Goal: Task Accomplishment & Management: Manage account settings

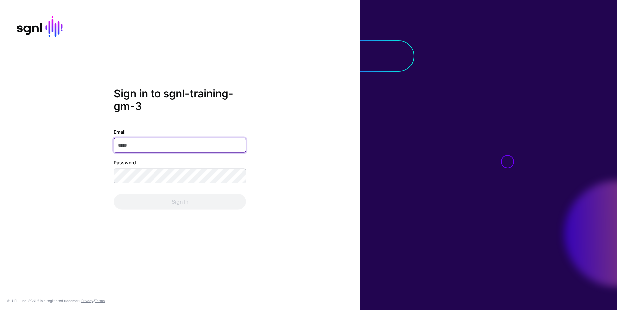
click at [198, 144] on input "Email" at bounding box center [180, 145] width 132 height 15
type input "**********"
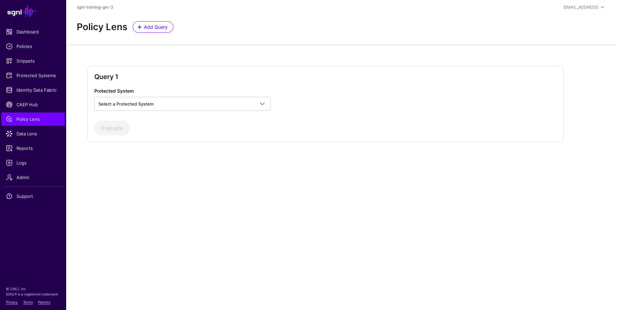
click at [310, 110] on div at bounding box center [364, 98] width 156 height 23
click at [262, 74] on h2 "Query 1" at bounding box center [325, 77] width 462 height 8
click at [245, 69] on div "Query 1 Protected System Select a Protected System Custom Application Evaluate" at bounding box center [325, 104] width 476 height 76
click at [239, 67] on div "Query 1 Protected System Select a Protected System Custom Application Evaluate" at bounding box center [325, 104] width 476 height 76
click at [261, 71] on div "Query 1 Protected System Select a Protected System Custom Application Evaluate" at bounding box center [325, 104] width 476 height 76
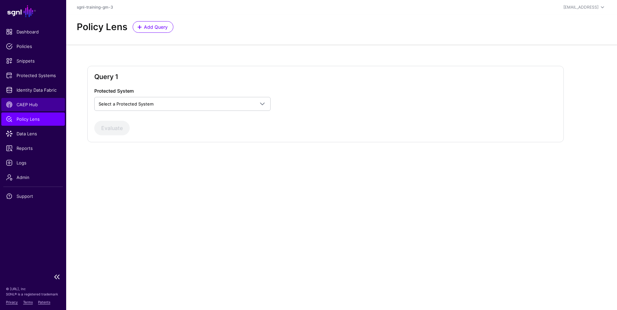
click at [39, 107] on span "CAEP Hub" at bounding box center [33, 104] width 54 height 7
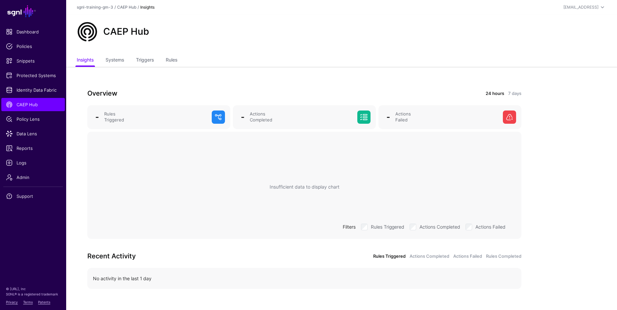
click at [541, 50] on div "CAEP Hub" at bounding box center [341, 35] width 551 height 40
click at [32, 76] on span "Protected Systems" at bounding box center [33, 75] width 54 height 7
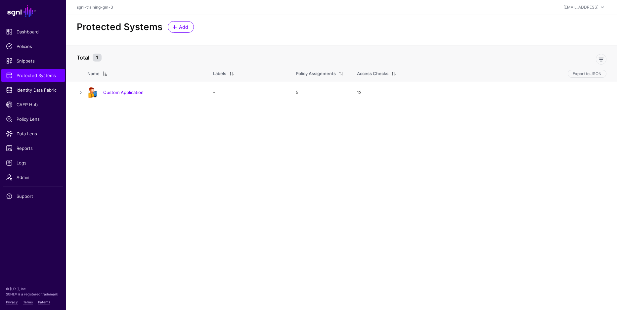
click at [185, 157] on main "SGNL Dashboard Policies Snippets Protected Systems Identity Data Fabric CAEP Hu…" at bounding box center [308, 155] width 617 height 310
click at [186, 158] on main "SGNL Dashboard Policies Snippets Protected Systems Identity Data Fabric CAEP Hu…" at bounding box center [308, 155] width 617 height 310
click at [180, 157] on main "SGNL Dashboard Policies Snippets Protected Systems Identity Data Fabric CAEP Hu…" at bounding box center [308, 155] width 617 height 310
click at [81, 93] on link at bounding box center [81, 93] width 8 height 8
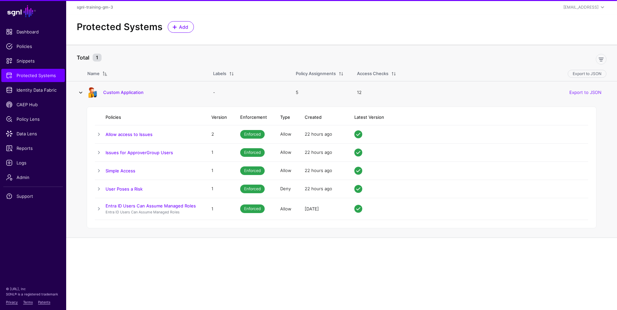
click at [81, 94] on link at bounding box center [81, 93] width 8 height 8
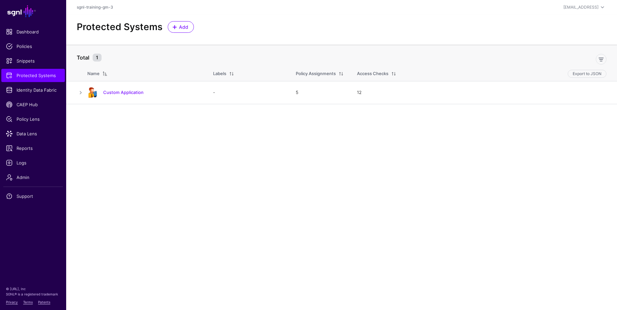
click at [247, 170] on main "SGNL Dashboard Policies Snippets Protected Systems Identity Data Fabric CAEP Hu…" at bounding box center [308, 155] width 617 height 310
click at [241, 168] on main "SGNL Dashboard Policies Snippets Protected Systems Identity Data Fabric CAEP Hu…" at bounding box center [308, 155] width 617 height 310
click at [181, 27] on span "Add" at bounding box center [183, 26] width 11 height 7
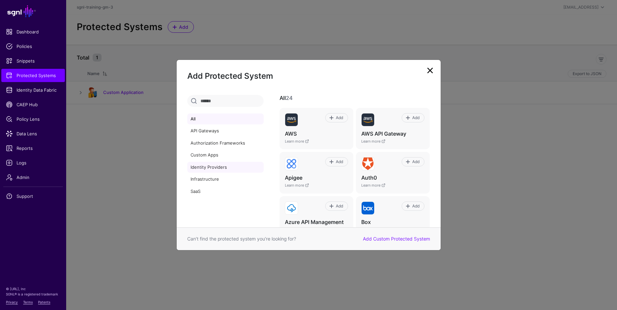
drag, startPoint x: 221, startPoint y: 165, endPoint x: 224, endPoint y: 165, distance: 3.3
click at [221, 165] on link "Identity Providers" at bounding box center [225, 167] width 76 height 11
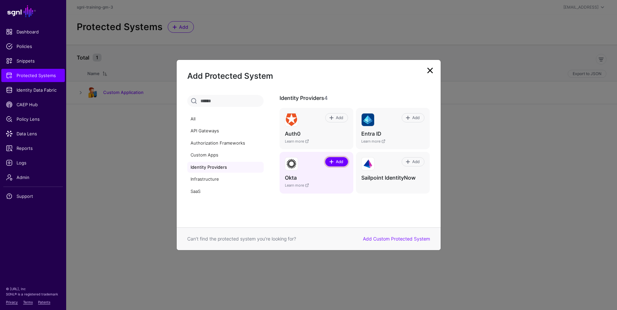
click at [335, 164] on span "Add" at bounding box center [339, 162] width 9 height 6
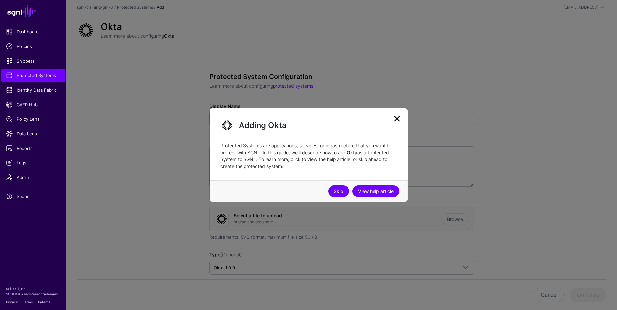
click at [335, 190] on link "Skip" at bounding box center [338, 191] width 21 height 12
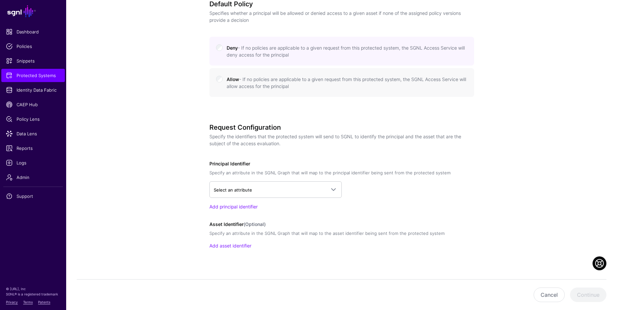
scroll to position [304, 0]
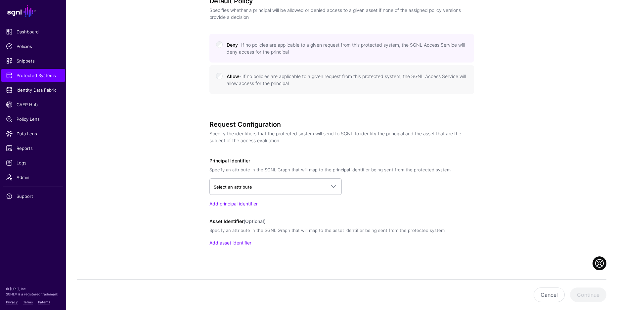
click at [289, 151] on div "Request Configuration Specify the identifiers that the protected system will se…" at bounding box center [341, 192] width 265 height 144
click at [282, 151] on div "Request Configuration Specify the identifiers that the protected system will se…" at bounding box center [341, 192] width 265 height 144
click at [287, 151] on div "Request Configuration Specify the identifiers that the protected system will se…" at bounding box center [341, 192] width 265 height 144
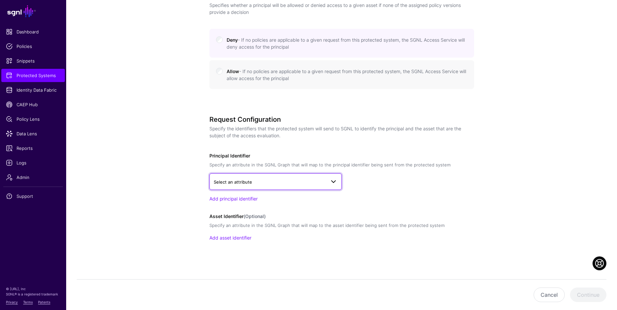
click at [294, 186] on link "Select an attribute" at bounding box center [275, 181] width 132 height 17
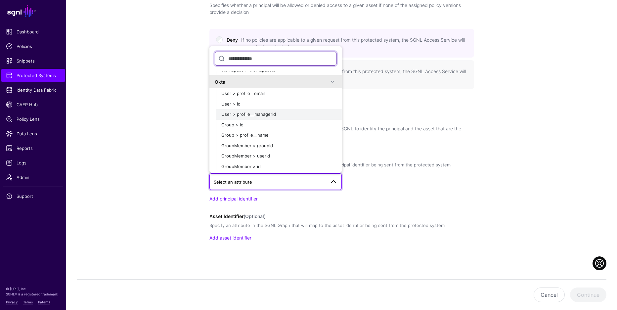
scroll to position [640, 0]
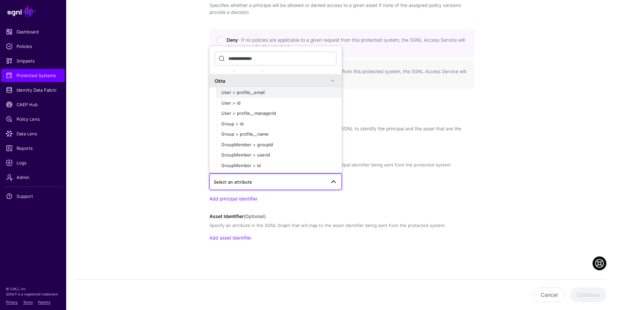
click at [246, 93] on span "User > profile__email" at bounding box center [242, 92] width 43 height 5
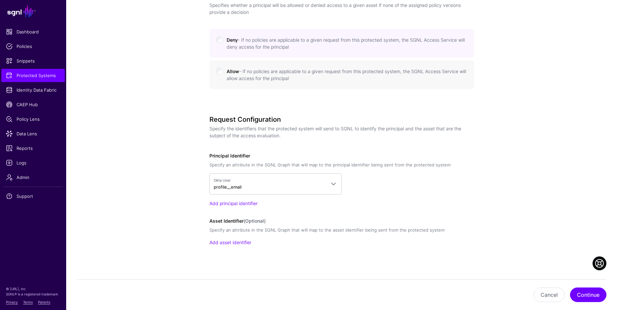
click at [380, 185] on div "Okta User profile__email CrowdStrike IncidentAlertEventEntity > entityId Incide…" at bounding box center [341, 183] width 265 height 21
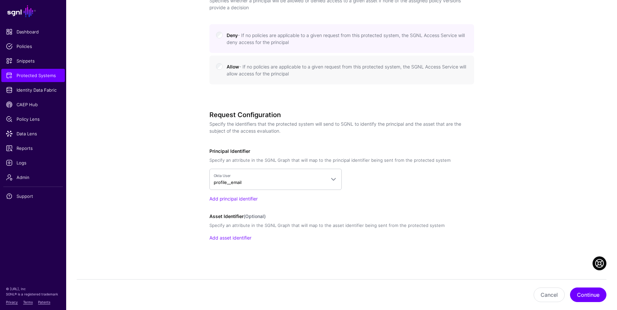
click at [491, 276] on div "Protected System Configuration Learn more about configuring protected systems D…" at bounding box center [341, 24] width 307 height 572
click at [582, 290] on button "Continue" at bounding box center [588, 294] width 36 height 15
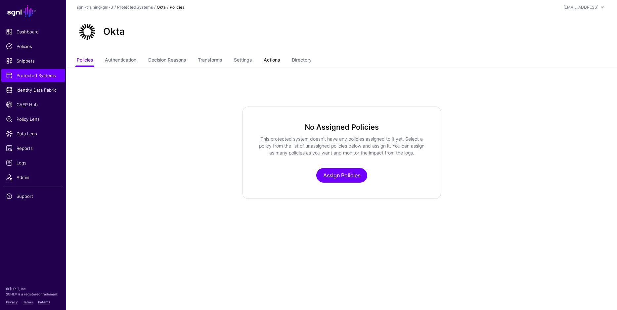
click at [272, 61] on link "Actions" at bounding box center [272, 60] width 16 height 13
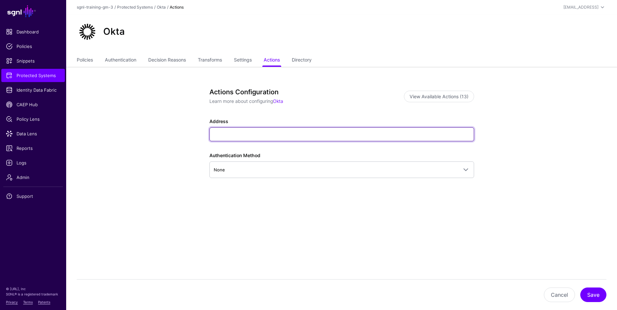
click at [246, 136] on input "Address" at bounding box center [341, 134] width 265 height 14
paste input "**********"
type input "**********"
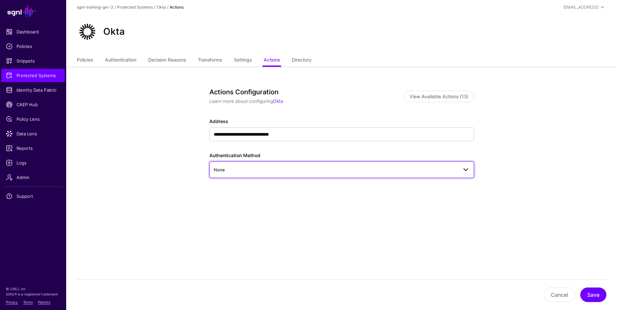
click at [292, 169] on span "None" at bounding box center [336, 169] width 244 height 7
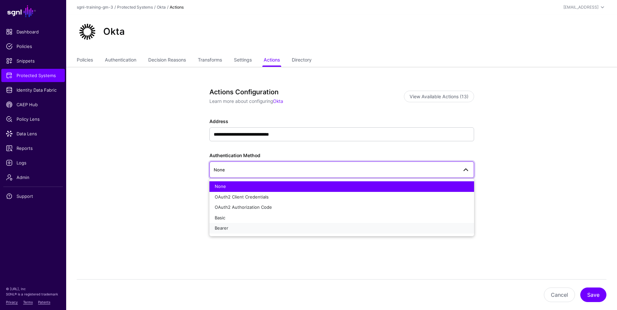
drag, startPoint x: 263, startPoint y: 227, endPoint x: 270, endPoint y: 225, distance: 7.5
click at [264, 227] on div "Bearer" at bounding box center [342, 228] width 254 height 7
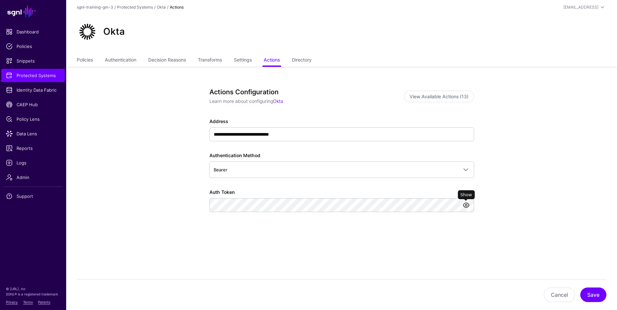
click at [467, 203] on link at bounding box center [466, 205] width 8 height 8
click at [587, 294] on button "Save" at bounding box center [593, 294] width 26 height 15
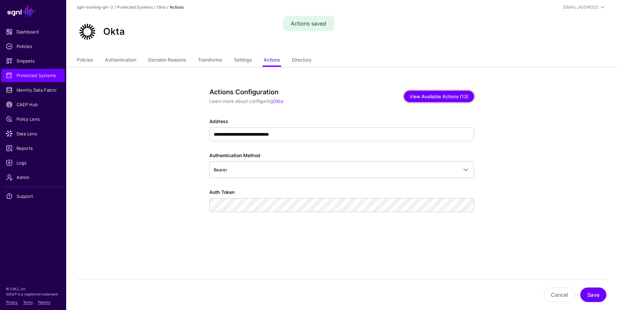
click at [435, 93] on button "View Available Actions (13)" at bounding box center [439, 97] width 70 height 12
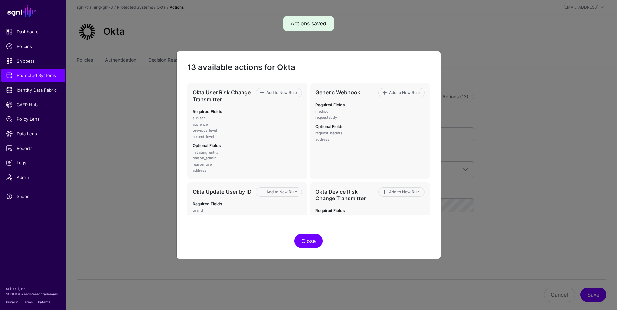
click at [305, 237] on button "Close" at bounding box center [308, 240] width 28 height 15
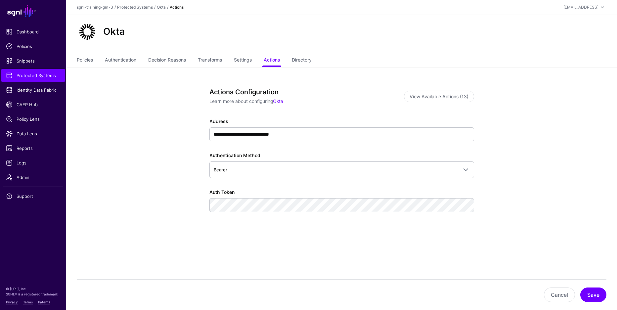
drag, startPoint x: 111, startPoint y: 125, endPoint x: 108, endPoint y: 124, distance: 3.4
click at [111, 126] on app-integrations-item-actions "**********" at bounding box center [341, 182] width 551 height 230
click at [109, 124] on app-integrations-item-actions "**********" at bounding box center [341, 182] width 551 height 230
click at [23, 77] on span "Protected Systems" at bounding box center [33, 75] width 54 height 7
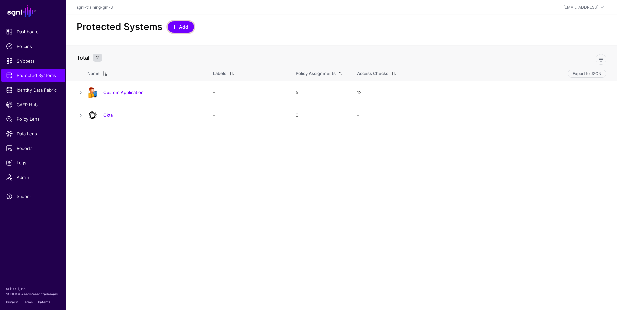
click at [174, 31] on link "Add" at bounding box center [181, 27] width 26 height 12
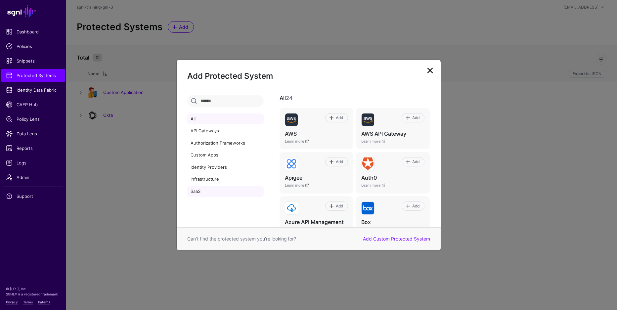
click at [211, 192] on link "SaaS" at bounding box center [225, 191] width 76 height 11
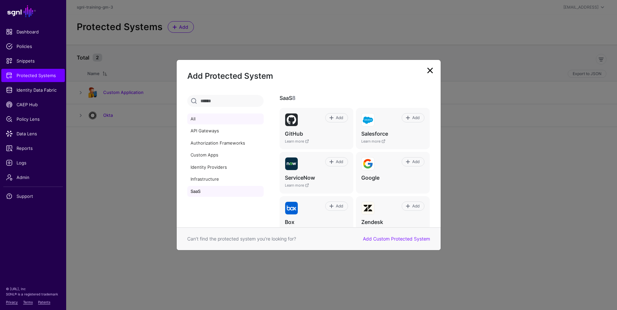
click at [210, 118] on link "All" at bounding box center [225, 118] width 76 height 11
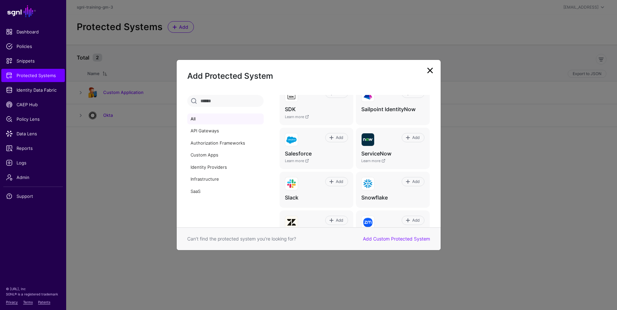
scroll to position [407, 0]
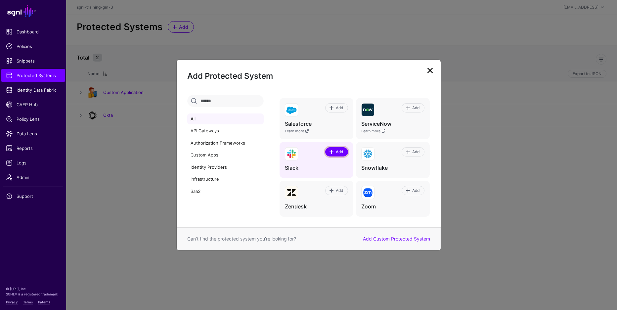
click at [335, 150] on span "Add" at bounding box center [339, 152] width 9 height 6
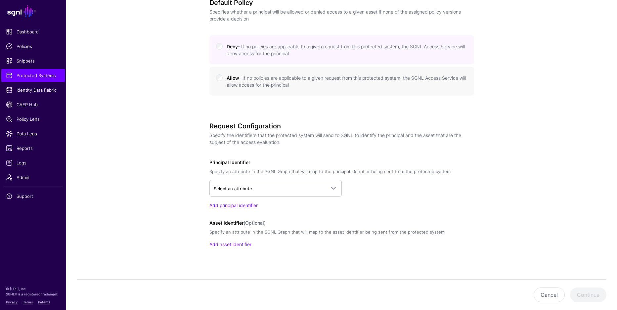
scroll to position [309, 0]
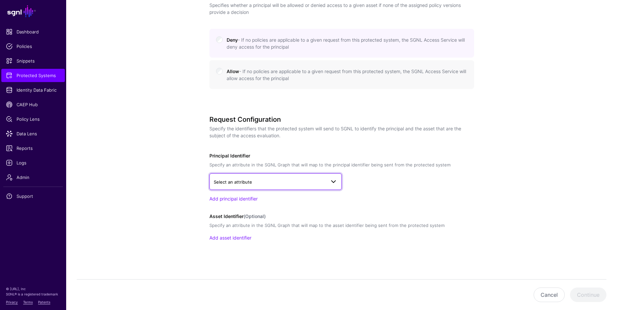
click at [284, 178] on span "Select an attribute" at bounding box center [270, 181] width 112 height 7
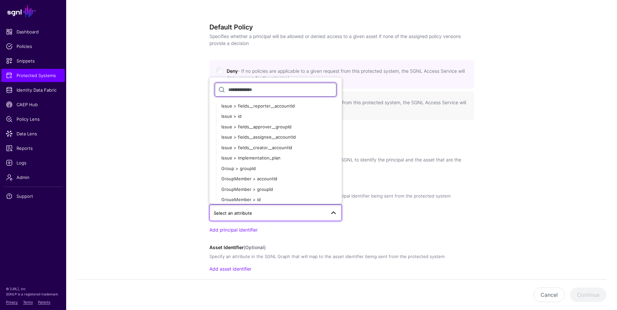
scroll to position [641, 0]
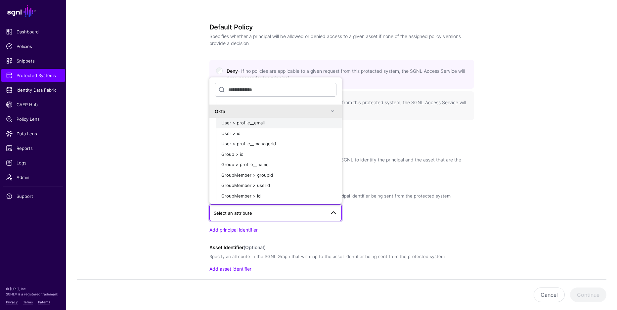
click at [256, 122] on span "User > profile__email" at bounding box center [242, 122] width 43 height 5
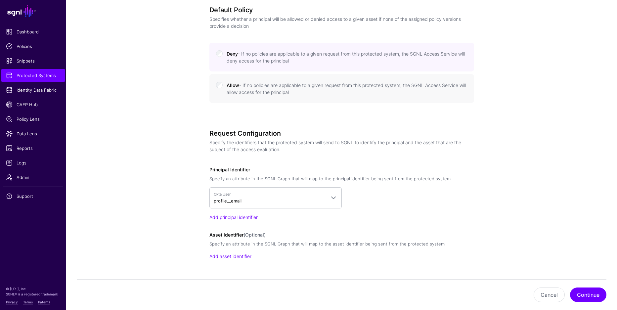
scroll to position [313, 0]
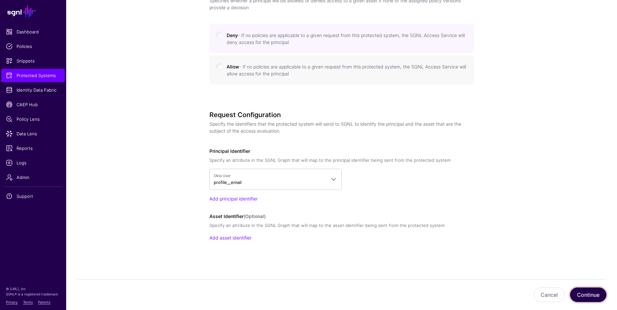
click at [582, 298] on button "Continue" at bounding box center [588, 294] width 36 height 15
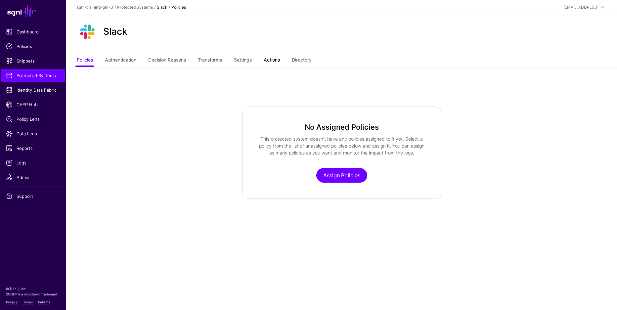
click at [276, 60] on link "Actions" at bounding box center [272, 60] width 16 height 13
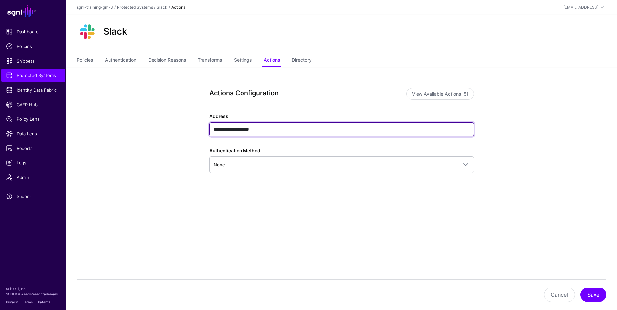
click at [244, 128] on input "**********" at bounding box center [341, 129] width 265 height 14
paste input "**********"
type input "**********"
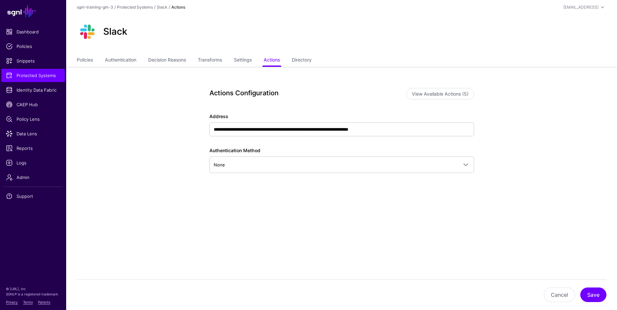
click at [395, 201] on div "**********" at bounding box center [341, 147] width 265 height 119
click at [592, 293] on button "Save" at bounding box center [593, 294] width 26 height 15
click at [530, 259] on main "**********" at bounding box center [308, 155] width 617 height 310
drag, startPoint x: 527, startPoint y: 227, endPoint x: 535, endPoint y: 232, distance: 8.8
click at [529, 227] on app-integrations-item-actions "**********" at bounding box center [341, 162] width 551 height 191
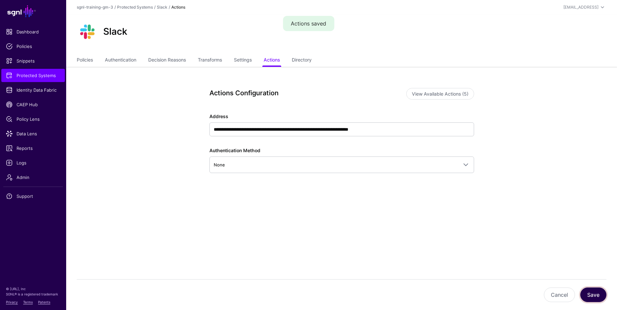
drag, startPoint x: 592, startPoint y: 292, endPoint x: 588, endPoint y: 292, distance: 4.3
click at [593, 292] on button "Save" at bounding box center [593, 294] width 26 height 15
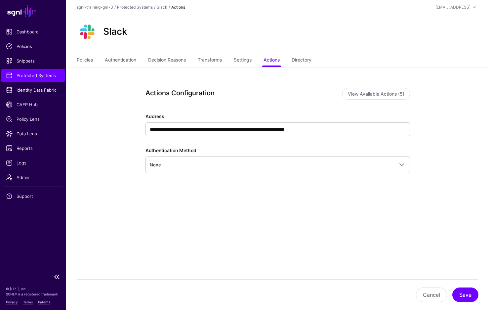
click at [50, 79] on link "Protected Systems" at bounding box center [32, 75] width 63 height 13
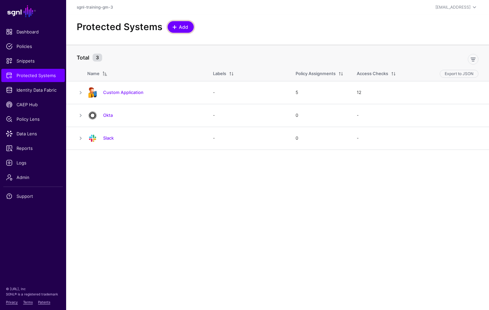
click at [175, 29] on span at bounding box center [174, 26] width 5 height 5
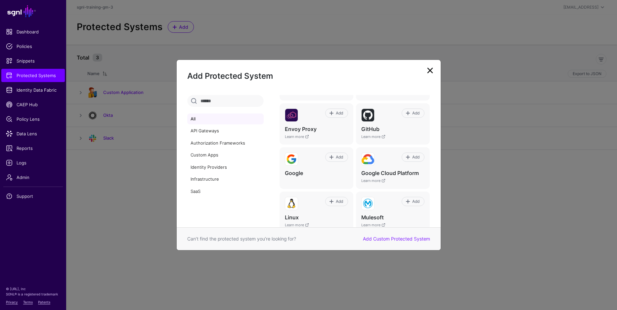
scroll to position [178, 0]
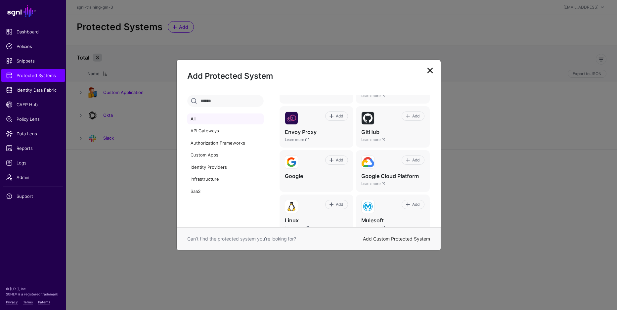
click at [397, 239] on link "Add Custom Protected System" at bounding box center [396, 239] width 67 height 6
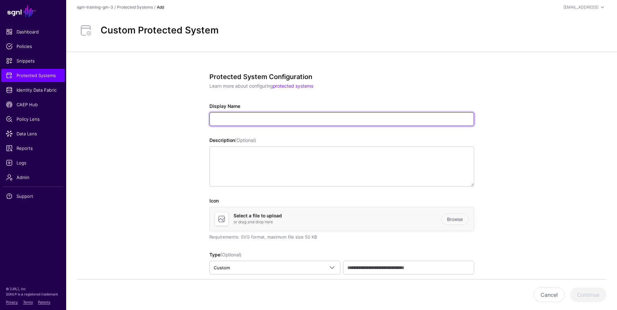
click at [252, 126] on input "Display Name" at bounding box center [341, 119] width 265 height 14
type input "**********"
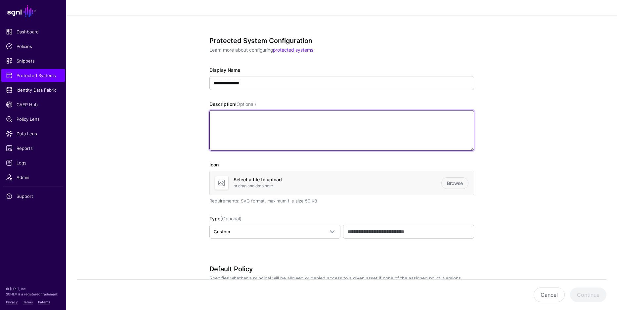
scroll to position [52, 0]
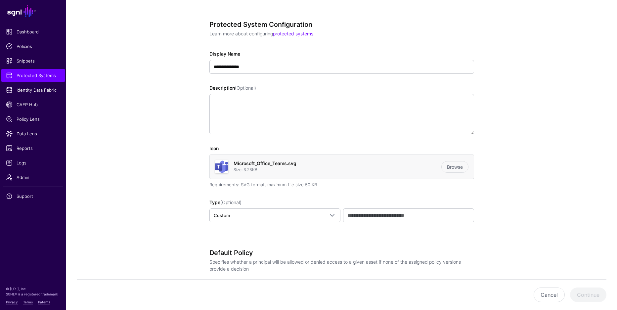
drag, startPoint x: 512, startPoint y: 147, endPoint x: 509, endPoint y: 150, distance: 4.7
click at [512, 147] on app-integrations-details-form "**********" at bounding box center [341, 282] width 551 height 567
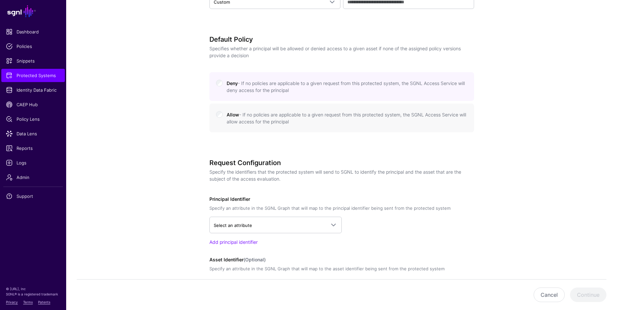
scroll to position [309, 0]
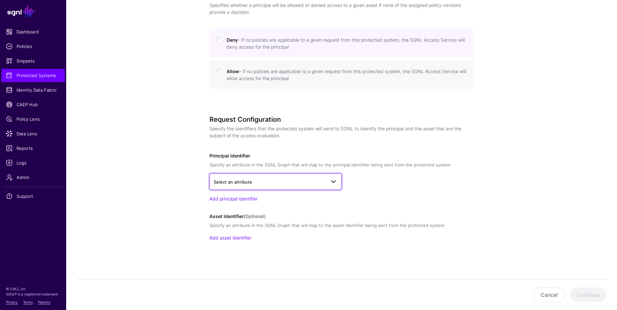
click at [300, 184] on span "Select an attribute" at bounding box center [270, 181] width 112 height 7
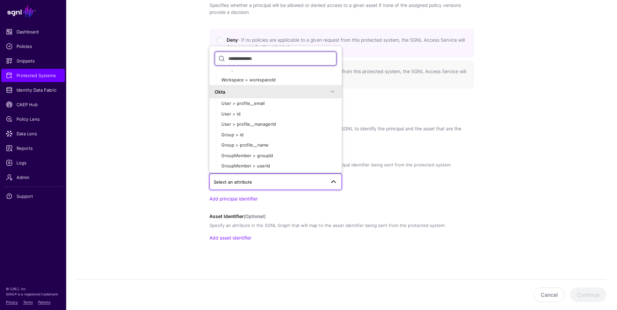
scroll to position [641, 0]
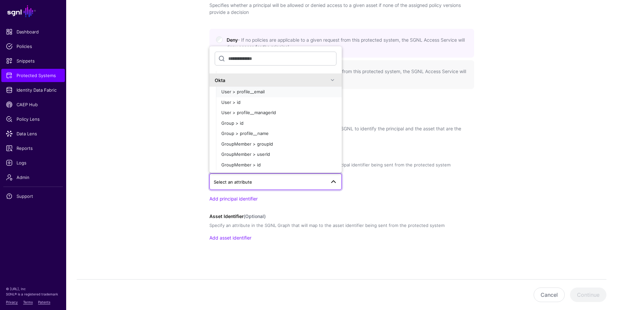
click at [253, 93] on span "User > profile__email" at bounding box center [242, 91] width 43 height 5
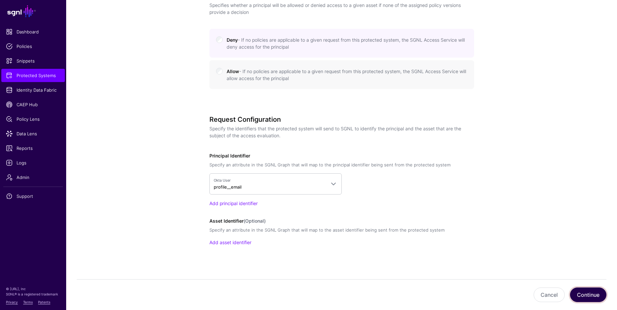
click at [584, 293] on button "Continue" at bounding box center [588, 294] width 36 height 15
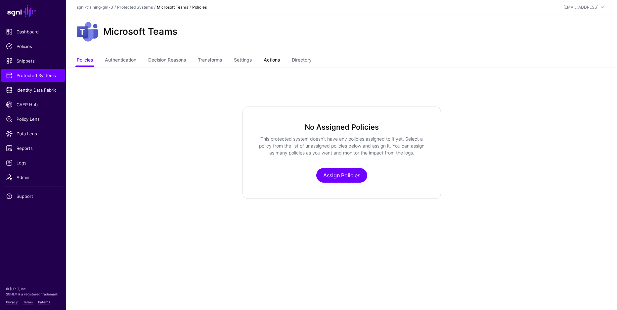
click at [280, 60] on link "Actions" at bounding box center [272, 60] width 16 height 13
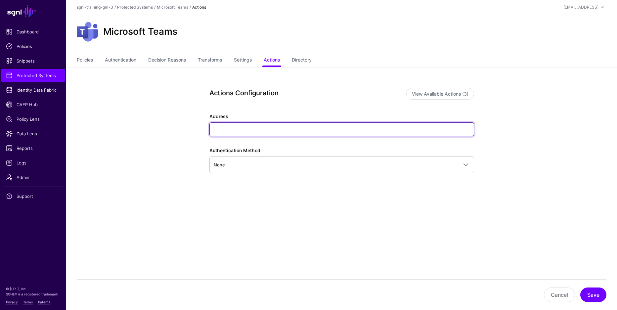
click at [263, 128] on input "Address" at bounding box center [341, 129] width 265 height 14
paste input "**********"
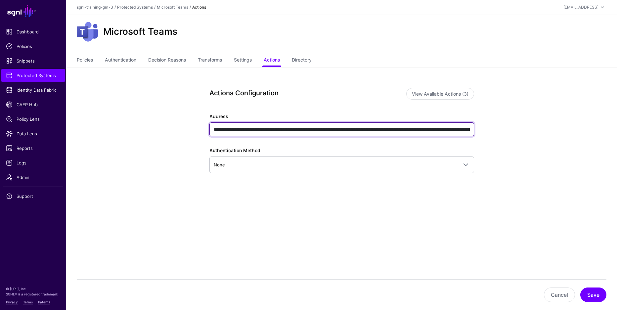
scroll to position [0, 397]
type input "**********"
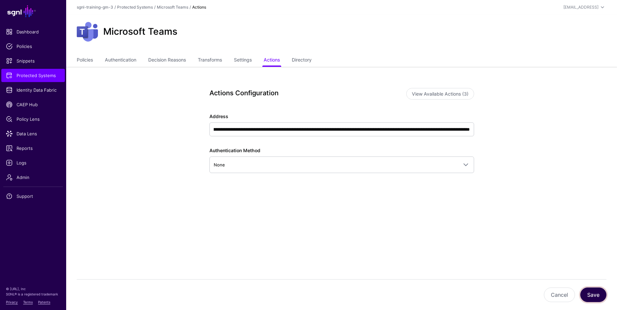
scroll to position [0, 0]
click at [588, 290] on button "Save" at bounding box center [593, 294] width 26 height 15
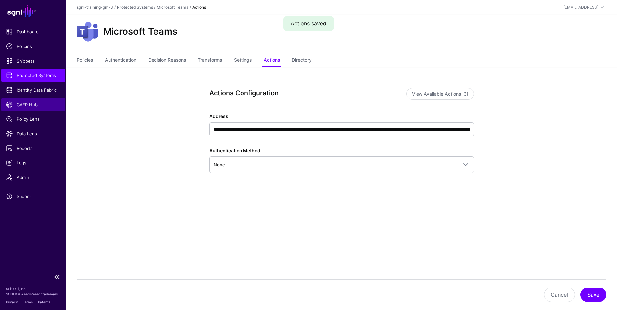
click at [30, 102] on span "CAEP Hub" at bounding box center [33, 104] width 54 height 7
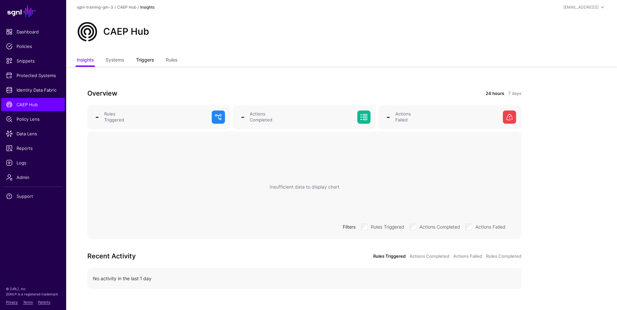
click at [138, 57] on link "Triggers" at bounding box center [145, 60] width 18 height 13
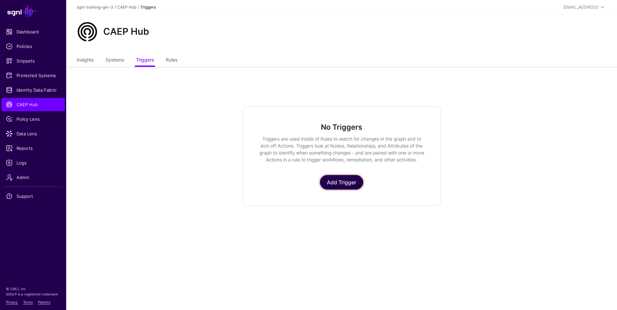
click at [343, 186] on link "Add Trigger" at bounding box center [341, 182] width 43 height 15
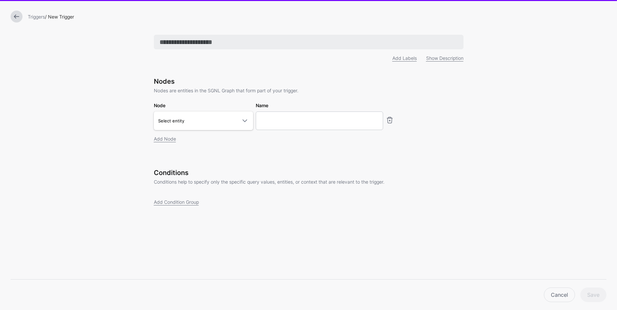
click at [235, 44] on input "text" at bounding box center [308, 42] width 309 height 15
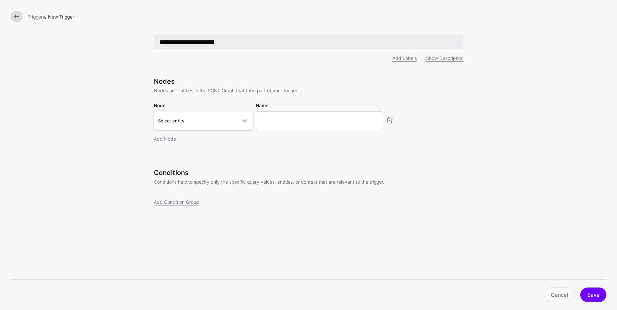
type input "**********"
click at [229, 120] on span "Select entity" at bounding box center [197, 120] width 79 height 7
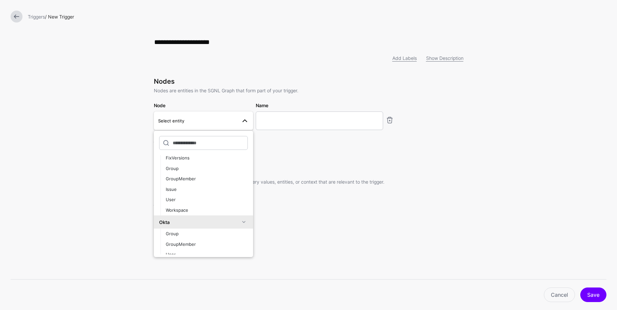
scroll to position [277, 0]
click at [190, 248] on div "User" at bounding box center [207, 249] width 82 height 7
type input "********"
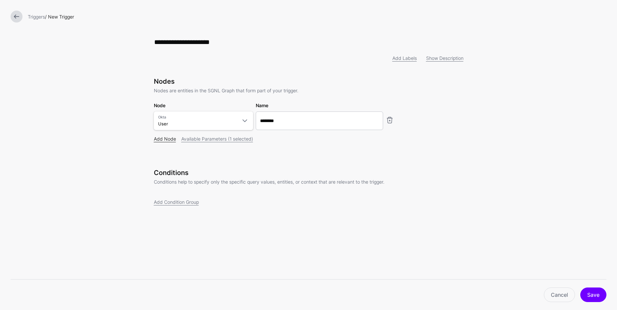
click at [159, 141] on link "Add Node" at bounding box center [165, 139] width 22 height 6
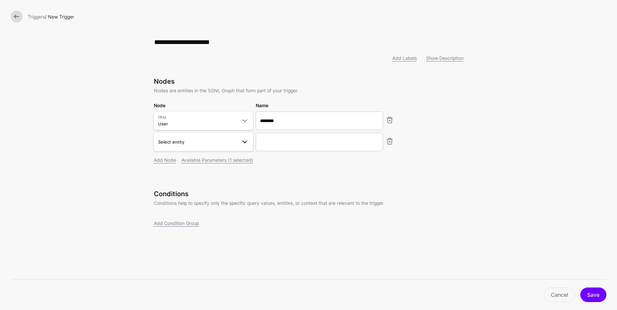
click at [166, 144] on span "Select entity" at bounding box center [171, 141] width 26 height 5
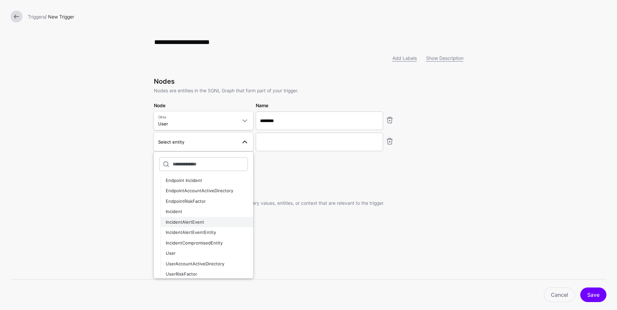
scroll to position [72, 0]
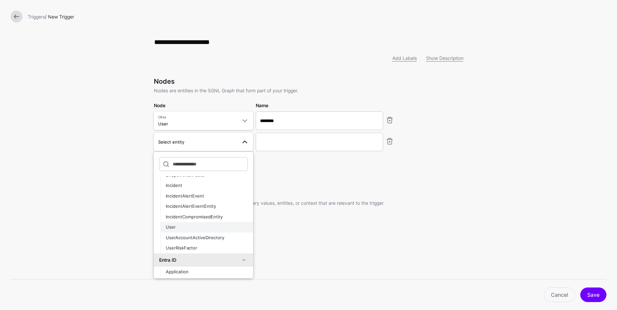
click at [199, 224] on button "User" at bounding box center [206, 227] width 93 height 11
type input "**********"
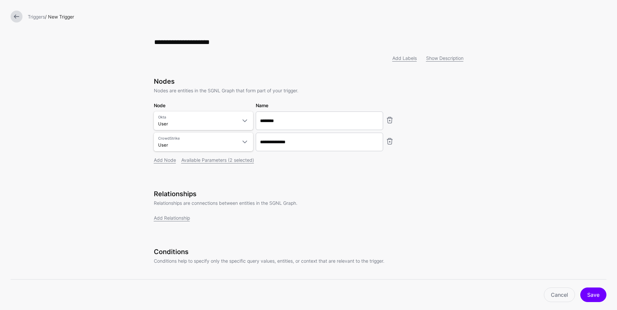
scroll to position [32, 0]
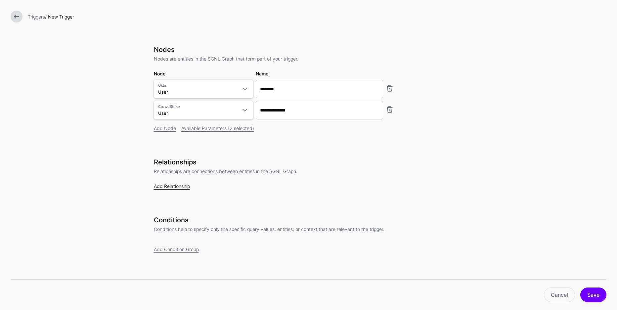
click at [182, 184] on link "Add Relationship" at bounding box center [172, 186] width 36 height 6
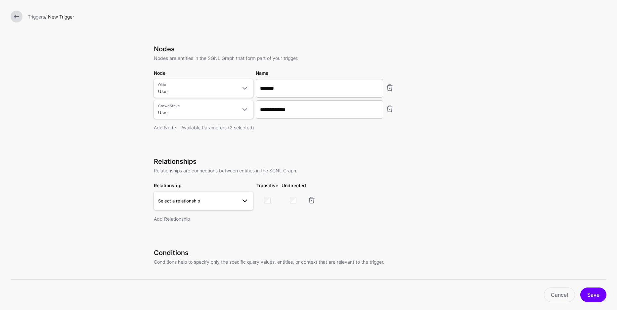
click at [187, 200] on span "Select a relationship" at bounding box center [179, 200] width 42 height 5
click at [221, 239] on span "Same As CrowdStrike User User.profile__email - User.upn" at bounding box center [203, 245] width 89 height 16
click at [198, 204] on span "User.profile__email - User.upn same_as" at bounding box center [197, 200] width 79 height 13
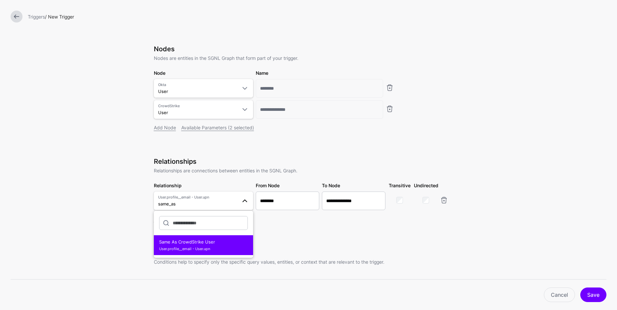
click at [198, 204] on span "User.profile__email - User.upn same_as" at bounding box center [197, 200] width 79 height 13
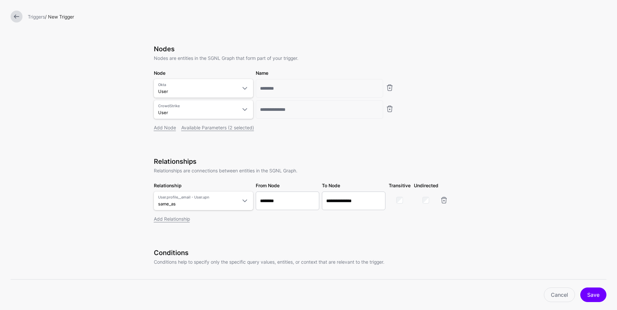
scroll to position [66, 0]
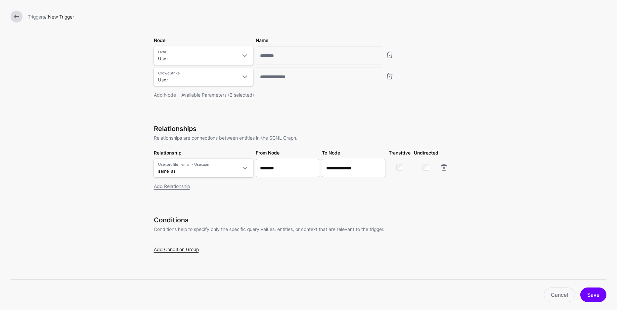
click at [193, 248] on link "Add Condition Group" at bounding box center [176, 249] width 45 height 6
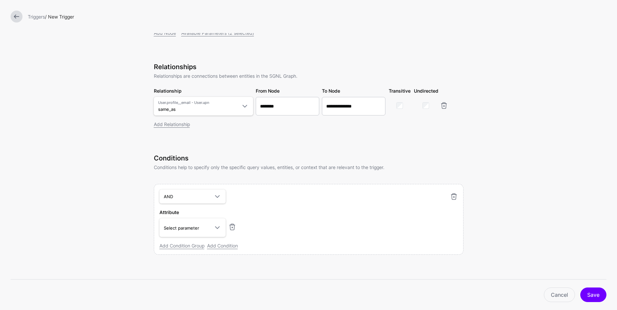
scroll to position [130, 0]
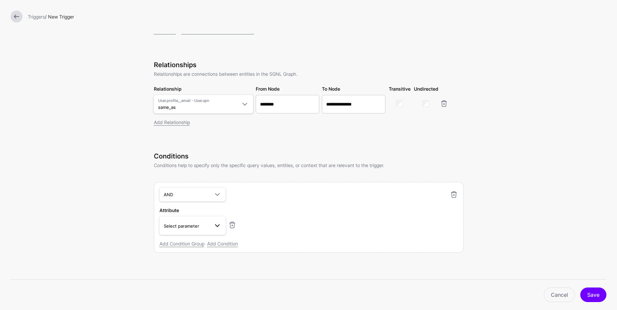
click at [188, 225] on span "Select parameter" at bounding box center [181, 225] width 35 height 5
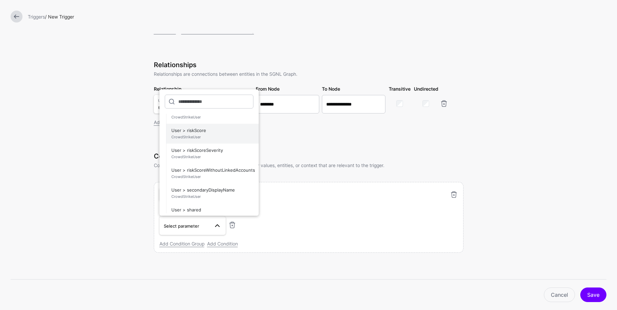
scroll to position [246, 0]
click at [200, 145] on span "User > riskScoreSeverity CrowdStrikeUser" at bounding box center [212, 152] width 82 height 16
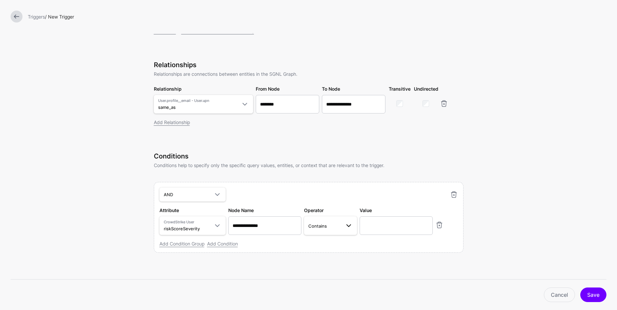
click at [312, 226] on span "Contains" at bounding box center [317, 225] width 19 height 5
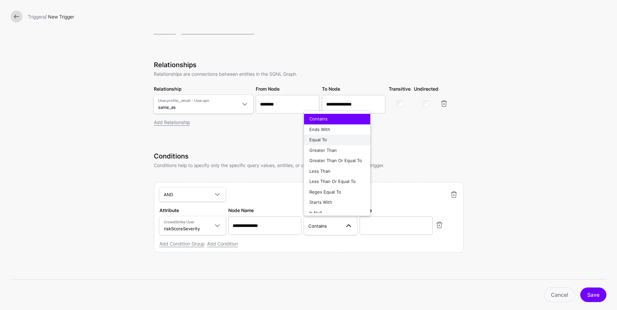
click at [324, 140] on span "Equal To" at bounding box center [318, 139] width 18 height 5
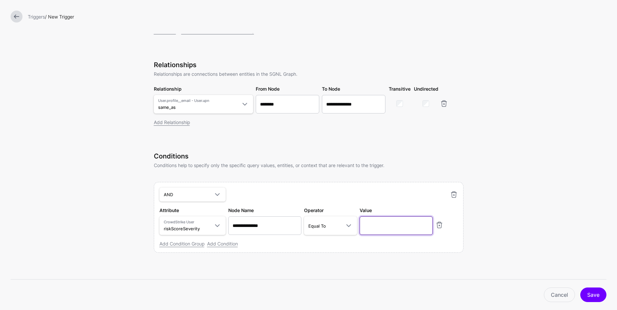
click at [387, 227] on input "text" at bounding box center [395, 225] width 73 height 19
type input "****"
click at [424, 277] on div "**********" at bounding box center [308, 90] width 331 height 439
click at [224, 245] on link "Add Condition" at bounding box center [222, 244] width 31 height 6
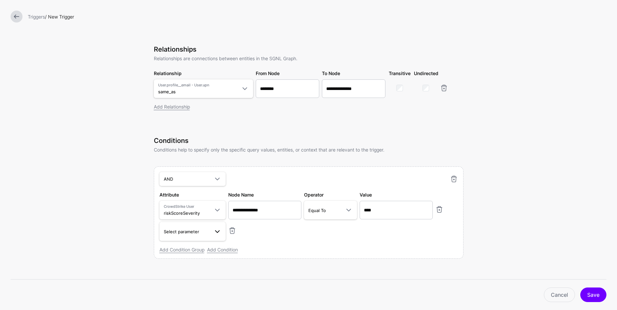
scroll to position [147, 0]
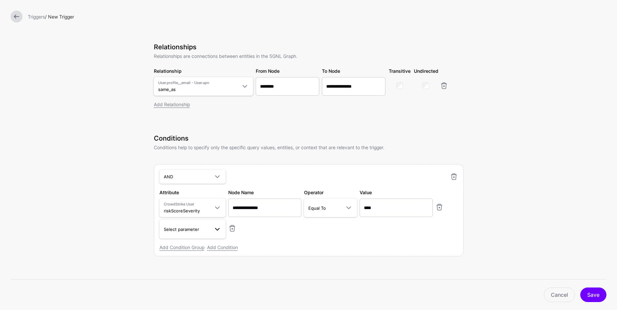
click at [197, 234] on link "Select parameter" at bounding box center [192, 229] width 66 height 19
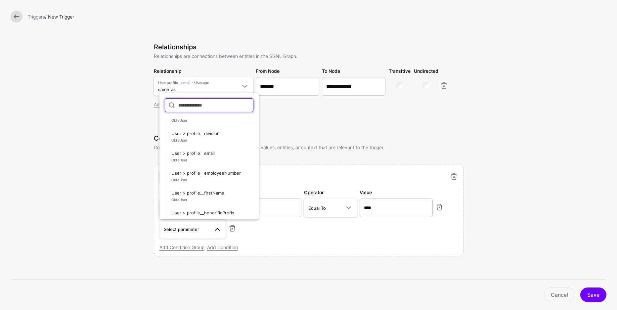
scroll to position [679, 0]
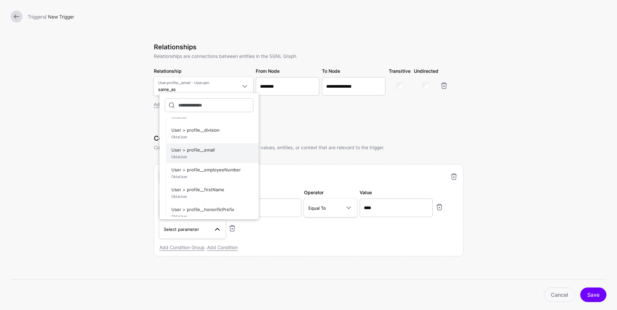
click at [197, 155] on span "OktaUser" at bounding box center [212, 157] width 82 height 6
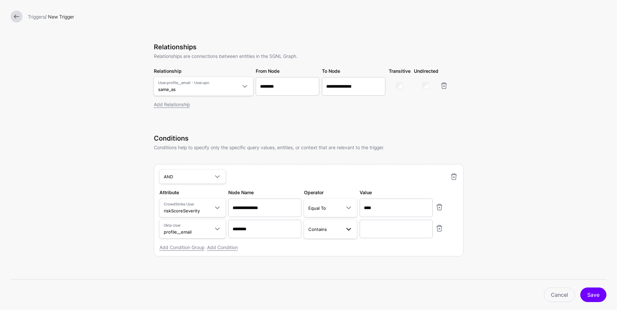
click at [327, 228] on span "Contains" at bounding box center [324, 228] width 32 height 7
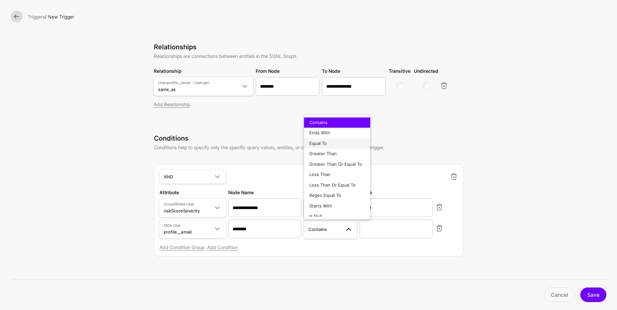
click at [330, 144] on div "Equal To" at bounding box center [337, 143] width 56 height 7
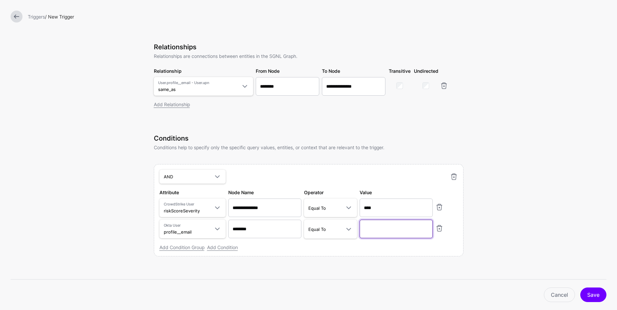
click at [393, 230] on input "text" at bounding box center [395, 229] width 73 height 19
paste input "**********"
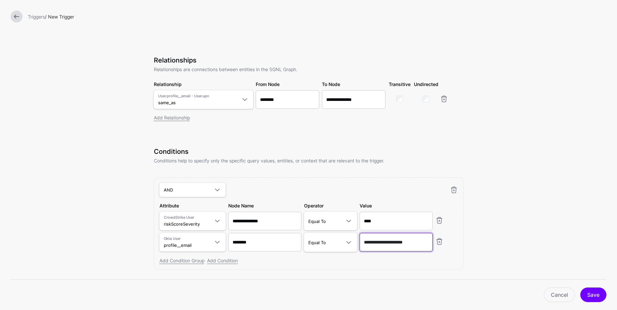
scroll to position [151, 0]
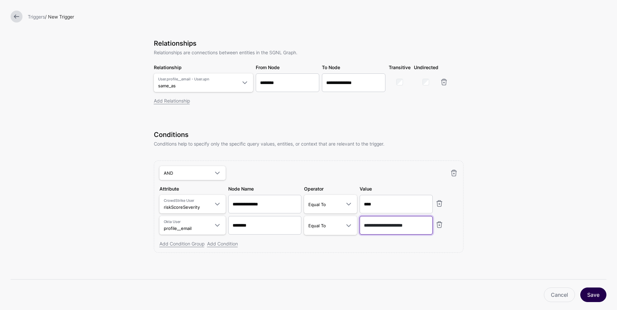
type input "**********"
click at [588, 295] on button "Save" at bounding box center [593, 294] width 26 height 15
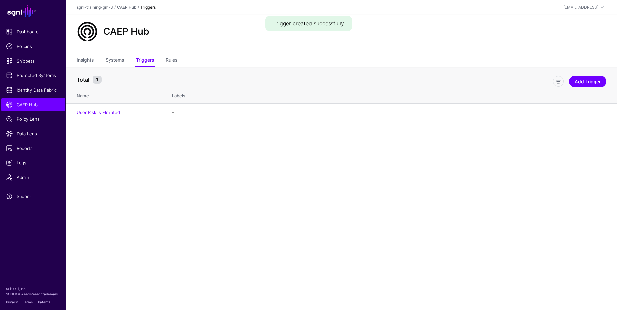
click at [299, 215] on main "SGNL Dashboard Policies Snippets Protected Systems Identity Data Fabric CAEP Hu…" at bounding box center [308, 155] width 617 height 310
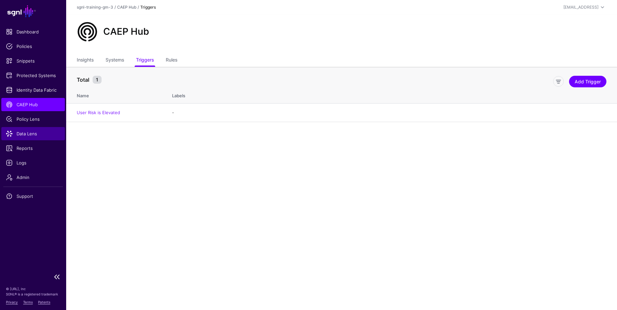
click at [41, 134] on span "Data Lens" at bounding box center [33, 133] width 54 height 7
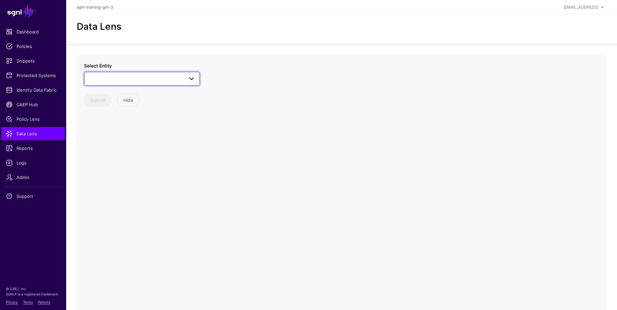
click at [131, 75] on span at bounding box center [141, 79] width 107 height 8
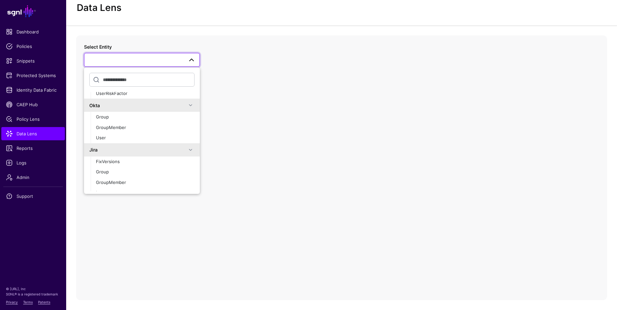
scroll to position [139, 0]
click at [120, 139] on div "User" at bounding box center [145, 141] width 99 height 7
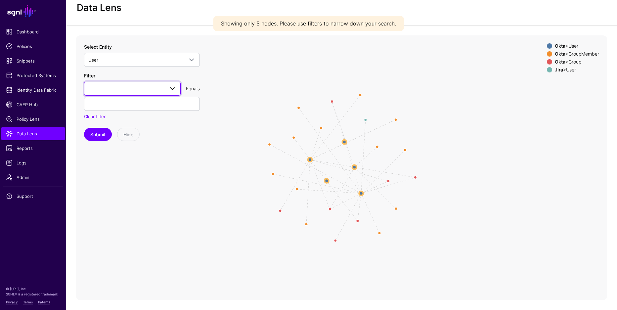
click at [117, 83] on link at bounding box center [132, 89] width 97 height 14
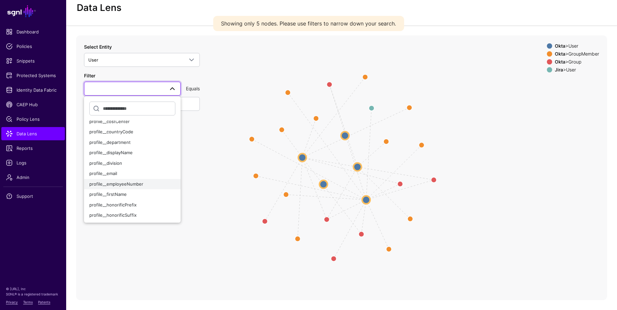
scroll to position [92, 0]
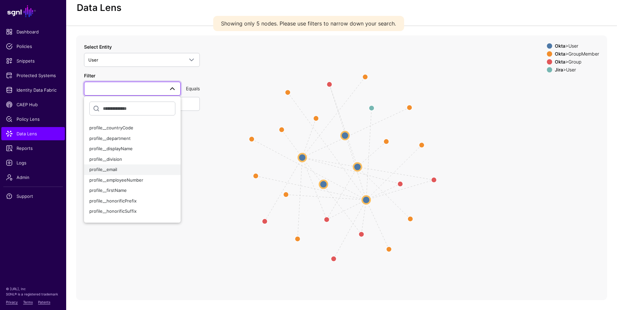
click at [126, 170] on div "profile__email" at bounding box center [132, 169] width 86 height 7
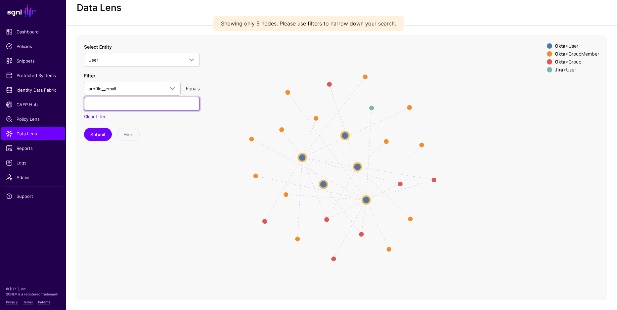
click at [120, 108] on input "text" at bounding box center [142, 104] width 116 height 14
paste input "**********"
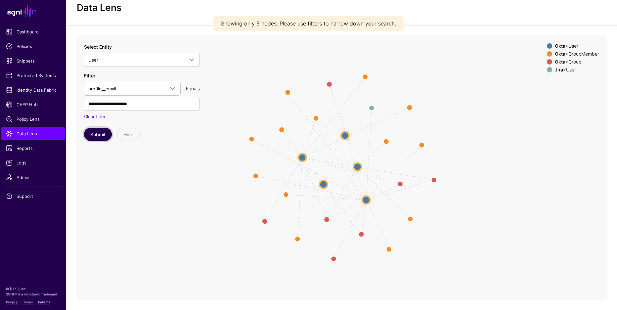
click at [101, 136] on button "Submit" at bounding box center [98, 134] width 28 height 13
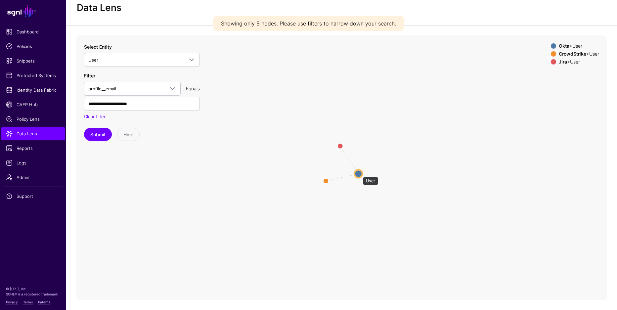
click at [359, 173] on circle at bounding box center [358, 174] width 8 height 8
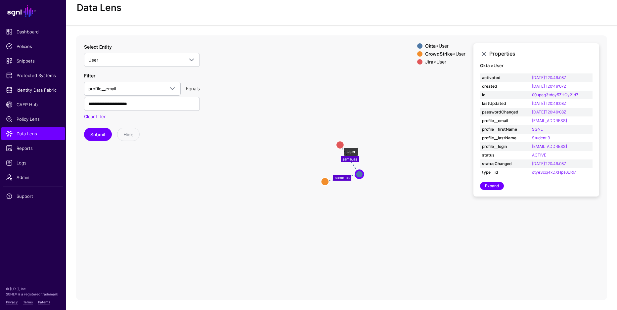
click at [340, 144] on circle at bounding box center [340, 145] width 8 height 8
click at [377, 143] on icon "same_as same_as User User User User User User" at bounding box center [341, 167] width 531 height 265
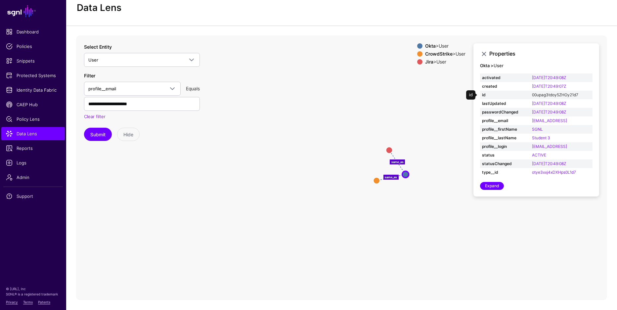
click at [541, 94] on link "00upag3tdoy5ZHOy21d7" at bounding box center [555, 94] width 46 height 5
type input "**********"
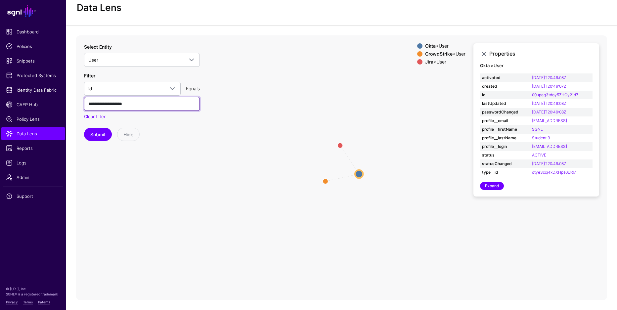
click at [152, 103] on input "**********" at bounding box center [142, 104] width 116 height 14
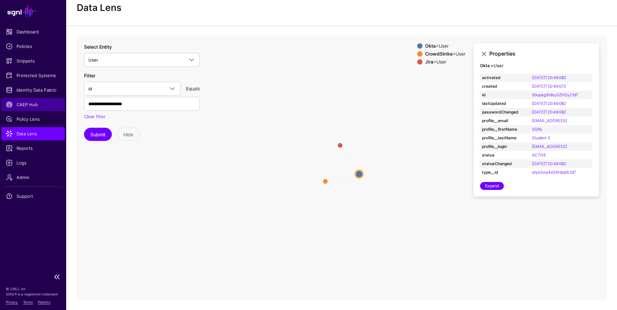
click at [24, 104] on span "CAEP Hub" at bounding box center [33, 104] width 54 height 7
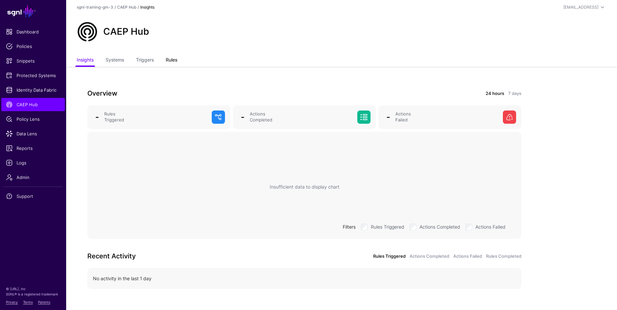
click at [171, 61] on link "Rules" at bounding box center [172, 60] width 12 height 13
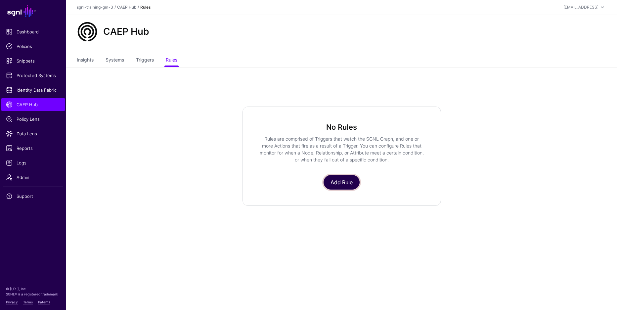
click at [341, 179] on link "Add Rule" at bounding box center [341, 182] width 36 height 15
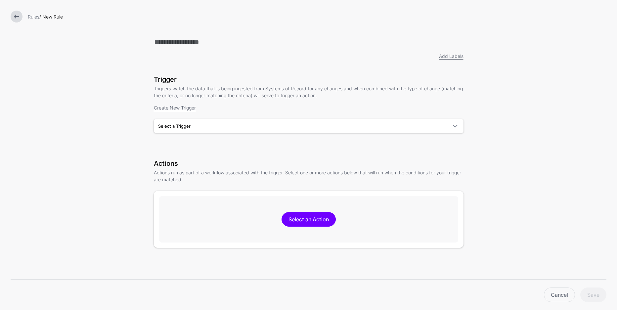
click at [236, 143] on div "Trigger Triggers watch the data that is being ingested from Systems of Record f…" at bounding box center [308, 113] width 309 height 76
click at [228, 127] on span "Select a Trigger" at bounding box center [302, 125] width 289 height 7
click at [212, 141] on div "User Risk is Elevated" at bounding box center [308, 141] width 299 height 7
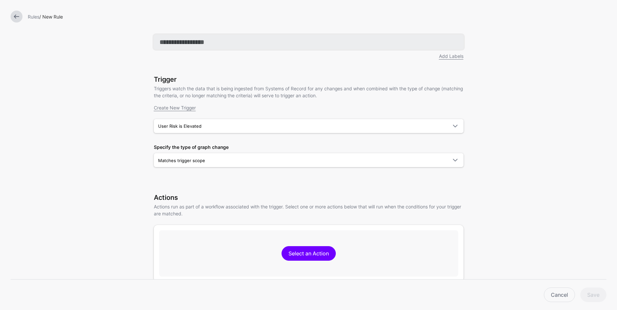
click at [232, 45] on input "text" at bounding box center [308, 42] width 309 height 15
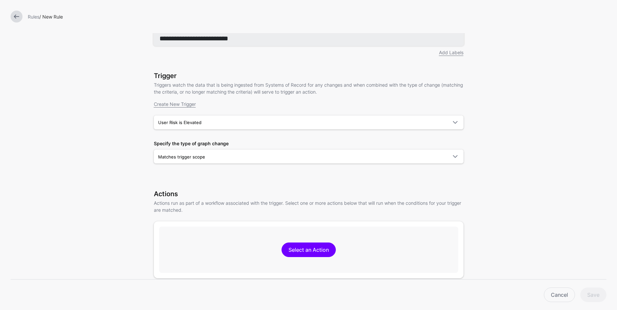
scroll to position [5, 0]
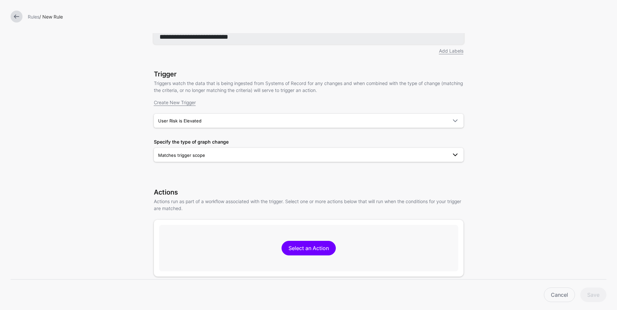
type input "**********"
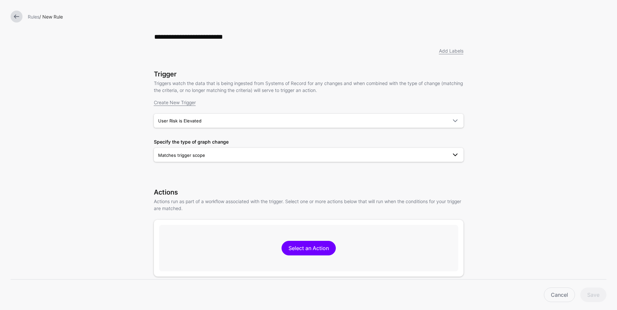
click at [245, 155] on span "Matches trigger scope" at bounding box center [302, 154] width 289 height 7
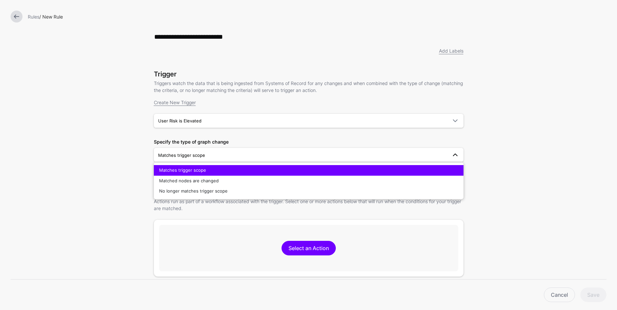
click at [122, 146] on form "**********" at bounding box center [308, 203] width 617 height 417
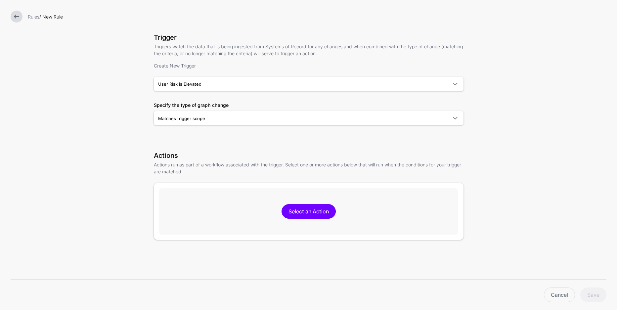
scroll to position [107, 0]
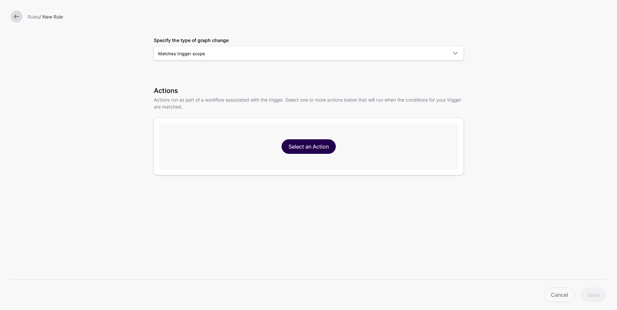
click at [317, 148] on link "Select an Action" at bounding box center [308, 146] width 54 height 15
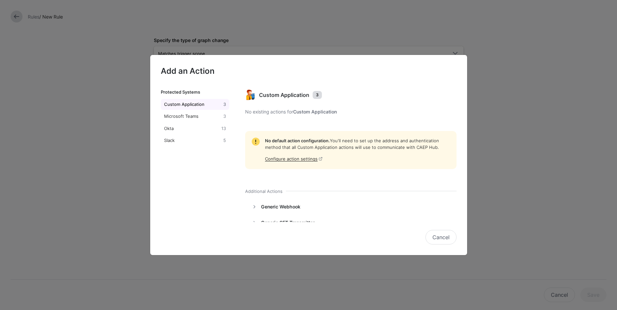
scroll to position [36, 0]
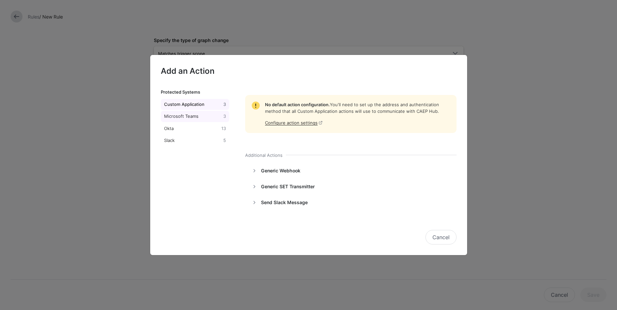
click at [171, 121] on link "Microsoft Teams 3" at bounding box center [195, 116] width 69 height 11
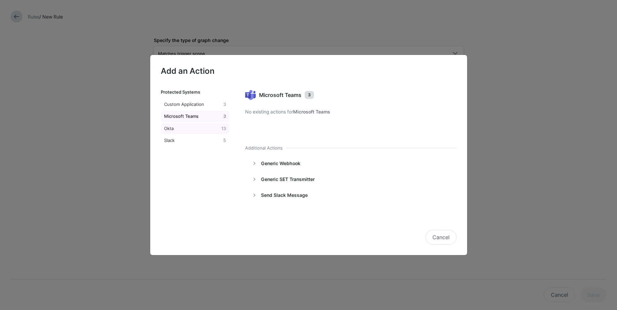
click at [175, 128] on div "Okta" at bounding box center [192, 128] width 58 height 7
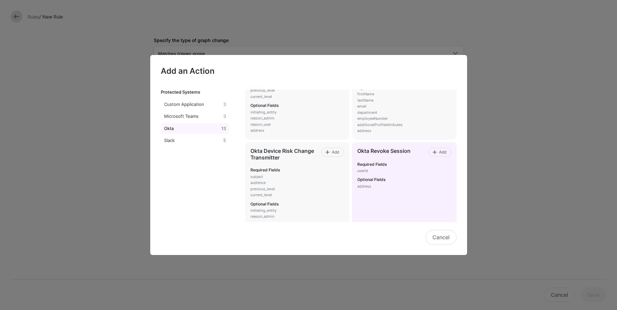
scroll to position [61, 0]
click at [443, 154] on span "Add" at bounding box center [442, 153] width 9 height 6
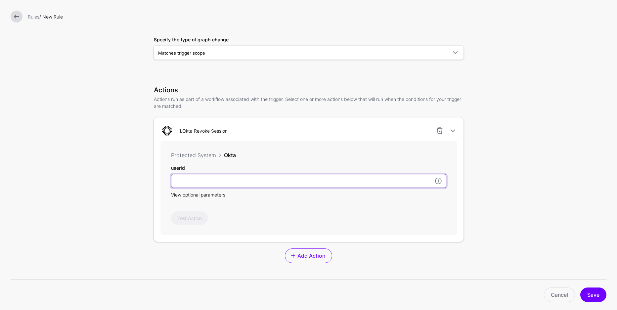
click at [285, 180] on input "userId" at bounding box center [308, 181] width 275 height 14
paste input "**********"
type input "**********"
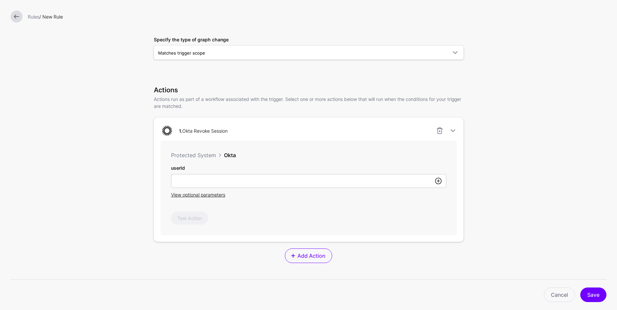
click at [439, 181] on link at bounding box center [438, 181] width 8 height 8
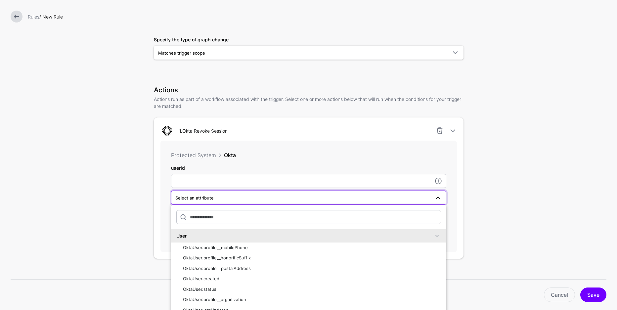
click at [375, 154] on div "Okta" at bounding box center [335, 155] width 222 height 8
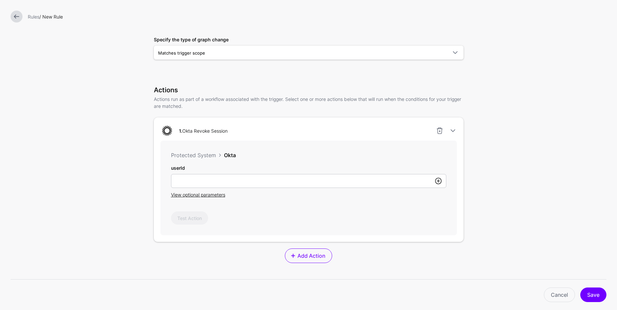
click at [438, 180] on link at bounding box center [438, 181] width 8 height 8
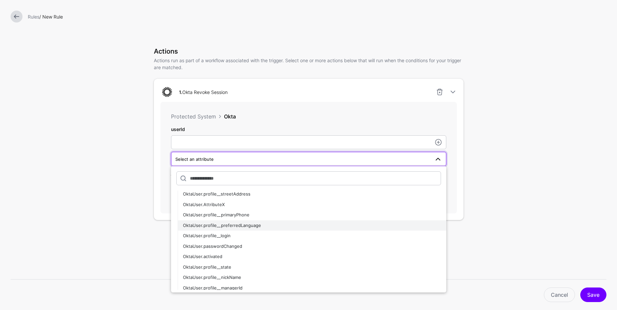
scroll to position [187, 0]
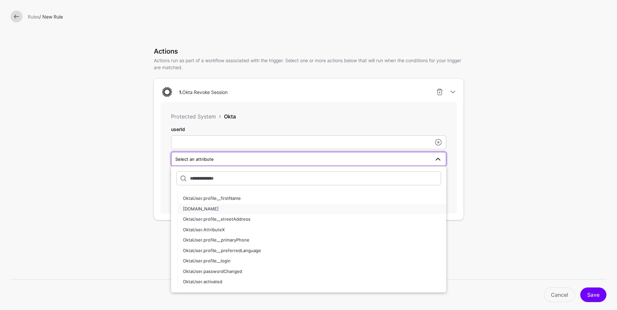
click at [215, 207] on div "OktaUser.id" at bounding box center [312, 209] width 258 height 7
type input "**********"
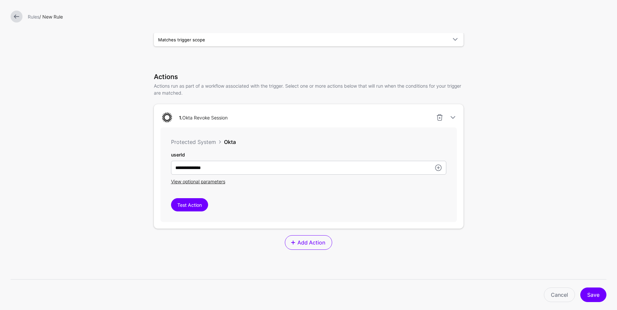
scroll to position [120, 0]
click at [441, 120] on link at bounding box center [439, 118] width 8 height 8
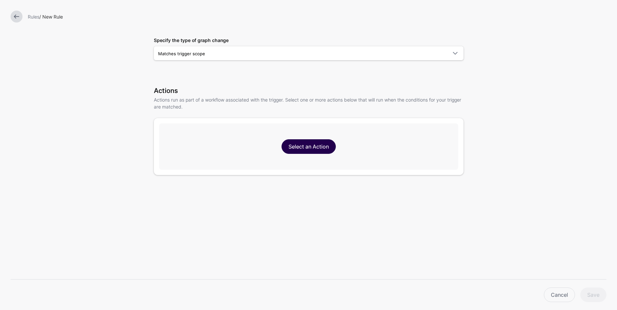
click at [331, 143] on link "Select an Action" at bounding box center [308, 146] width 54 height 15
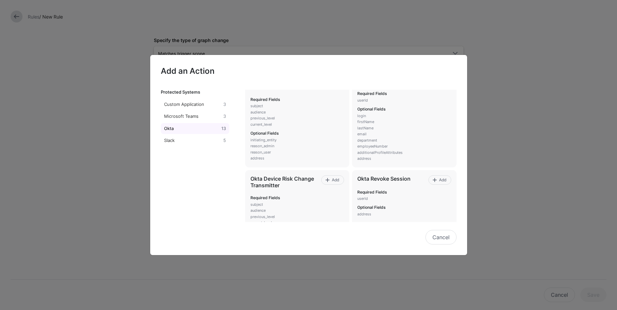
scroll to position [40, 0]
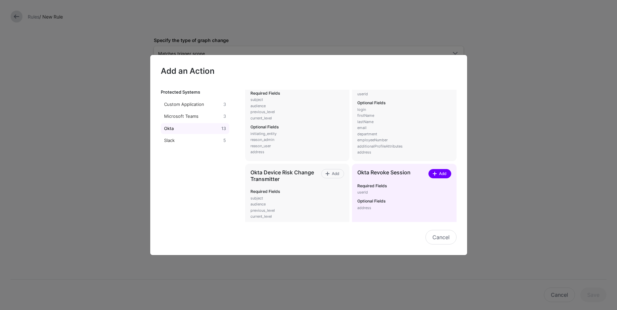
click at [447, 173] on link "Add" at bounding box center [439, 173] width 23 height 9
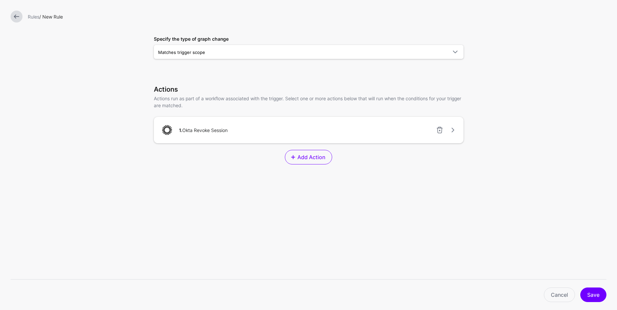
click at [294, 130] on div "1. Okta Revoke Session" at bounding box center [309, 129] width 302 height 13
click at [452, 131] on link at bounding box center [453, 130] width 8 height 8
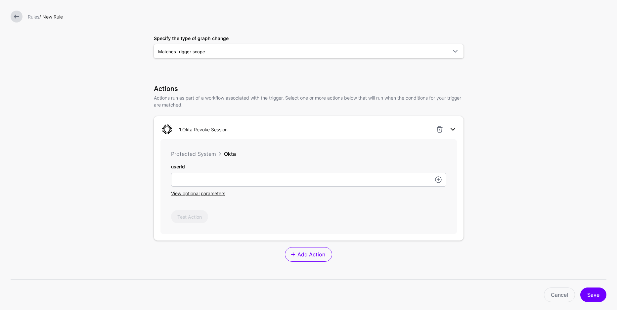
scroll to position [120, 0]
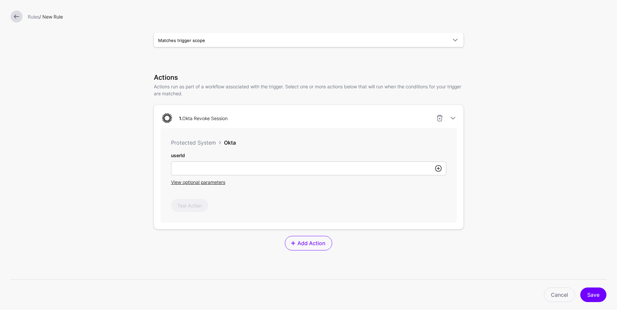
click at [436, 168] on link at bounding box center [438, 168] width 8 height 8
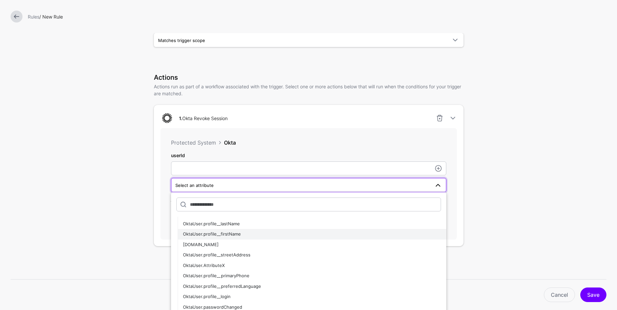
scroll to position [172, 0]
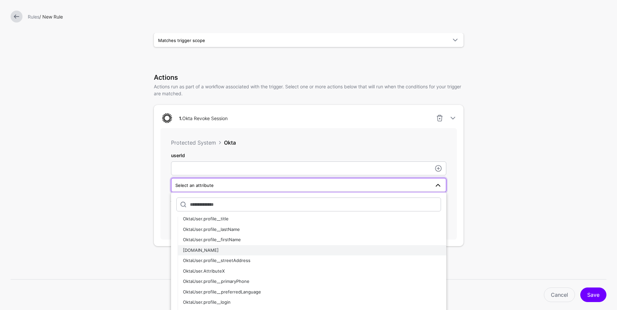
click at [249, 248] on div "OktaUser.id" at bounding box center [312, 250] width 258 height 7
type input "**********"
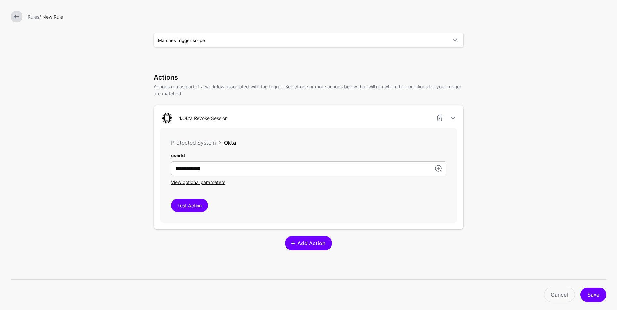
click at [308, 244] on span "Add Action" at bounding box center [311, 243] width 29 height 8
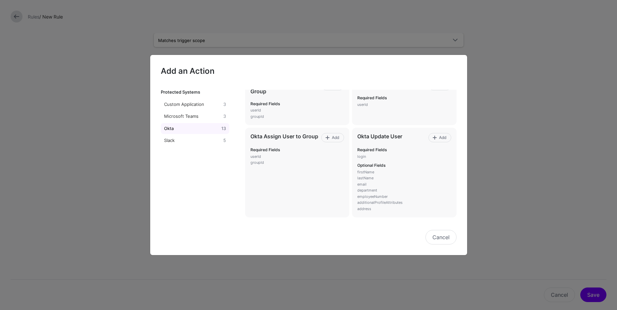
scroll to position [326, 0]
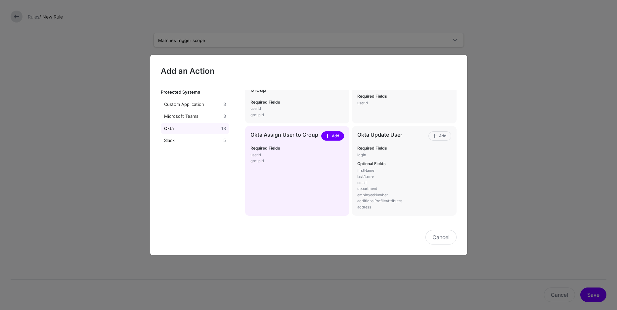
click at [327, 137] on span at bounding box center [327, 135] width 5 height 5
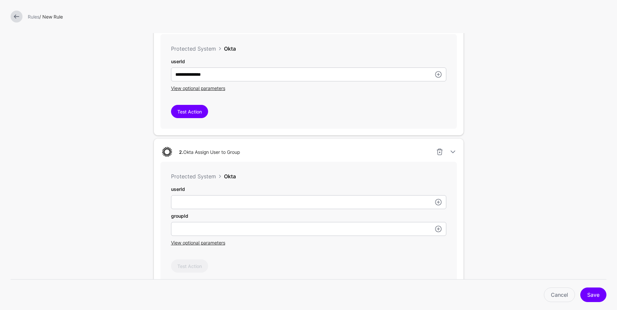
scroll to position [224, 0]
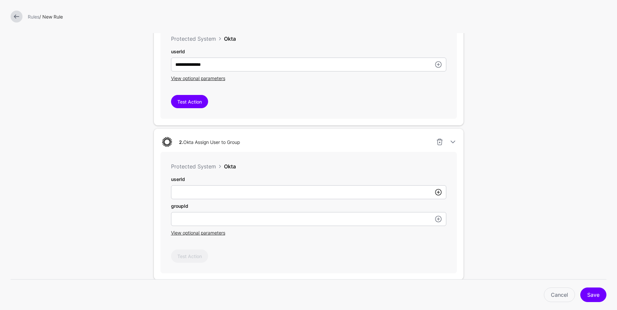
click at [437, 192] on link at bounding box center [438, 192] width 8 height 8
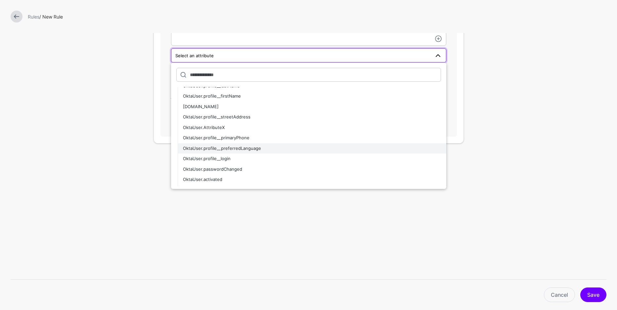
scroll to position [172, 0]
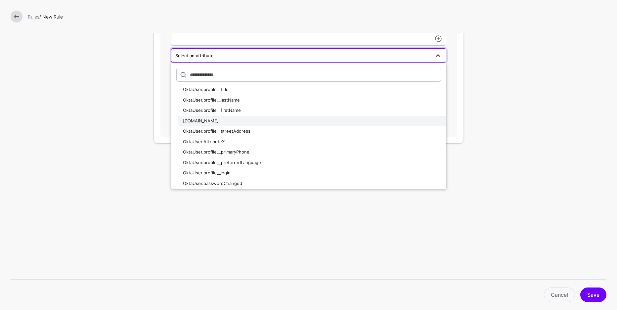
click at [203, 116] on button "OktaUser.id" at bounding box center [312, 121] width 268 height 11
type input "**********"
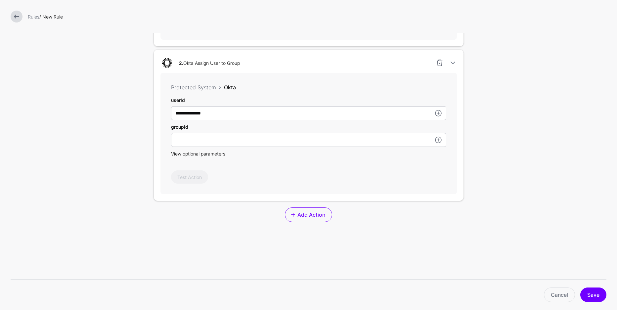
scroll to position [285, 0]
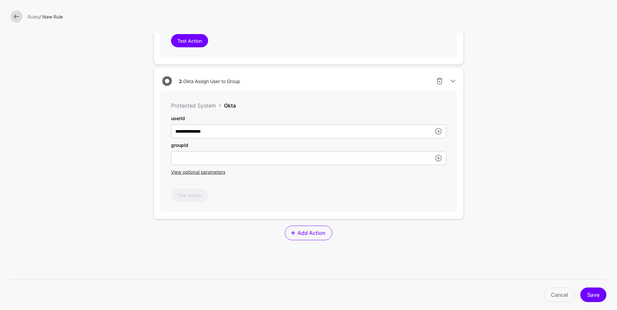
click at [434, 196] on div "Test Action" at bounding box center [308, 194] width 275 height 13
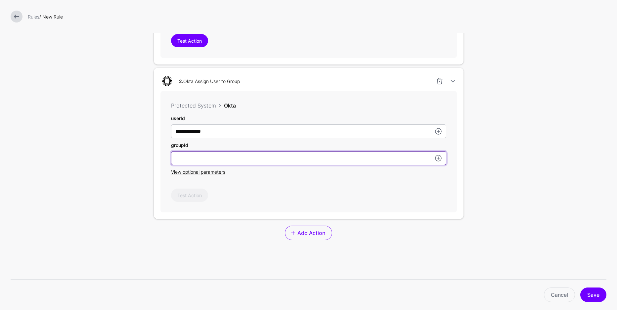
click at [377, 158] on input "userId" at bounding box center [308, 158] width 275 height 14
paste input "**********"
type input "**********"
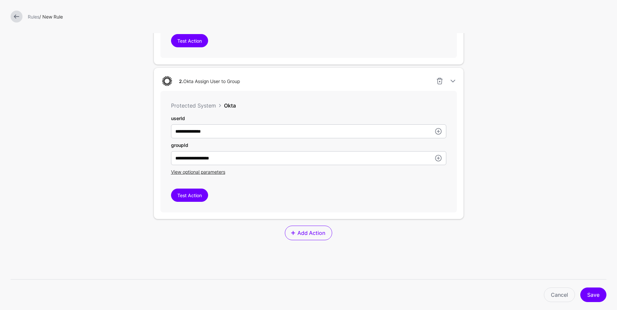
click at [373, 178] on div "**********" at bounding box center [308, 151] width 296 height 121
click at [177, 198] on button "Test Action" at bounding box center [189, 194] width 37 height 13
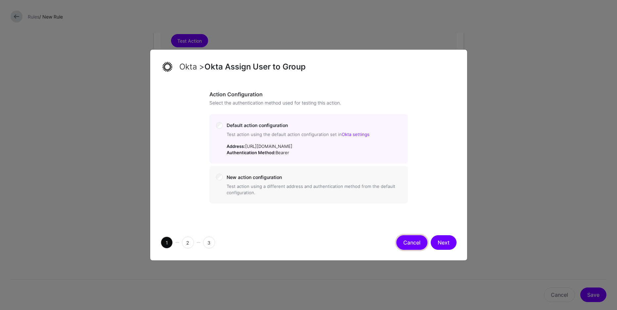
click at [404, 243] on button "Cancel" at bounding box center [411, 242] width 31 height 15
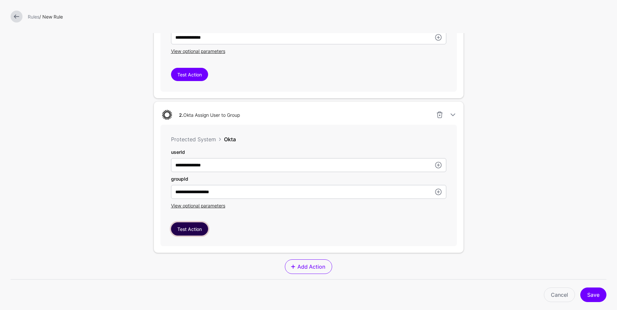
scroll to position [246, 0]
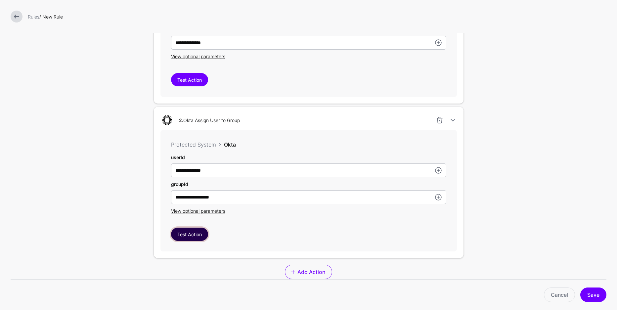
click at [184, 234] on button "Test Action" at bounding box center [189, 233] width 37 height 13
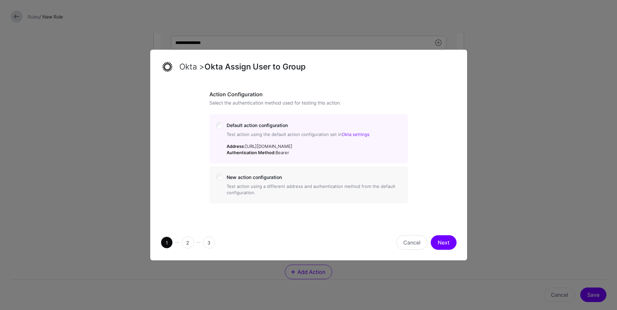
click at [270, 217] on div "Action Configuration Select the authentication method used for testing this act…" at bounding box center [308, 153] width 317 height 141
drag, startPoint x: 325, startPoint y: 221, endPoint x: 352, endPoint y: 226, distance: 28.1
click at [328, 221] on div "Action Configuration Select the authentication method used for testing this act…" at bounding box center [308, 153] width 317 height 141
click at [442, 240] on button "Next" at bounding box center [443, 242] width 26 height 15
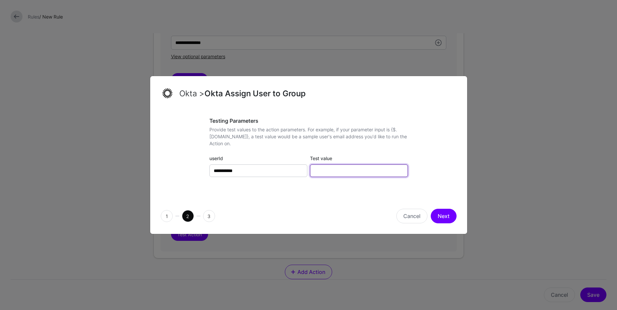
click at [338, 168] on input "Test value" at bounding box center [359, 170] width 98 height 13
paste input "**********"
type input "**********"
paste input "**********"
type input "**********"
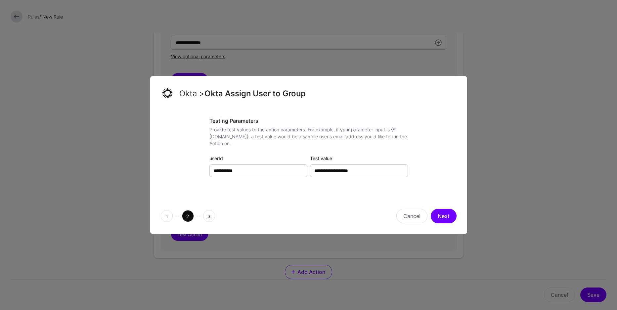
click at [441, 172] on div "**********" at bounding box center [309, 154] width 296 height 72
click at [441, 215] on button "Next" at bounding box center [443, 216] width 26 height 15
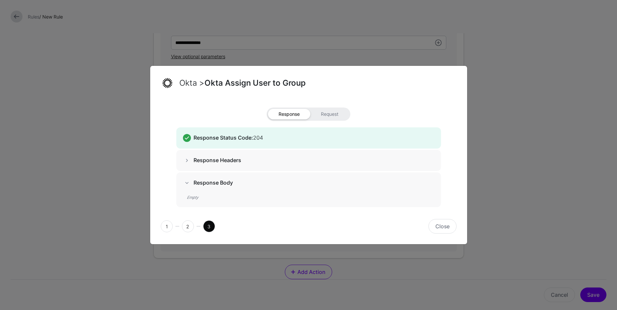
click at [187, 161] on span at bounding box center [187, 160] width 8 height 8
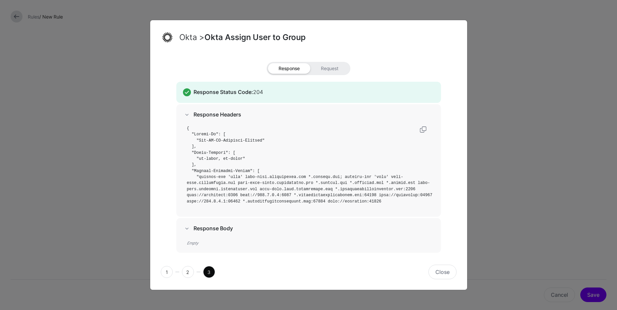
click at [277, 163] on pre at bounding box center [310, 164] width 247 height 79
click at [280, 161] on pre at bounding box center [310, 164] width 247 height 79
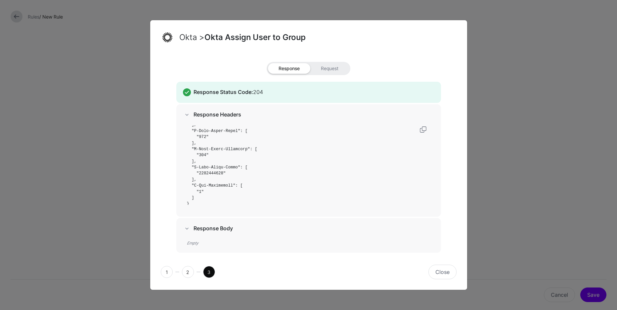
scroll to position [352, 0]
click at [442, 269] on button "Close" at bounding box center [442, 272] width 28 height 15
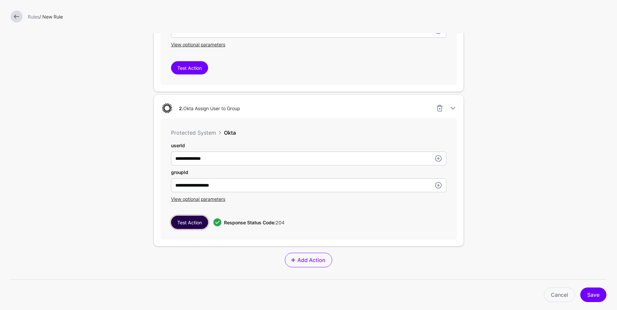
scroll to position [329, 0]
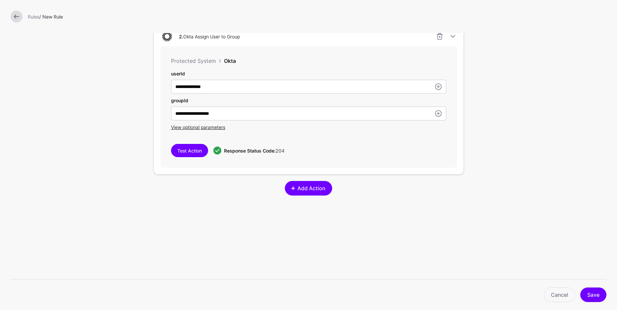
click at [323, 191] on span "Add Action" at bounding box center [311, 188] width 29 height 8
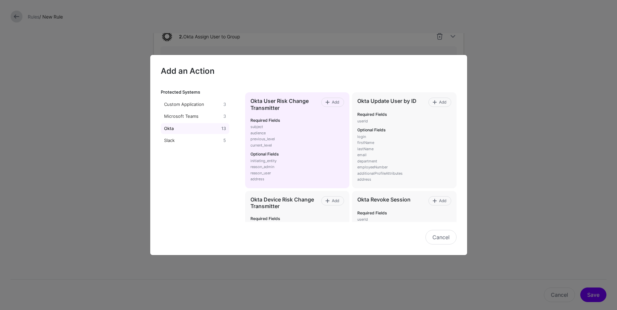
scroll to position [14, 0]
click at [331, 97] on div "Okta User Risk Change Transmitter Add Required Fields subject audience previous…" at bounding box center [297, 140] width 104 height 96
click at [331, 100] on span "Add" at bounding box center [335, 102] width 9 height 6
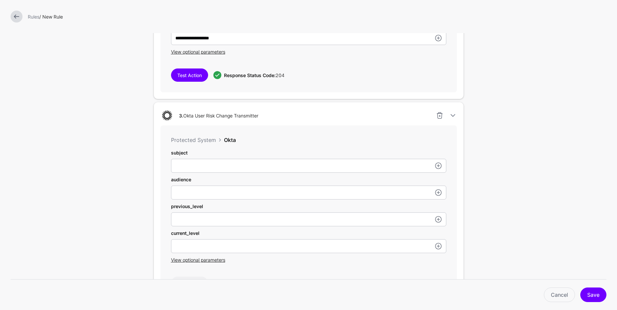
scroll to position [428, 0]
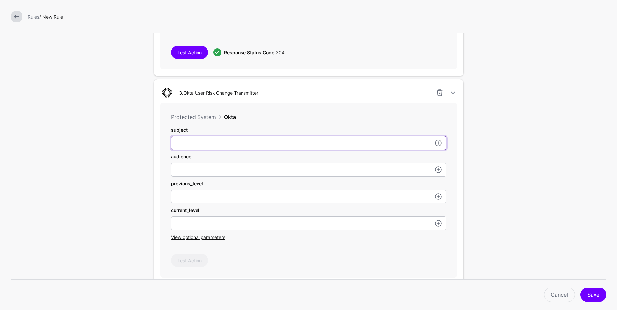
drag, startPoint x: 213, startPoint y: 143, endPoint x: 202, endPoint y: 148, distance: 11.7
click at [213, 143] on input "userId" at bounding box center [308, 143] width 275 height 14
paste input "**********"
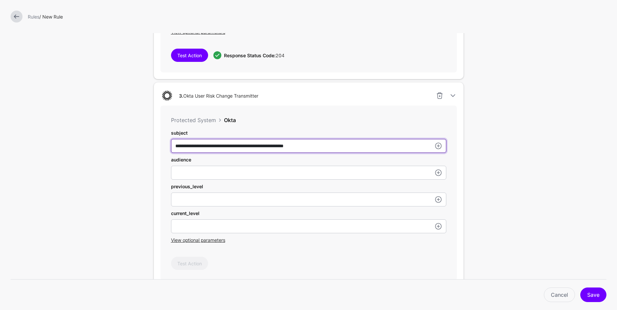
type input "**********"
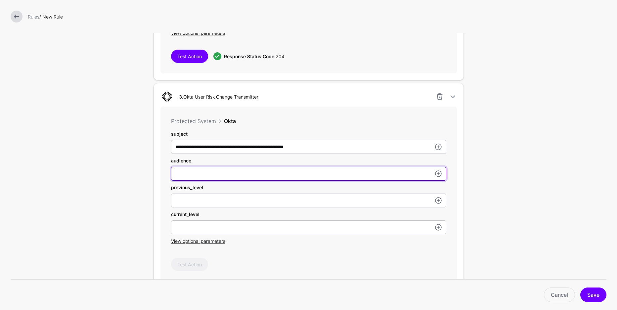
click at [285, 173] on input "userId" at bounding box center [308, 174] width 275 height 14
paste input "**********"
type input "**********"
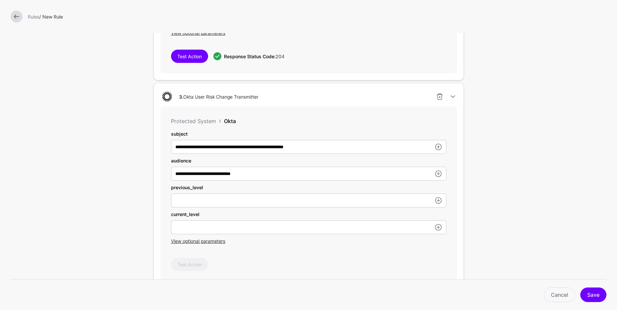
click at [266, 193] on div "previous_level" at bounding box center [308, 195] width 275 height 23
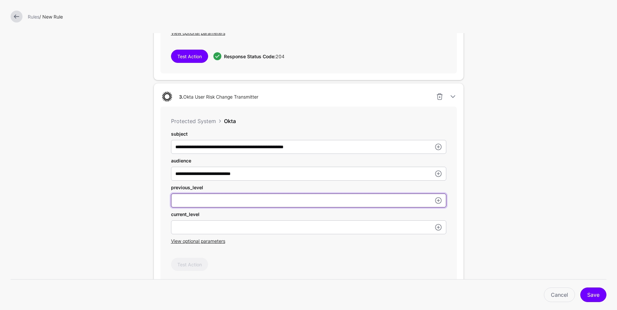
click at [265, 199] on input "userId" at bounding box center [308, 200] width 275 height 14
type input "***"
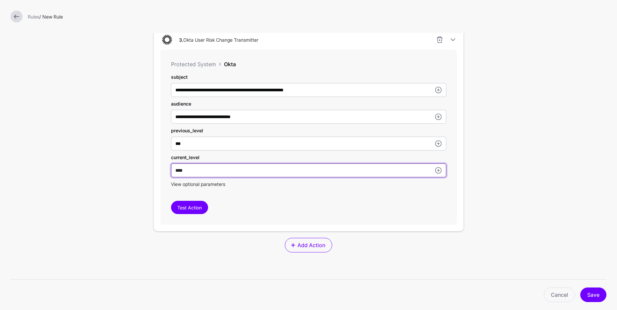
scroll to position [480, 0]
type input "****"
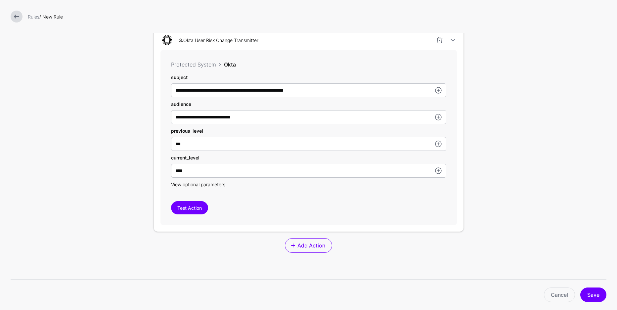
click at [213, 184] on span "View optional parameters" at bounding box center [198, 185] width 54 height 6
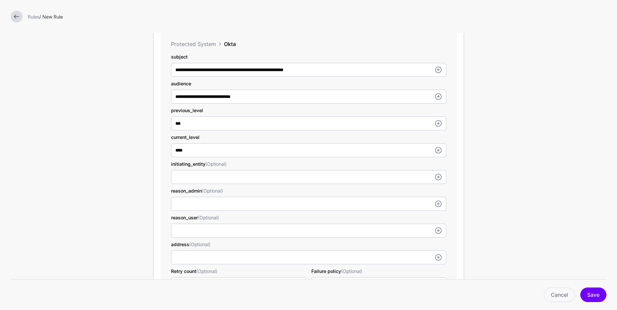
scroll to position [502, 0]
click at [273, 167] on div "initiating_entity (Optional)" at bounding box center [308, 170] width 275 height 23
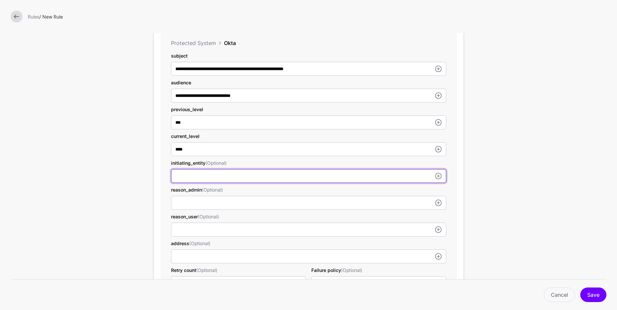
click at [270, 172] on input "userId" at bounding box center [308, 176] width 275 height 14
type input "****"
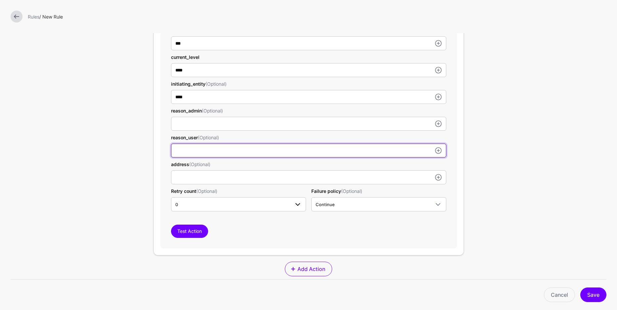
scroll to position [596, 0]
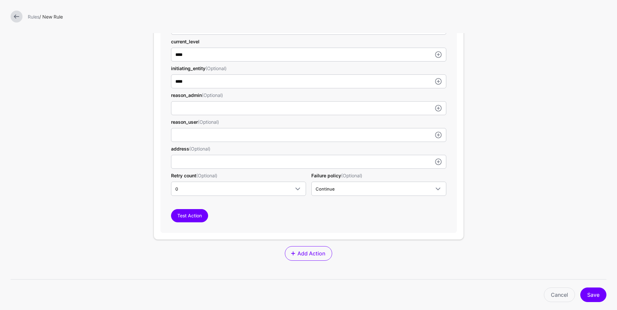
click at [240, 226] on div "**********" at bounding box center [308, 83] width 296 height 299
click at [202, 218] on button "Test Action" at bounding box center [189, 215] width 37 height 13
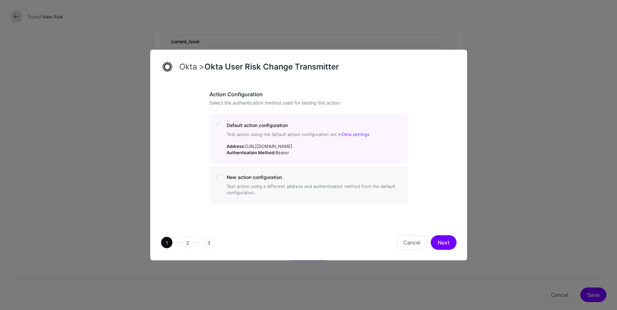
drag, startPoint x: 454, startPoint y: 244, endPoint x: 445, endPoint y: 243, distance: 8.7
click at [454, 244] on button "Next" at bounding box center [443, 242] width 26 height 15
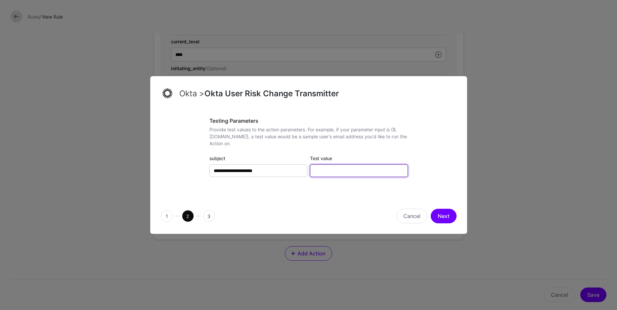
click at [339, 170] on input "Test value" at bounding box center [359, 170] width 98 height 13
paste input "**********"
type input "**********"
click at [441, 213] on button "Next" at bounding box center [443, 216] width 26 height 15
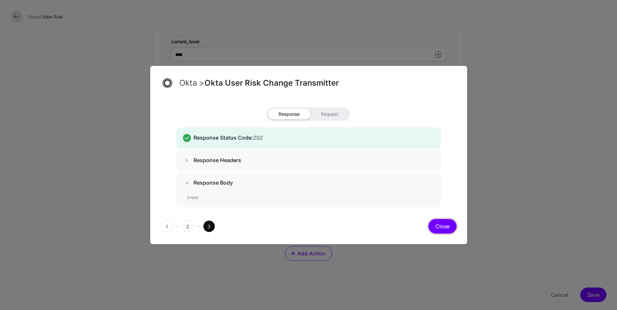
drag, startPoint x: 445, startPoint y: 226, endPoint x: 449, endPoint y: 225, distance: 4.7
click at [445, 226] on button "Close" at bounding box center [442, 226] width 28 height 15
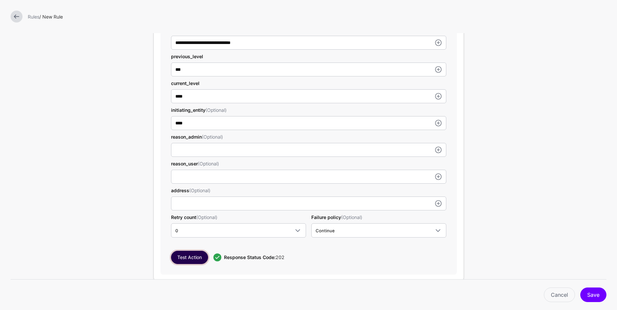
scroll to position [608, 0]
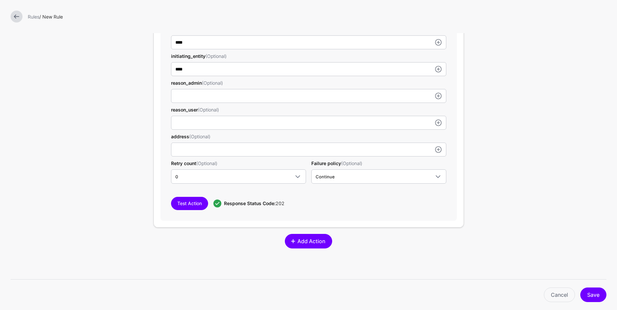
click at [316, 245] on span "Add Action" at bounding box center [311, 241] width 29 height 8
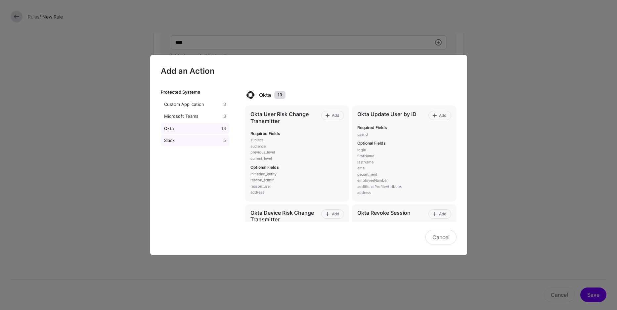
click at [192, 139] on div "Slack" at bounding box center [193, 140] width 60 height 7
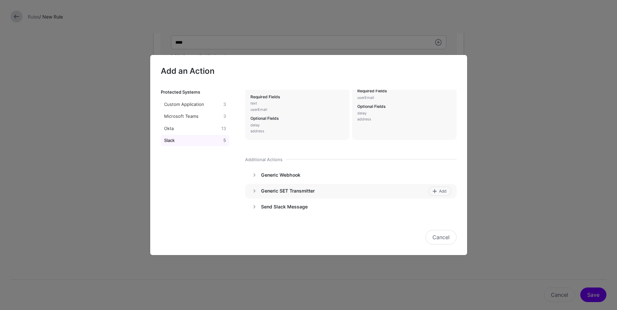
scroll to position [39, 0]
click at [250, 171] on link at bounding box center [254, 173] width 8 height 8
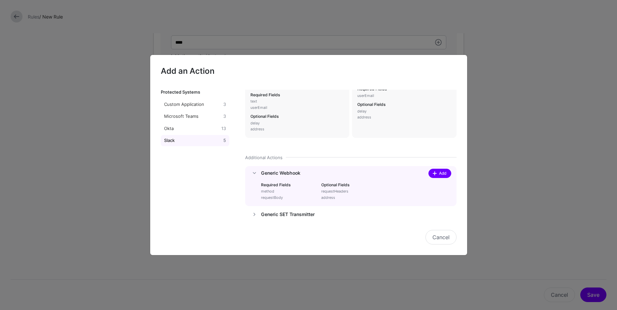
click at [441, 176] on span "Add" at bounding box center [442, 173] width 9 height 6
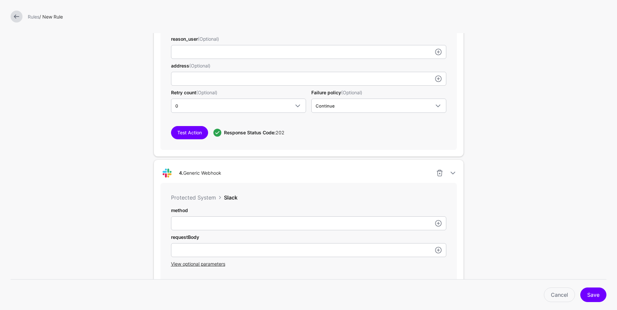
scroll to position [707, 0]
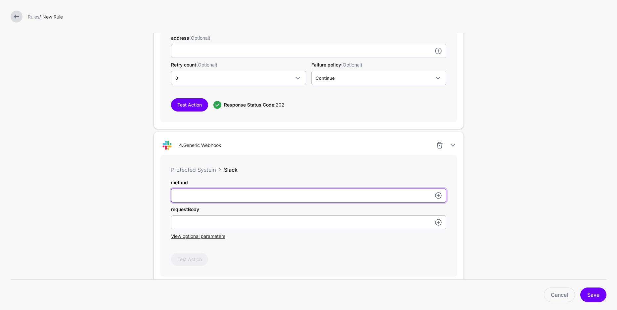
click at [293, 200] on input "userId" at bounding box center [308, 195] width 275 height 14
type input "****"
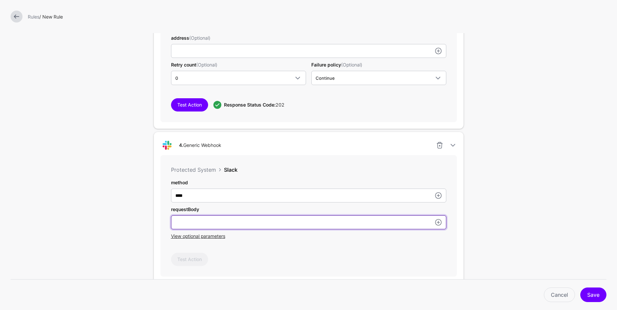
paste input "**********"
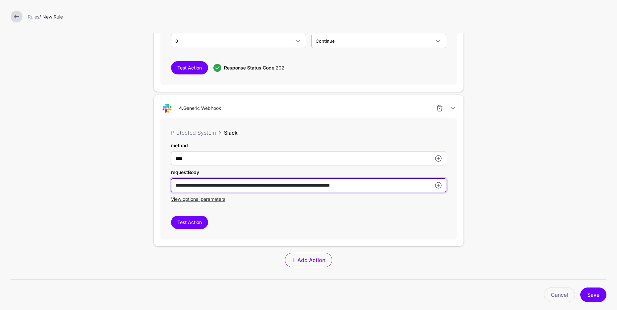
scroll to position [764, 0]
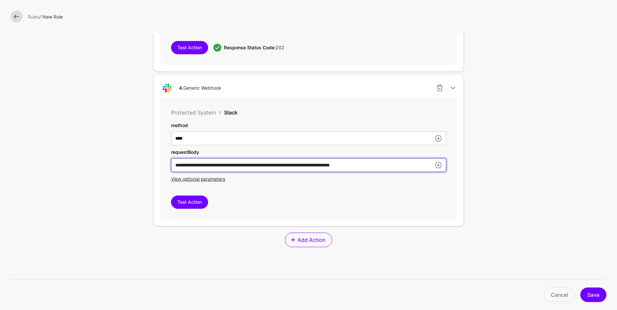
type input "**********"
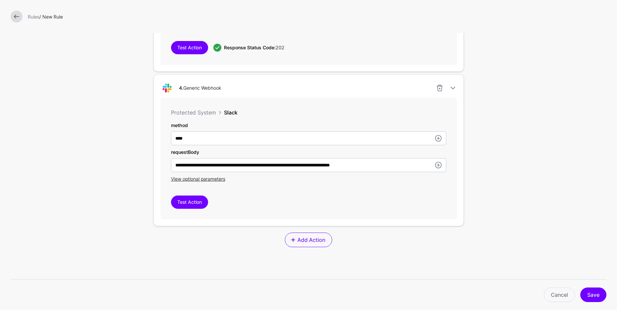
click at [249, 180] on div "View optional parameters" at bounding box center [308, 178] width 275 height 7
click at [250, 180] on div "View optional parameters" at bounding box center [308, 178] width 275 height 7
click at [196, 198] on button "Test Action" at bounding box center [189, 201] width 37 height 13
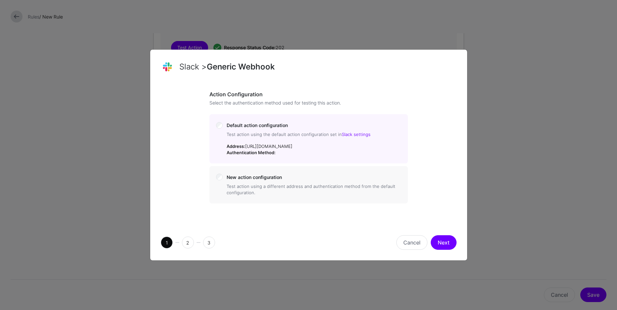
click at [434, 247] on button "Next" at bounding box center [443, 242] width 26 height 15
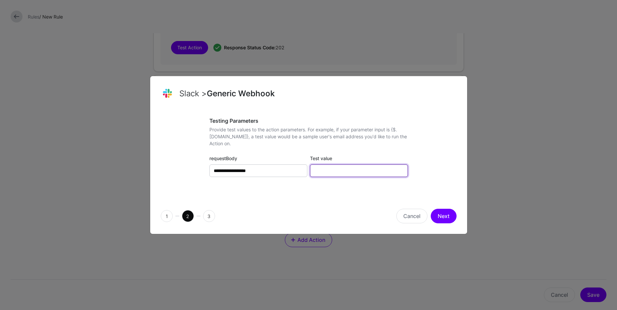
click at [349, 168] on input "Test value" at bounding box center [359, 170] width 98 height 13
paste input "**********"
type input "**********"
paste input "**********"
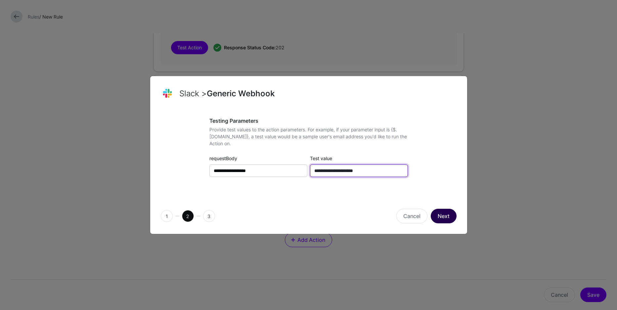
type input "**********"
click at [441, 216] on button "Next" at bounding box center [443, 216] width 26 height 15
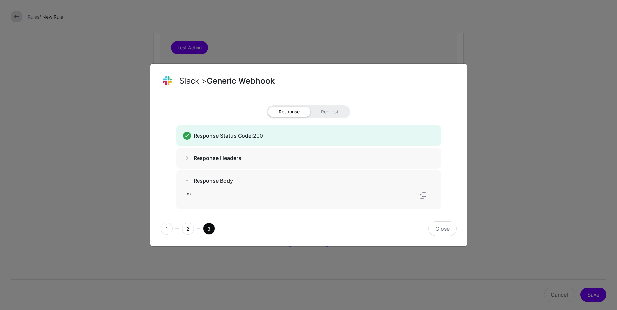
click at [181, 156] on div "Response Headers" at bounding box center [308, 157] width 265 height 21
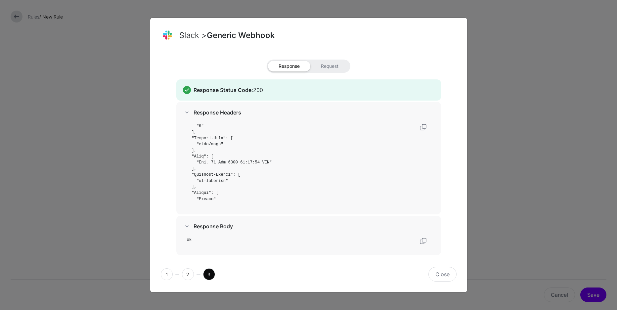
scroll to position [17, 0]
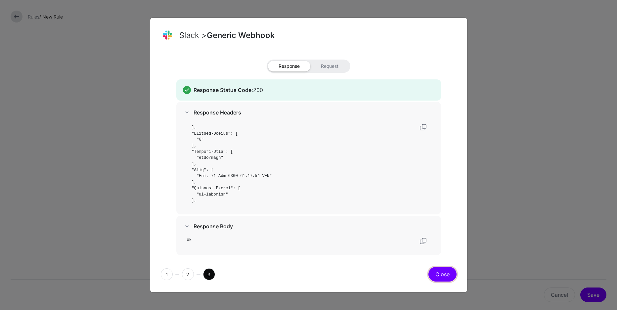
click at [445, 270] on button "Close" at bounding box center [442, 274] width 28 height 15
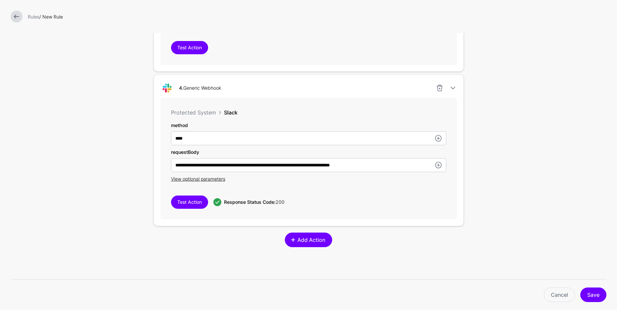
click at [325, 242] on span "Add Action" at bounding box center [311, 240] width 29 height 8
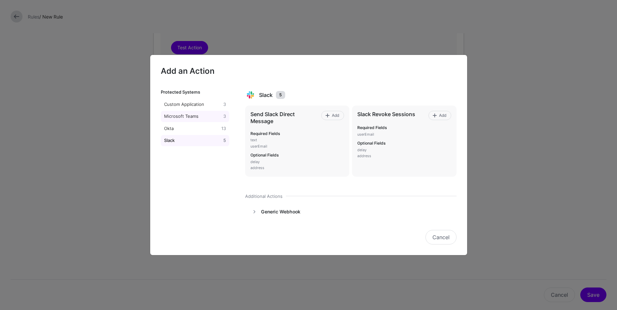
click at [200, 114] on div "Microsoft Teams" at bounding box center [193, 116] width 60 height 7
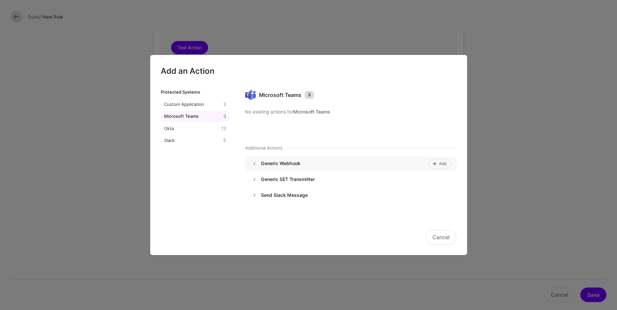
click at [260, 162] on div "Generic Webhook Add" at bounding box center [350, 163] width 201 height 9
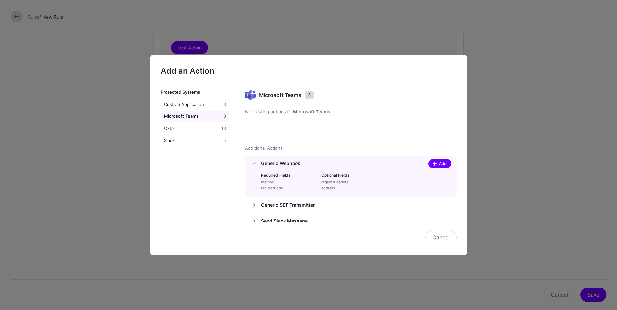
click at [432, 164] on span at bounding box center [434, 163] width 5 height 5
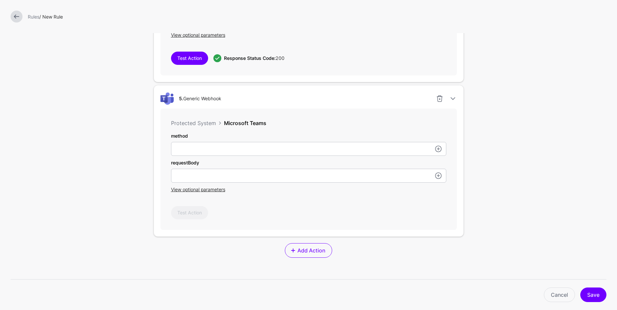
scroll to position [921, 0]
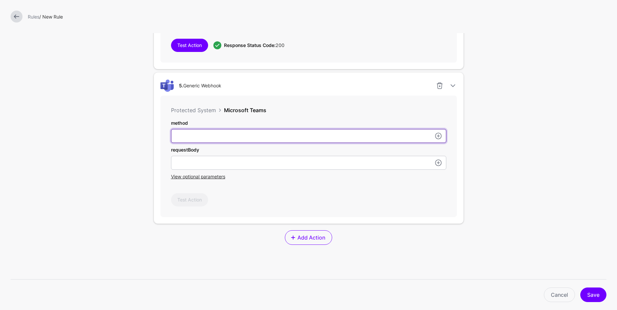
click at [239, 140] on input "userId" at bounding box center [308, 136] width 275 height 14
type input "****"
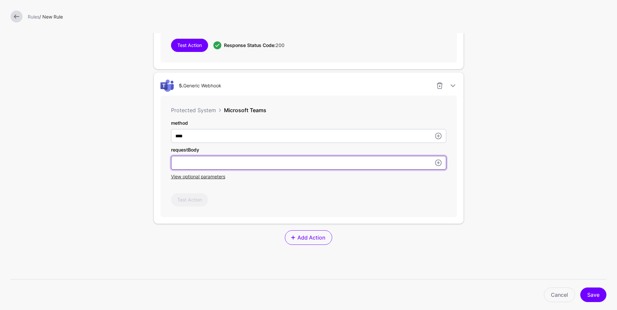
click at [298, 161] on input "userId" at bounding box center [308, 163] width 275 height 14
paste input "**********"
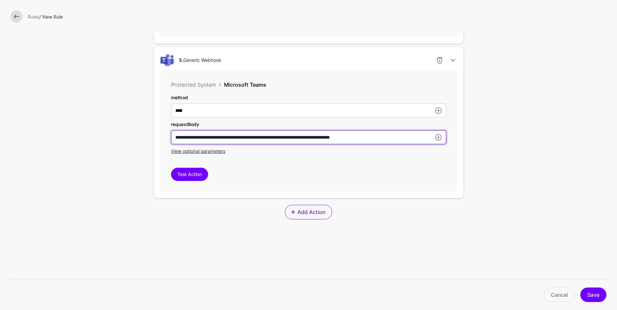
scroll to position [971, 0]
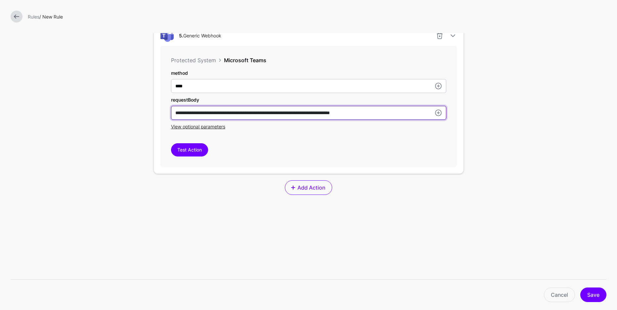
type input "**********"
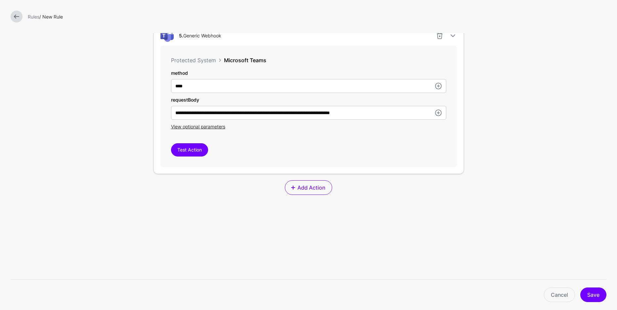
drag, startPoint x: 217, startPoint y: 157, endPoint x: 204, endPoint y: 152, distance: 13.9
click at [217, 157] on div "**********" at bounding box center [308, 106] width 296 height 121
click at [202, 152] on button "Test Action" at bounding box center [189, 149] width 37 height 13
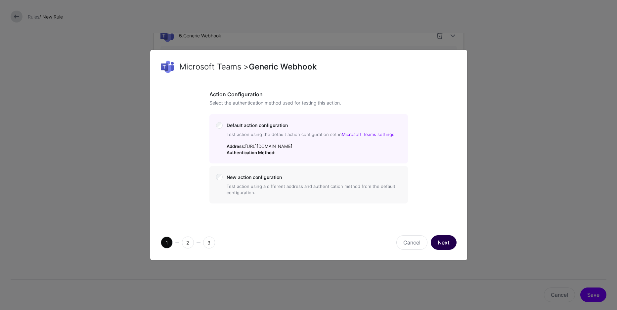
click at [443, 250] on button "Next" at bounding box center [443, 242] width 26 height 15
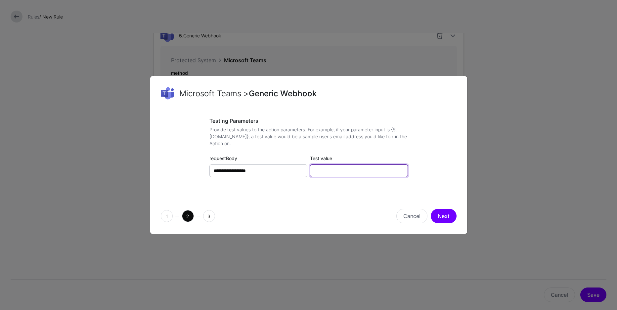
click at [343, 173] on input "Test value" at bounding box center [359, 170] width 98 height 13
paste input "**********"
type input "**********"
click at [439, 214] on button "Next" at bounding box center [443, 216] width 26 height 15
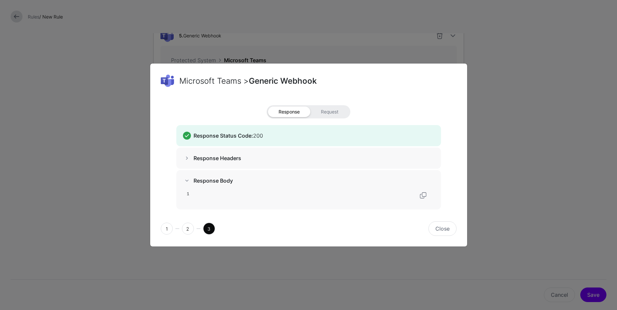
click at [187, 157] on span at bounding box center [187, 158] width 8 height 8
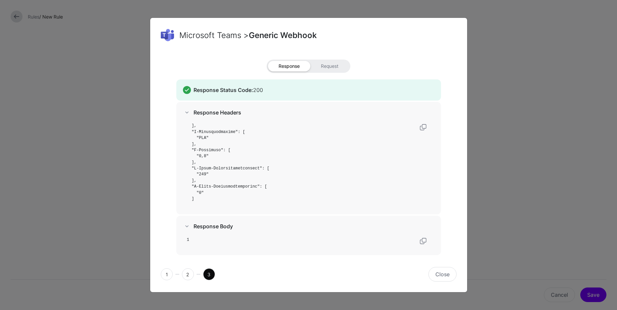
scroll to position [364, 0]
click at [441, 271] on button "Close" at bounding box center [442, 274] width 28 height 15
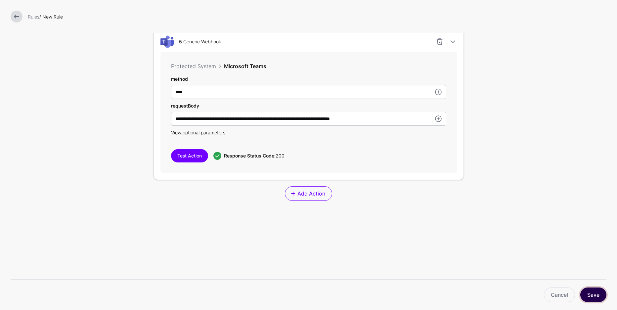
click at [593, 294] on button "Save" at bounding box center [593, 294] width 26 height 15
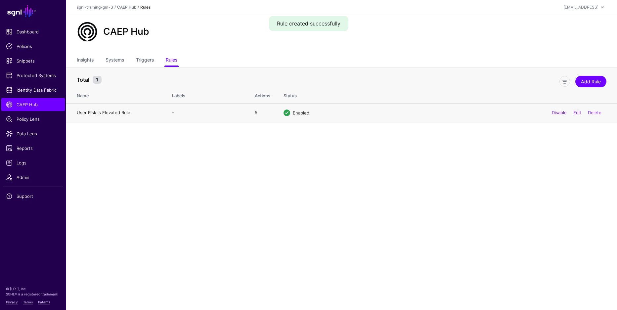
click at [120, 115] on link "User Risk is Elevated Rule" at bounding box center [104, 112] width 54 height 5
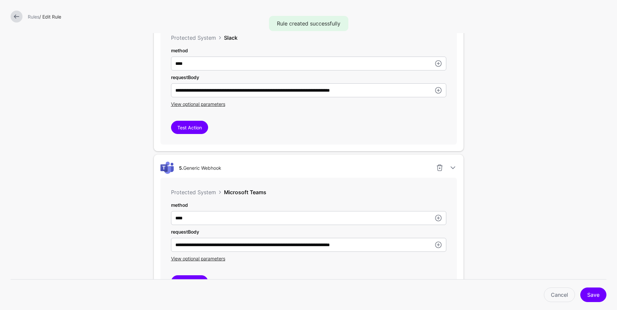
scroll to position [660, 0]
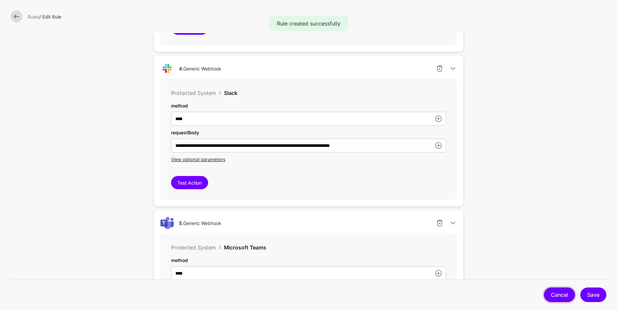
drag, startPoint x: 560, startPoint y: 295, endPoint x: 537, endPoint y: 275, distance: 29.8
click at [559, 294] on link "Cancel" at bounding box center [559, 294] width 31 height 15
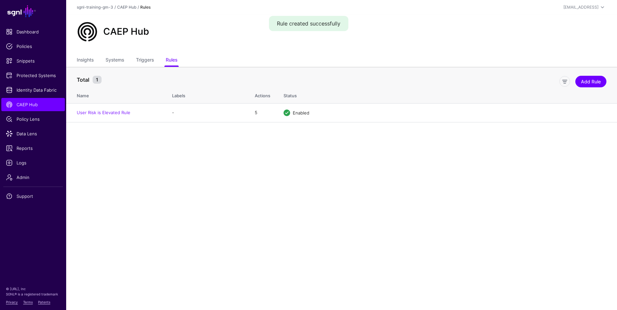
click at [461, 235] on main "SGNL Dashboard Policies Snippets Protected Systems Identity Data Fabric CAEP Hu…" at bounding box center [308, 155] width 617 height 310
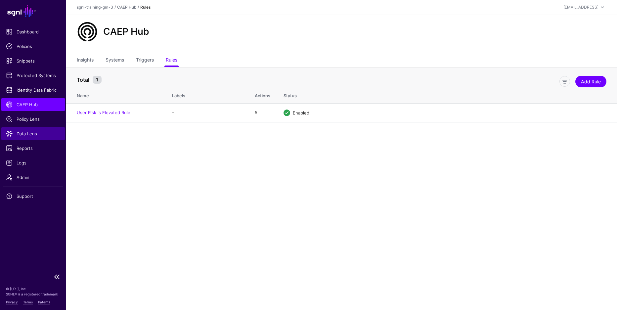
click at [17, 131] on span "Data Lens" at bounding box center [33, 133] width 54 height 7
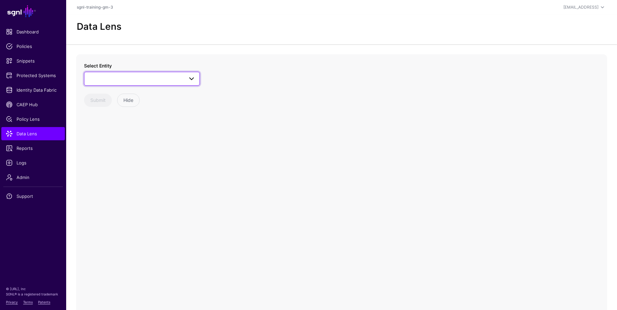
click at [131, 78] on span at bounding box center [141, 79] width 107 height 8
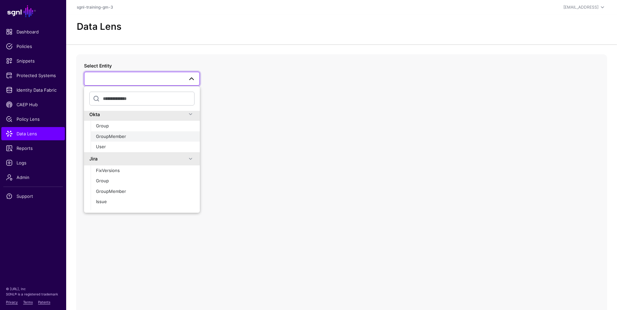
scroll to position [139, 0]
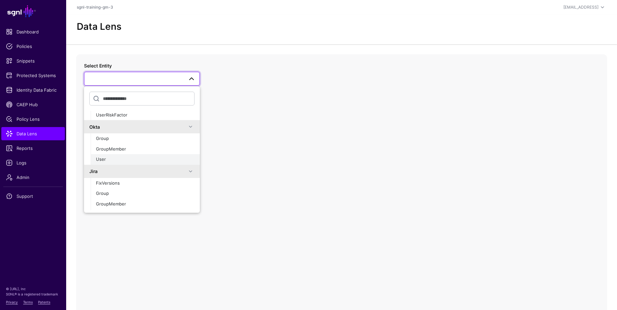
click at [128, 158] on div "User" at bounding box center [145, 159] width 99 height 7
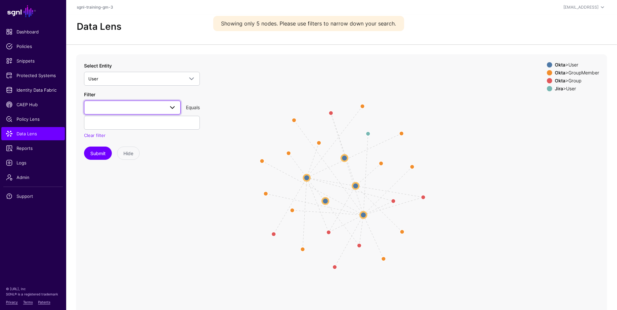
click at [121, 112] on link at bounding box center [132, 108] width 97 height 14
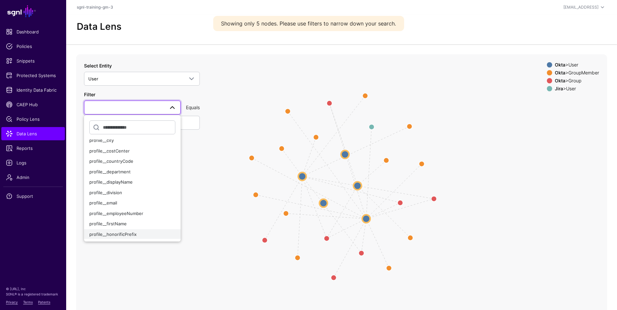
scroll to position [86, 0]
click at [121, 193] on div "profile__email" at bounding box center [132, 194] width 86 height 7
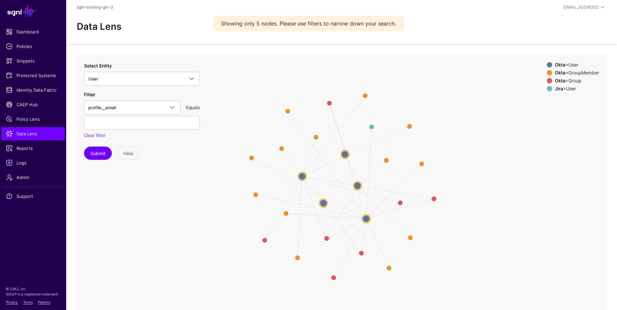
click at [115, 130] on div "Filter profile__email activated AttributeX created id lastLogin lastUpdated pas…" at bounding box center [142, 115] width 116 height 48
click at [113, 127] on input "text" at bounding box center [142, 123] width 116 height 14
paste input "**********"
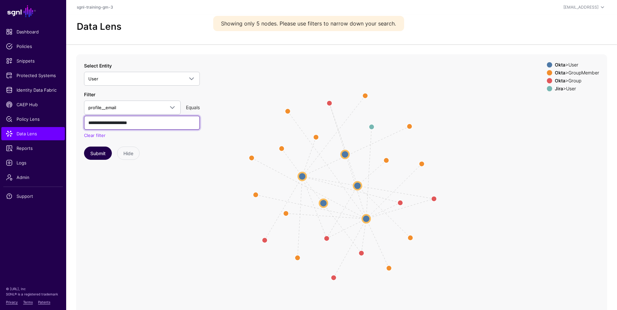
type input "**********"
click at [100, 152] on button "Submit" at bounding box center [98, 152] width 28 height 13
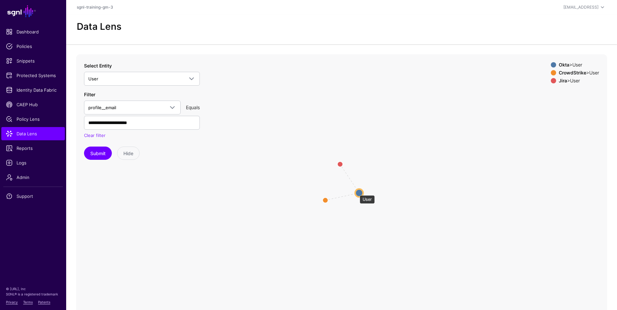
click at [357, 192] on circle at bounding box center [359, 193] width 8 height 8
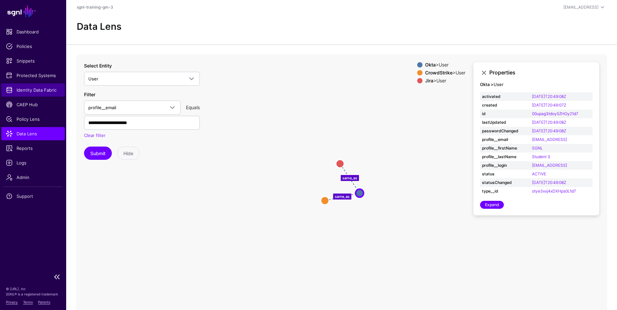
click at [20, 96] on link "Identity Data Fabric" at bounding box center [32, 89] width 63 height 13
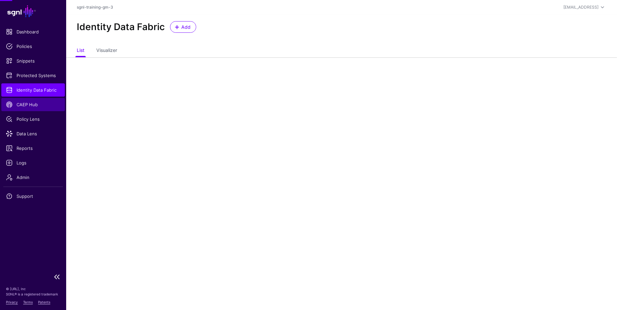
click at [20, 100] on link "CAEP Hub" at bounding box center [32, 104] width 63 height 13
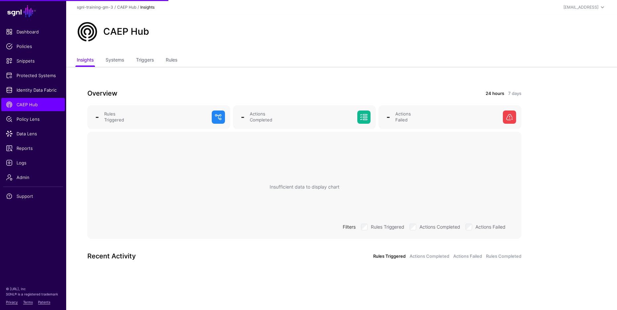
click at [182, 62] on ul "Insights Systems Triggers Rules" at bounding box center [341, 60] width 529 height 13
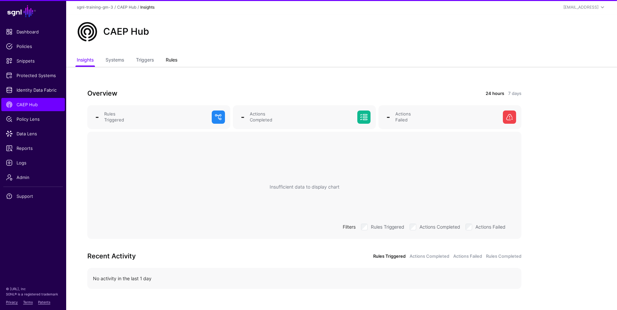
click at [176, 62] on link "Rules" at bounding box center [172, 60] width 12 height 13
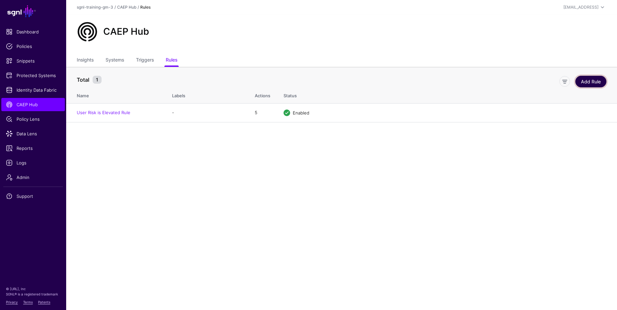
click at [592, 81] on link "Add Rule" at bounding box center [590, 82] width 31 height 12
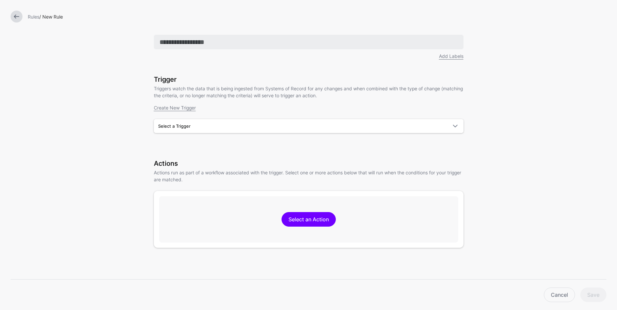
click at [214, 41] on input "text" at bounding box center [308, 42] width 309 height 15
type input "**********"
click at [224, 125] on span "Select a Trigger" at bounding box center [302, 125] width 289 height 7
click at [224, 139] on div "User Risk is Elevated" at bounding box center [308, 141] width 299 height 7
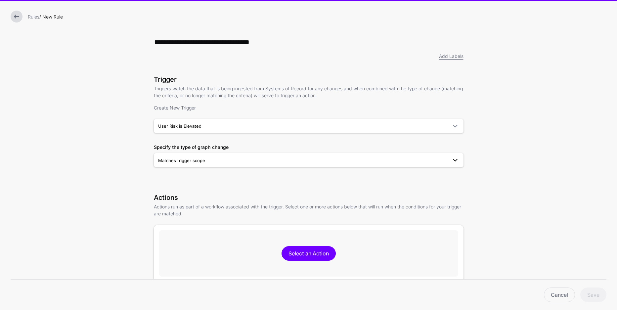
click at [222, 162] on span "Matches trigger scope" at bounding box center [302, 160] width 289 height 7
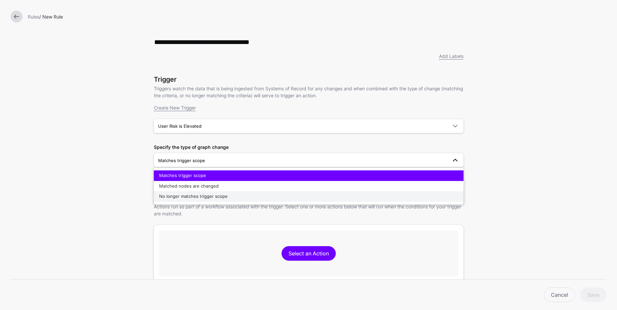
click at [251, 199] on div "No longer matches trigger scope" at bounding box center [308, 196] width 299 height 7
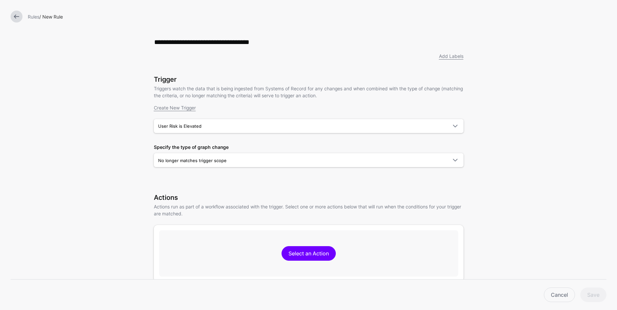
click at [111, 152] on form "**********" at bounding box center [308, 208] width 617 height 417
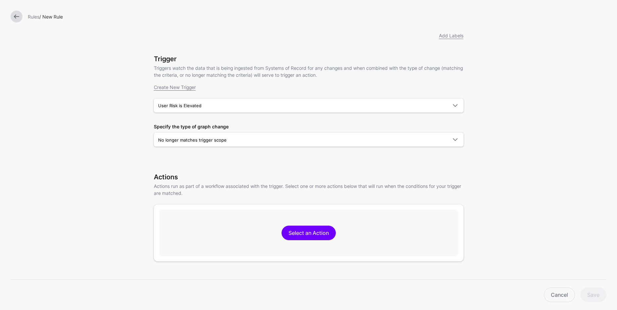
scroll to position [38, 0]
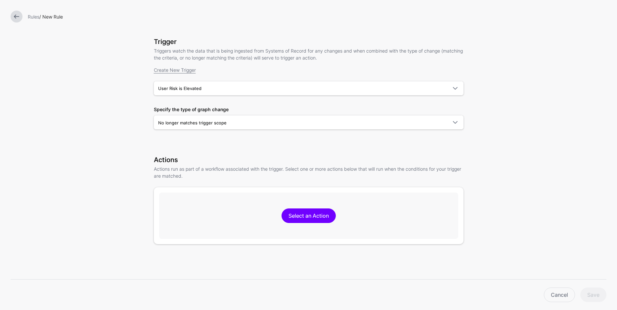
click at [107, 137] on form "**********" at bounding box center [308, 170] width 617 height 417
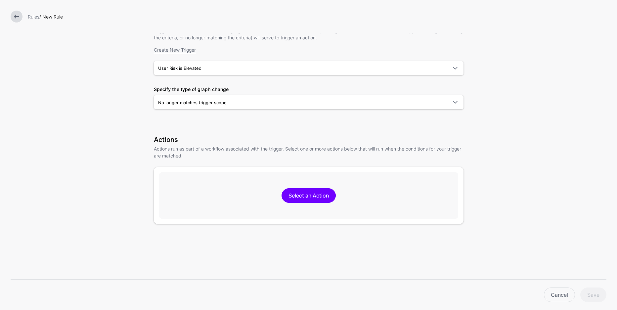
scroll to position [65, 0]
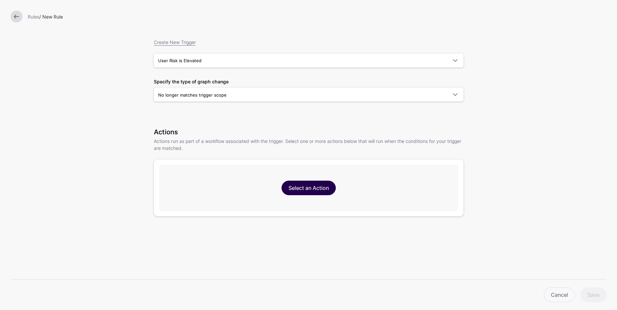
click at [323, 191] on link "Select an Action" at bounding box center [308, 188] width 54 height 15
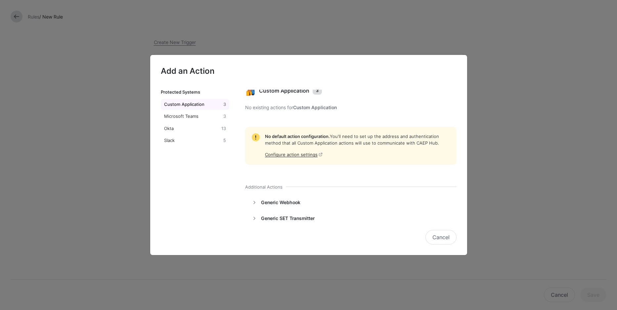
scroll to position [5, 0]
click at [172, 127] on div "Okta" at bounding box center [192, 128] width 58 height 7
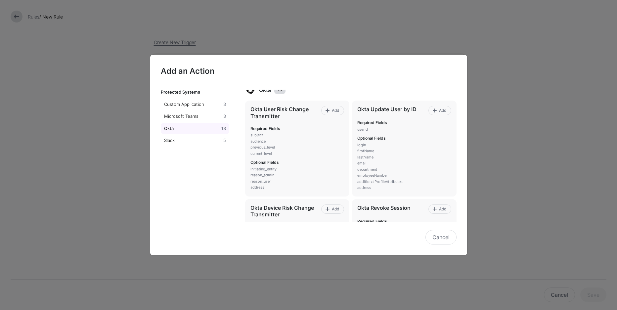
click at [183, 131] on link "Okta 13" at bounding box center [195, 128] width 69 height 11
click at [182, 129] on div "Okta" at bounding box center [192, 128] width 58 height 7
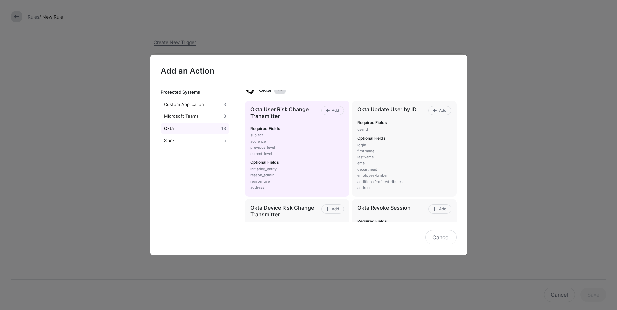
scroll to position [0, 0]
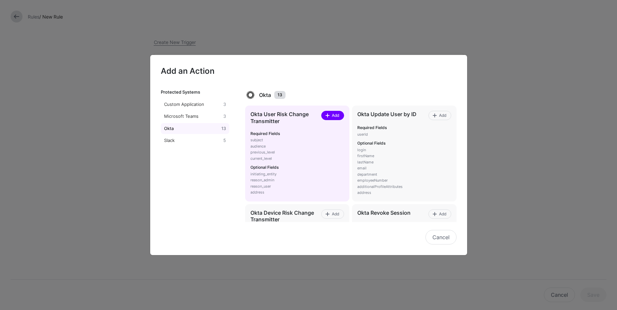
click at [331, 115] on span "Add" at bounding box center [335, 115] width 9 height 6
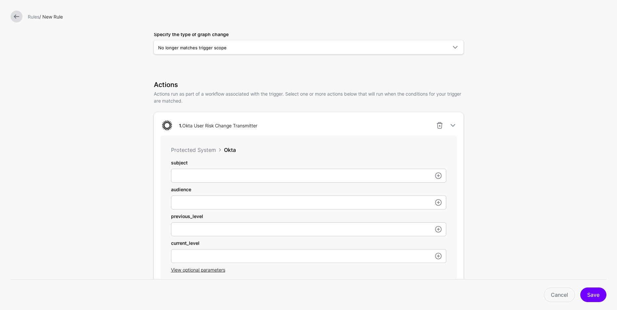
scroll to position [127, 0]
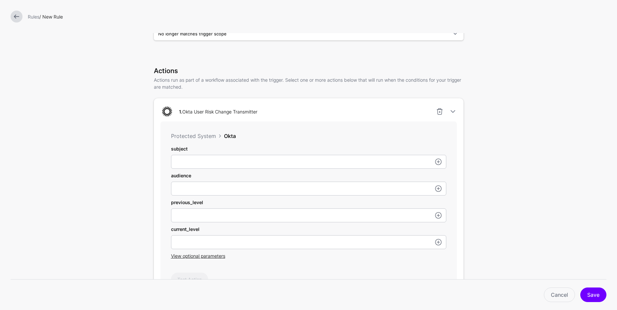
click at [487, 169] on form "**********" at bounding box center [308, 171] width 617 height 596
click at [486, 167] on form "**********" at bounding box center [308, 171] width 617 height 596
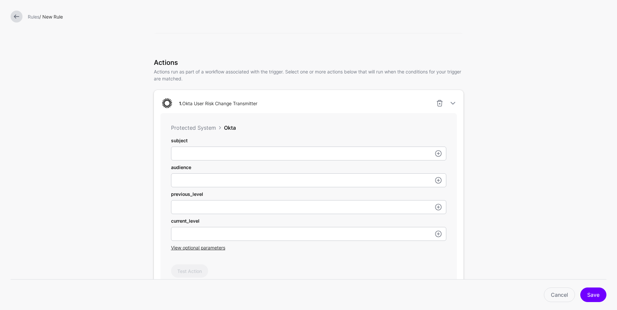
scroll to position [136, 0]
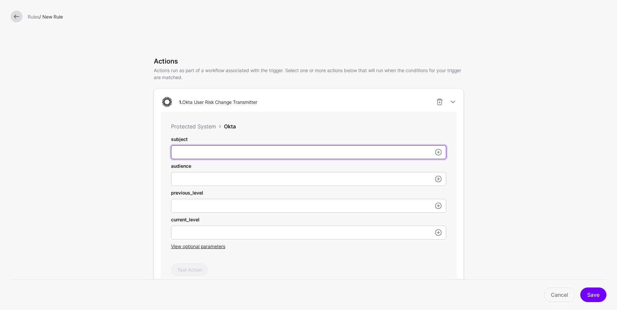
click at [195, 152] on input "subject" at bounding box center [308, 152] width 275 height 14
paste input "**********"
type input "**********"
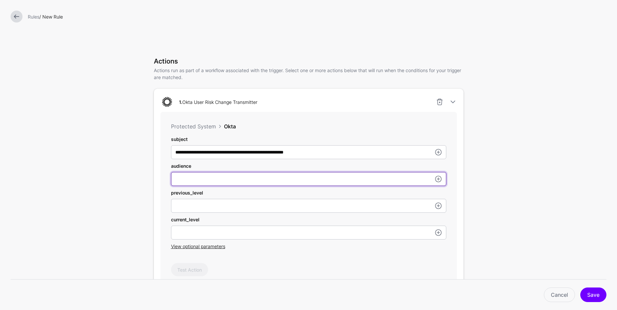
click at [203, 182] on input "subject" at bounding box center [308, 179] width 275 height 14
paste input "**********"
type input "**********"
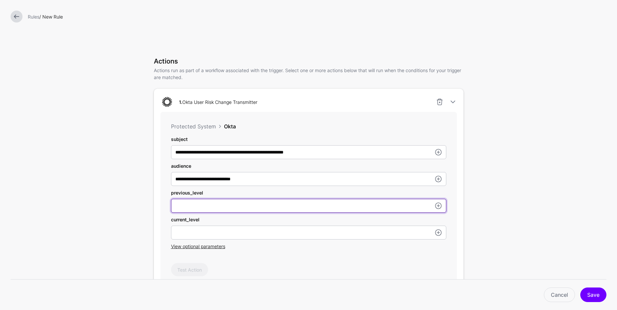
click at [217, 203] on input "subject" at bounding box center [308, 206] width 275 height 14
type input "****"
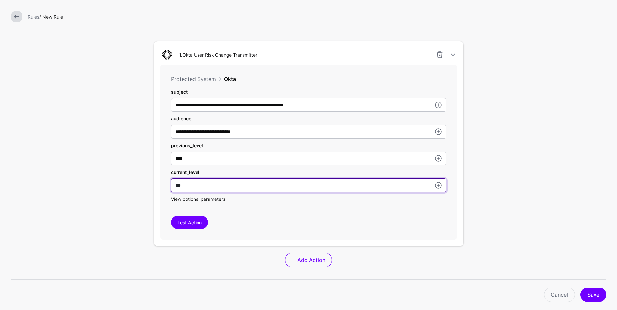
scroll to position [186, 0]
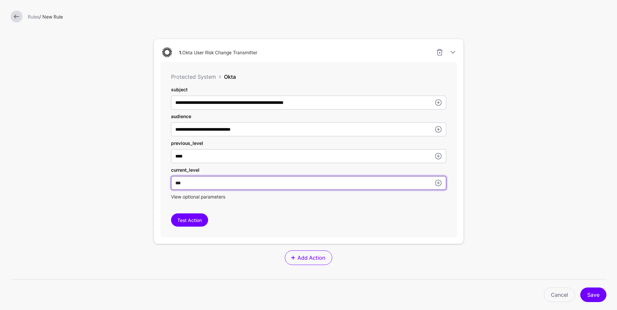
type input "***"
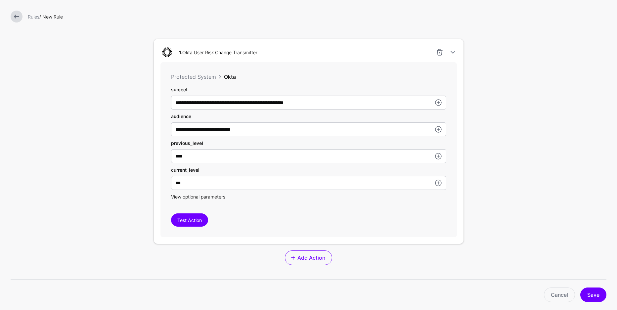
click at [214, 198] on span "View optional parameters" at bounding box center [198, 197] width 54 height 6
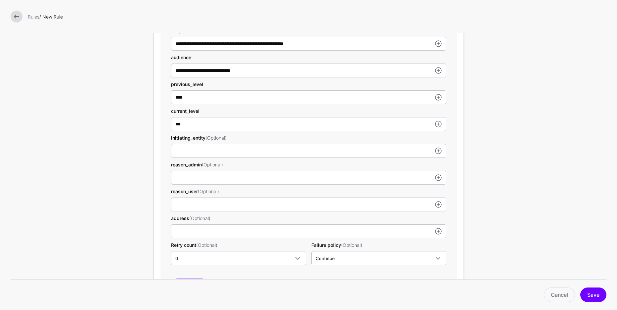
scroll to position [245, 0]
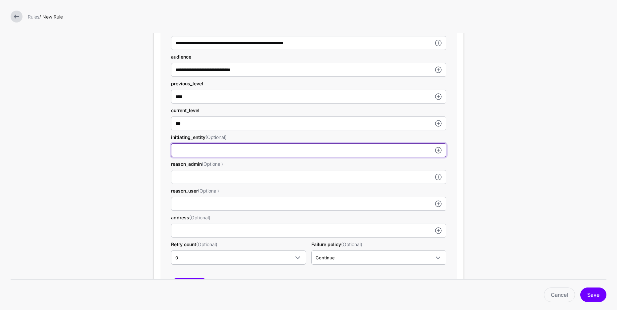
click at [218, 152] on input "subject" at bounding box center [308, 150] width 275 height 14
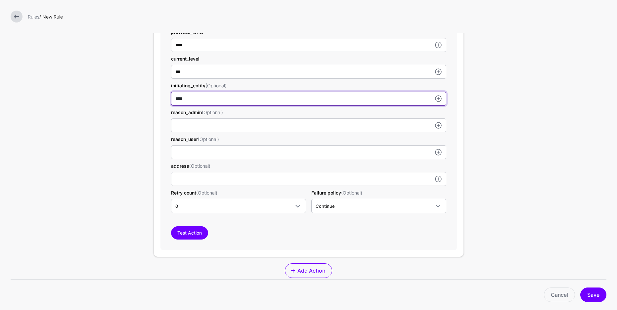
scroll to position [321, 0]
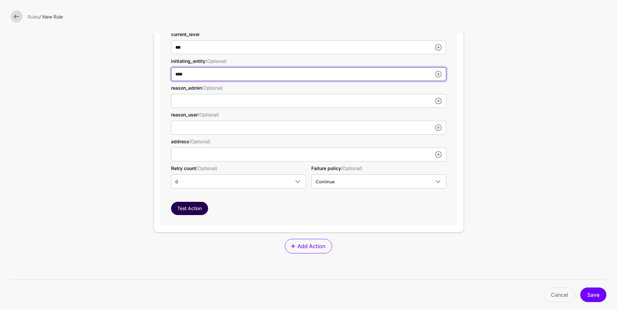
type input "****"
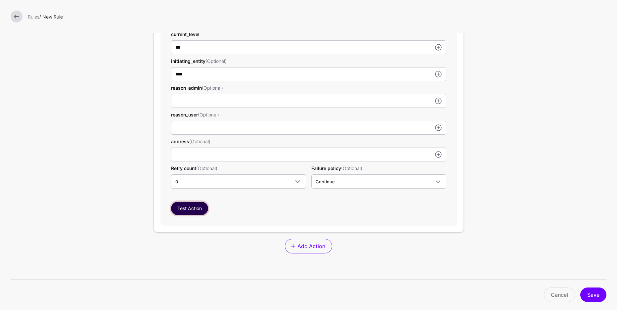
click at [202, 207] on button "Test Action" at bounding box center [189, 208] width 37 height 13
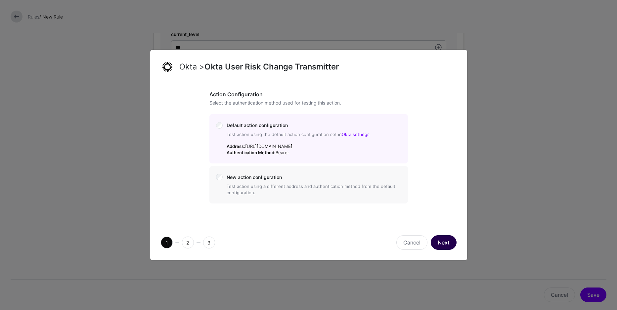
click at [447, 241] on button "Next" at bounding box center [443, 242] width 26 height 15
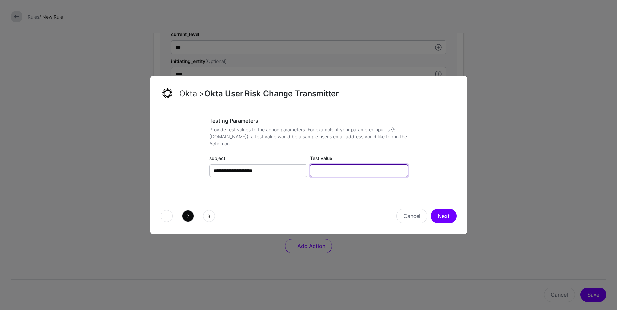
click at [342, 170] on input "Test value" at bounding box center [359, 170] width 98 height 13
paste input "**********"
paste input "text"
type input "**********"
click at [443, 221] on button "Next" at bounding box center [443, 216] width 26 height 15
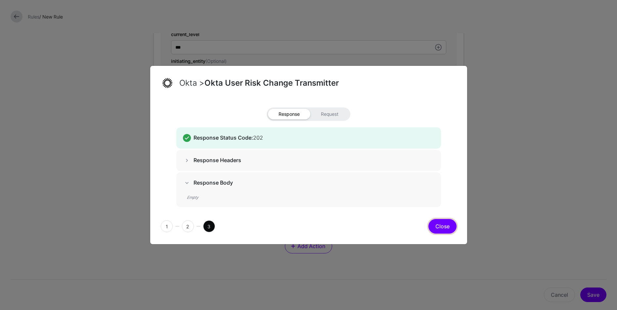
click at [448, 229] on button "Close" at bounding box center [442, 226] width 28 height 15
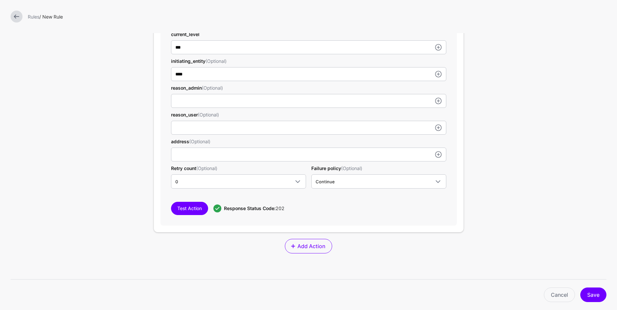
click at [432, 219] on div "**********" at bounding box center [308, 76] width 296 height 299
click at [428, 214] on div "Test Action Response Status Code: 202" at bounding box center [308, 208] width 275 height 13
click at [310, 244] on span "Add Action" at bounding box center [311, 246] width 29 height 8
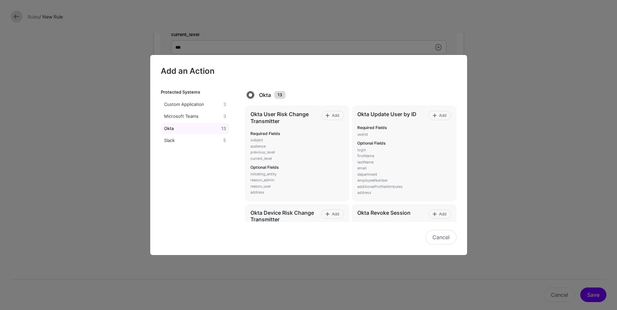
click at [178, 125] on div "Okta" at bounding box center [192, 128] width 58 height 7
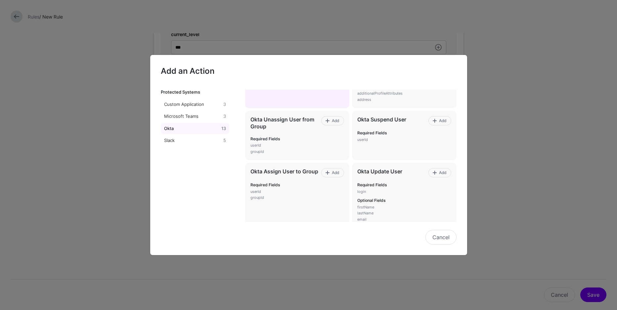
scroll to position [304, 0]
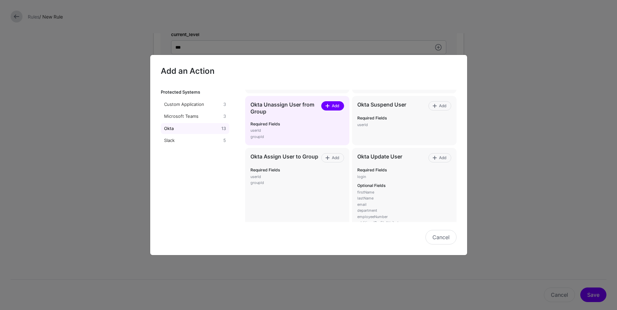
click at [328, 106] on span at bounding box center [327, 105] width 5 height 5
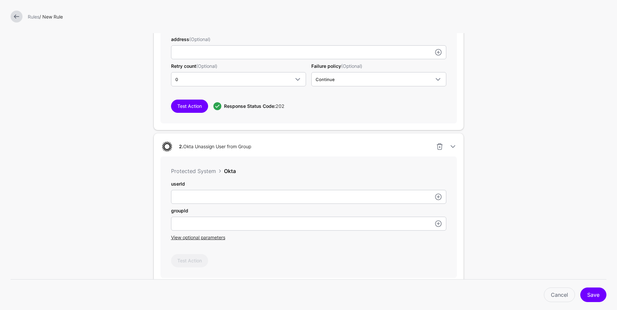
scroll to position [442, 0]
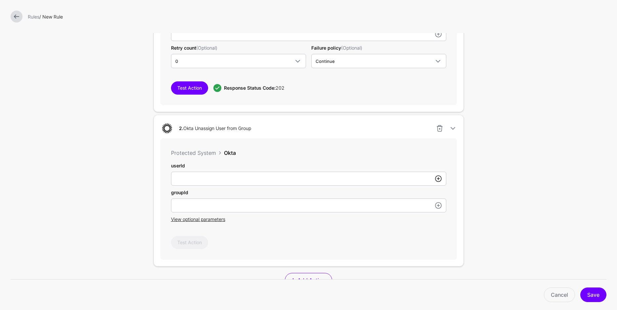
click at [440, 179] on link at bounding box center [438, 179] width 8 height 8
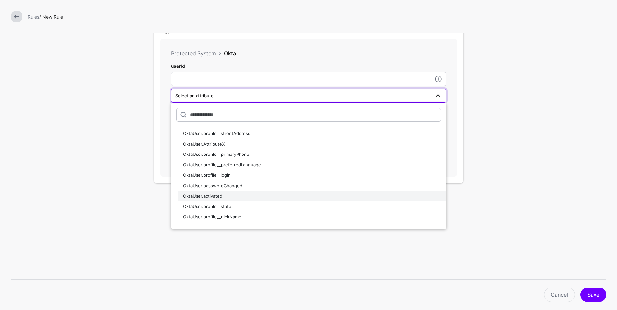
scroll to position [179, 0]
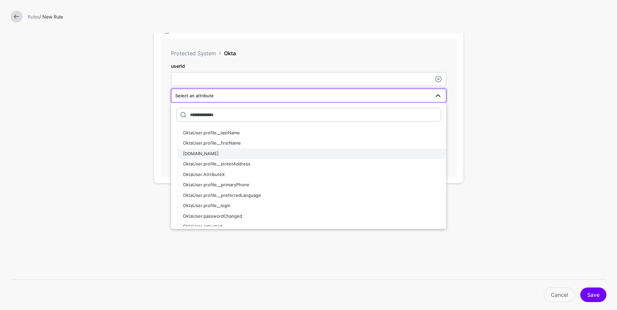
click at [229, 153] on div "OktaUser.id" at bounding box center [312, 153] width 258 height 7
type input "**********"
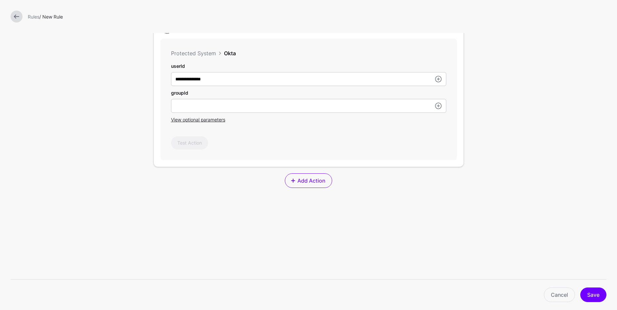
click at [234, 152] on div "**********" at bounding box center [308, 99] width 296 height 121
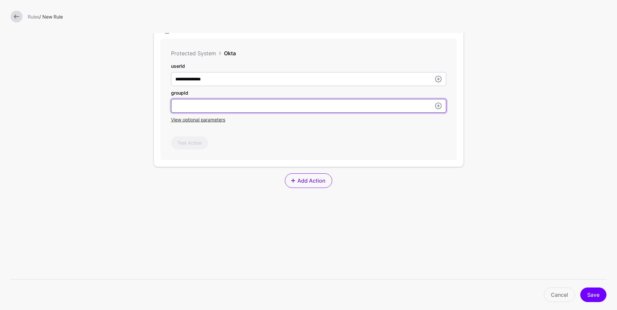
click at [332, 108] on input "subject" at bounding box center [308, 106] width 275 height 14
paste input "**********"
type input "**********"
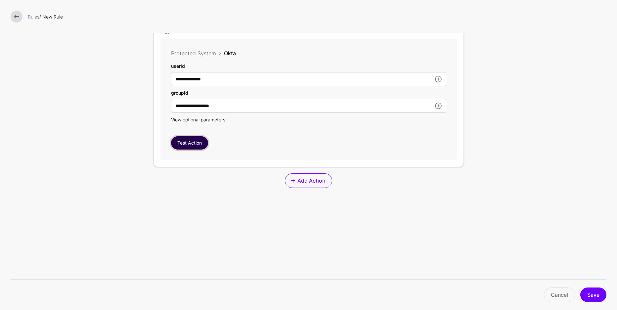
click at [199, 144] on button "Test Action" at bounding box center [189, 142] width 37 height 13
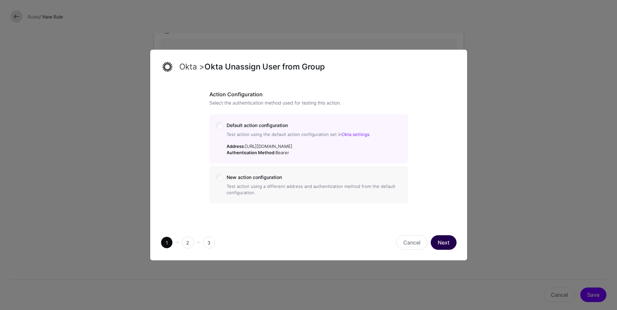
click at [435, 241] on button "Next" at bounding box center [443, 242] width 26 height 15
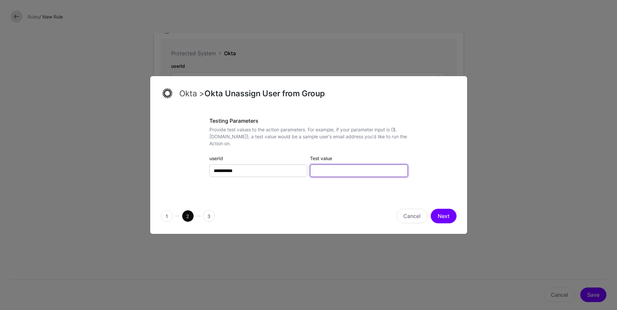
click at [348, 172] on input "Test value" at bounding box center [359, 170] width 98 height 13
paste input "**********"
type input "**********"
click at [439, 214] on button "Next" at bounding box center [443, 216] width 26 height 15
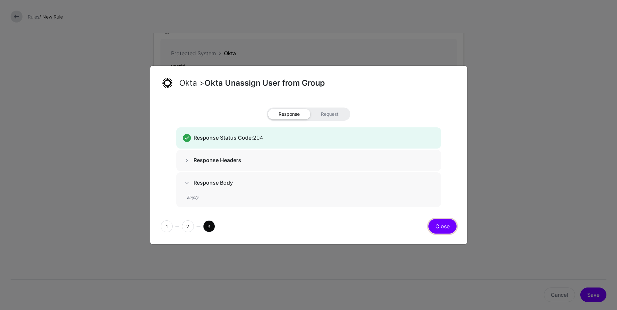
click at [438, 222] on button "Close" at bounding box center [442, 226] width 28 height 15
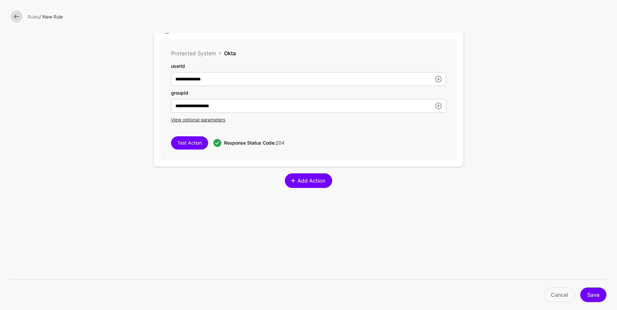
click at [300, 182] on span "Add Action" at bounding box center [311, 181] width 29 height 8
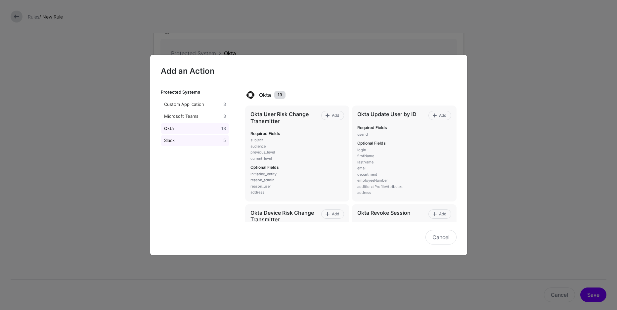
click at [182, 143] on div "Slack" at bounding box center [193, 140] width 60 height 7
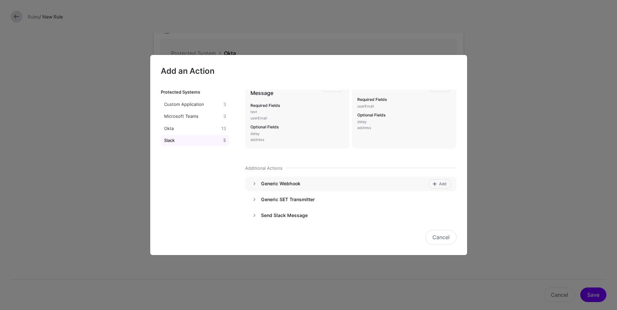
scroll to position [41, 0]
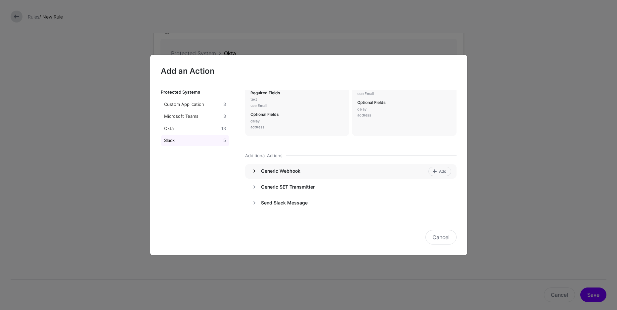
click at [254, 170] on link at bounding box center [254, 171] width 8 height 8
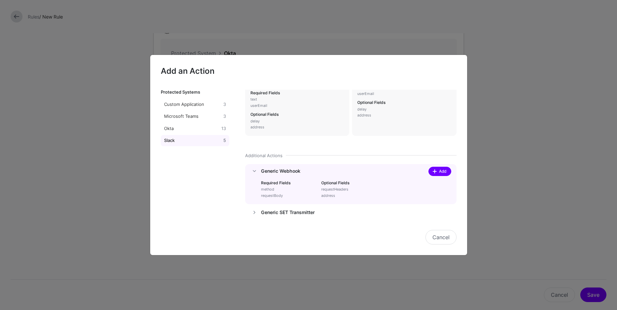
click at [436, 171] on span at bounding box center [435, 171] width 6 height 5
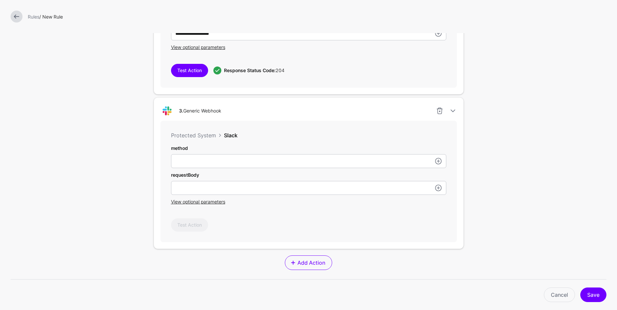
scroll to position [630, 0]
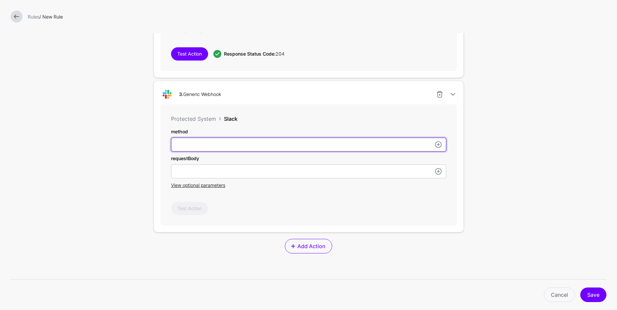
click at [296, 149] on input "subject" at bounding box center [308, 145] width 275 height 14
type input "****"
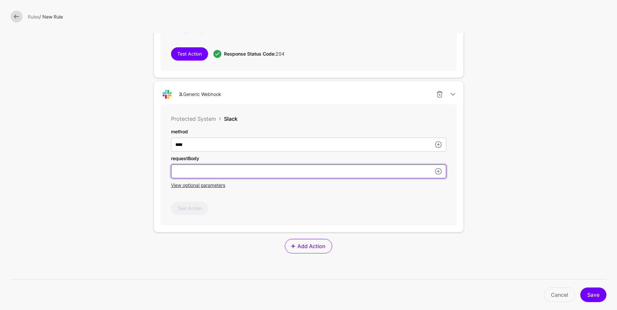
paste input "**********"
type input "**********"
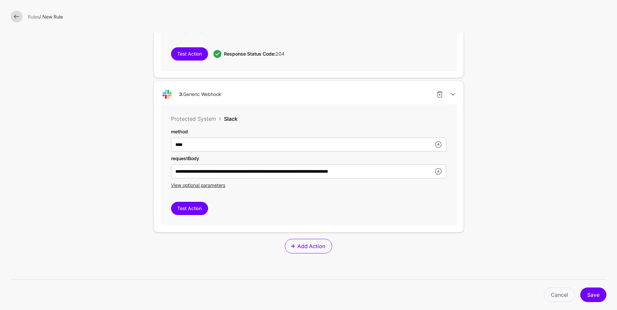
click at [227, 184] on div "View optional parameters" at bounding box center [308, 185] width 275 height 7
click at [224, 185] on span "View optional parameters" at bounding box center [198, 185] width 54 height 6
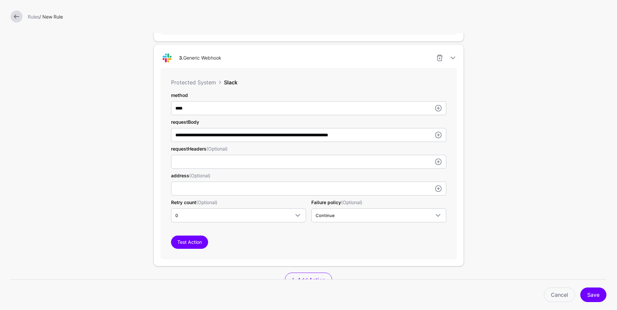
scroll to position [686, 0]
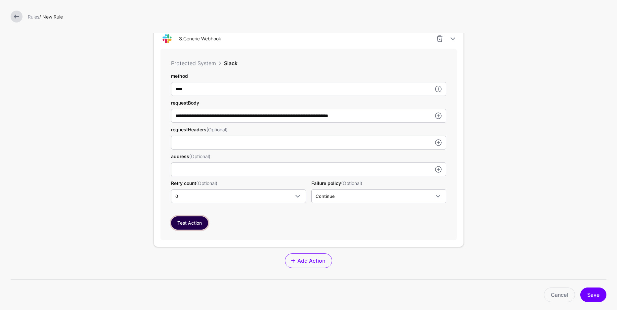
click at [204, 223] on button "Test Action" at bounding box center [189, 222] width 37 height 13
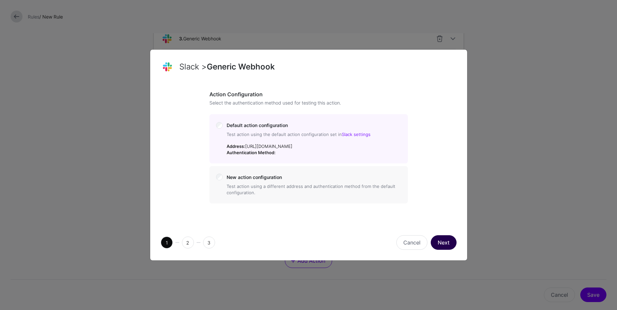
click at [451, 247] on button "Next" at bounding box center [443, 242] width 26 height 15
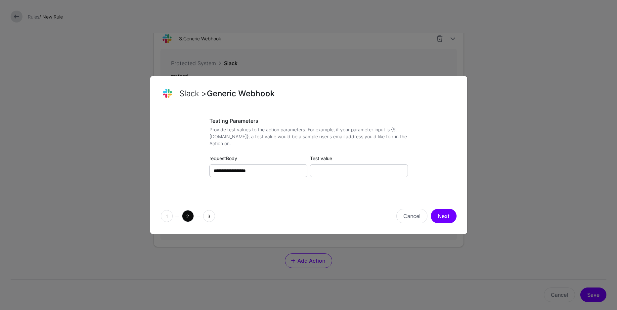
drag, startPoint x: 359, startPoint y: 161, endPoint x: 358, endPoint y: 165, distance: 4.1
click at [359, 161] on div "Test value" at bounding box center [358, 166] width 101 height 22
click at [357, 171] on input "Test value" at bounding box center [359, 170] width 98 height 13
paste input "**********"
type input "**********"
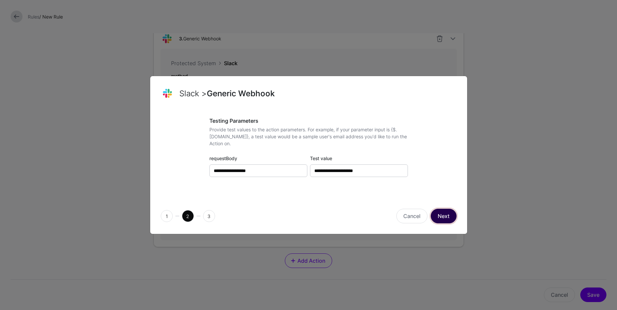
drag, startPoint x: 443, startPoint y: 217, endPoint x: 439, endPoint y: 215, distance: 3.9
click at [443, 217] on button "Next" at bounding box center [443, 216] width 26 height 15
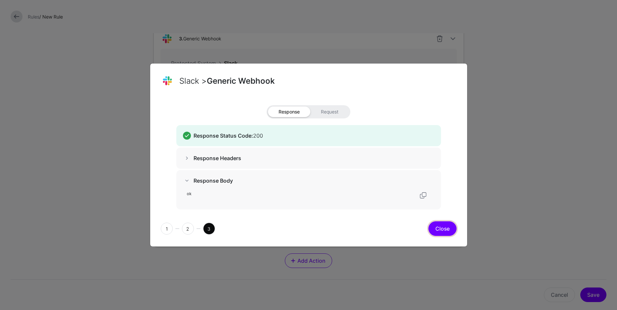
click at [446, 228] on button "Close" at bounding box center [442, 228] width 28 height 15
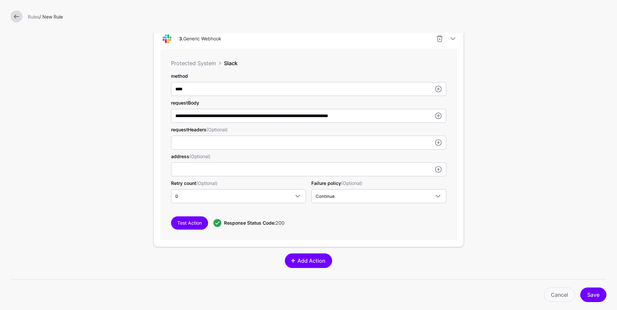
click at [316, 265] on link "Add Action" at bounding box center [308, 260] width 47 height 15
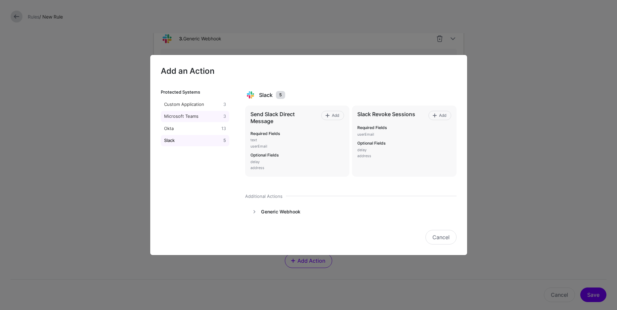
click at [201, 116] on div "Microsoft Teams" at bounding box center [193, 116] width 60 height 7
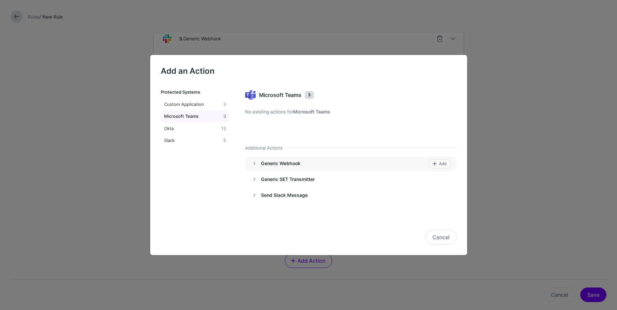
drag, startPoint x: 254, startPoint y: 165, endPoint x: 260, endPoint y: 165, distance: 5.6
click at [255, 164] on link at bounding box center [254, 163] width 8 height 8
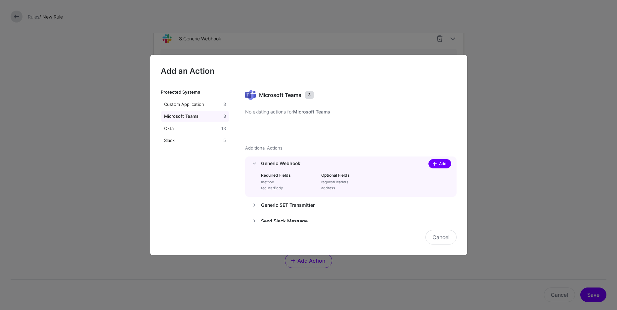
click at [432, 163] on span at bounding box center [434, 163] width 5 height 5
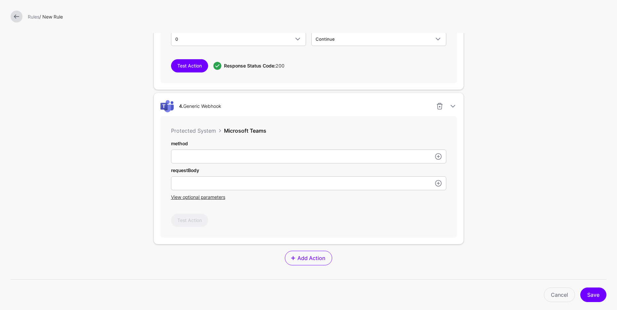
scroll to position [849, 0]
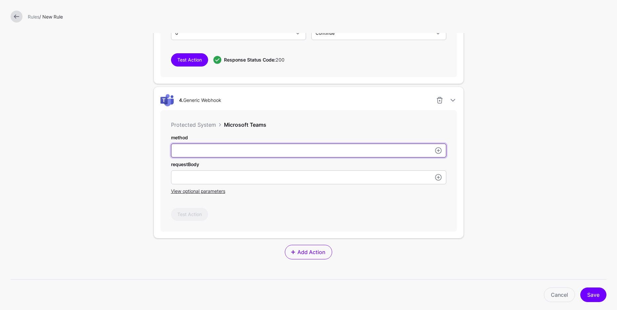
click at [276, 150] on input "subject" at bounding box center [308, 150] width 275 height 14
type input "****"
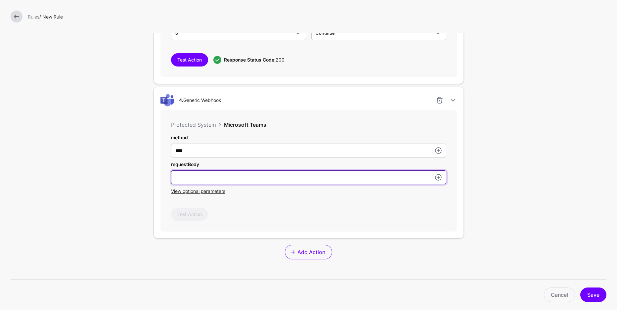
paste input "**********"
type input "**********"
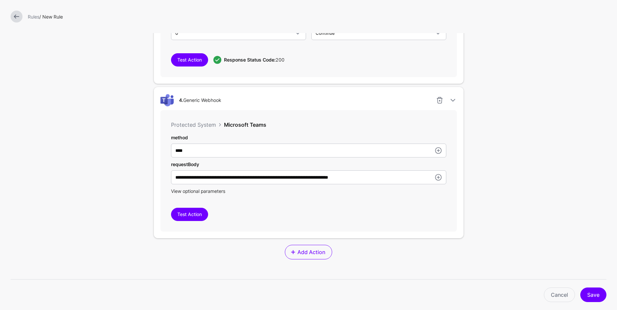
click at [204, 191] on span "View optional parameters" at bounding box center [198, 191] width 54 height 6
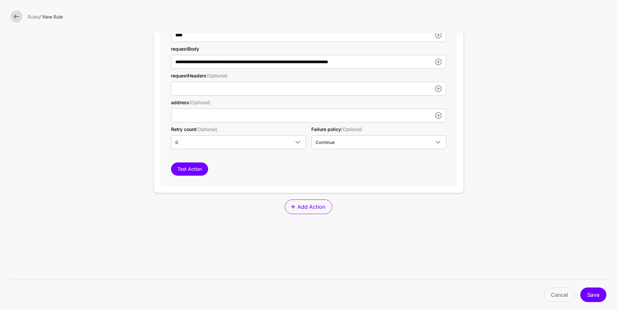
scroll to position [977, 0]
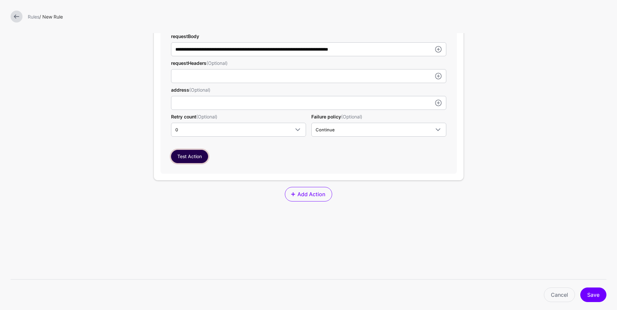
click at [192, 153] on button "Test Action" at bounding box center [189, 156] width 37 height 13
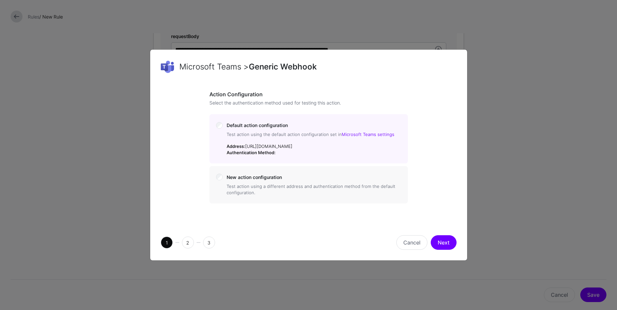
drag, startPoint x: 448, startPoint y: 253, endPoint x: 445, endPoint y: 250, distance: 4.2
click at [447, 250] on button "Next" at bounding box center [443, 242] width 26 height 15
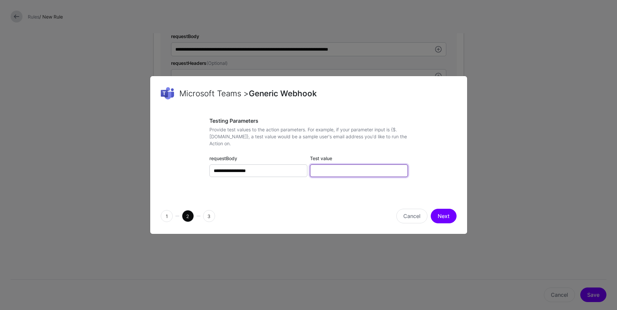
click at [368, 174] on input "Test value" at bounding box center [359, 170] width 98 height 13
paste input "**********"
type input "**********"
paste input "**********"
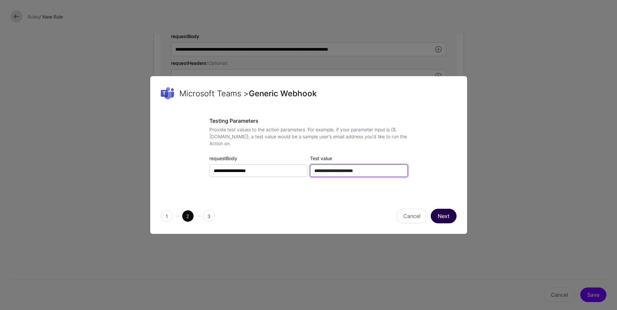
type input "**********"
click at [440, 216] on button "Next" at bounding box center [443, 216] width 26 height 15
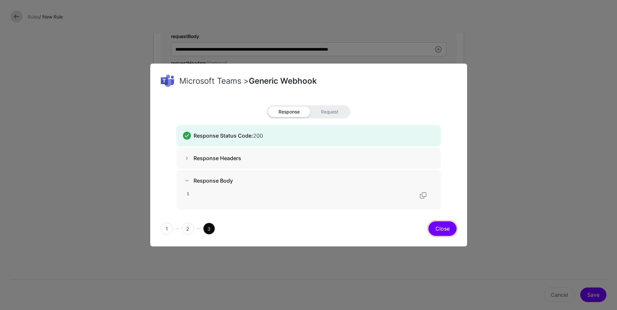
click at [445, 227] on button "Close" at bounding box center [442, 228] width 28 height 15
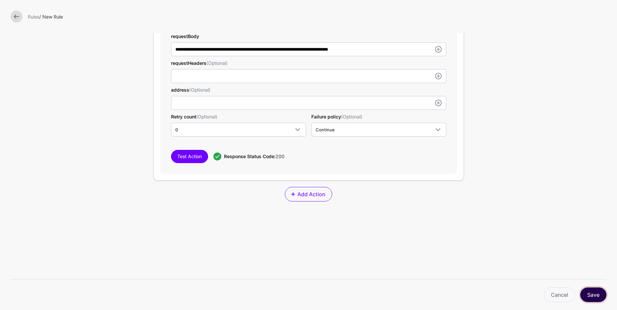
click at [592, 295] on button "Save" at bounding box center [593, 294] width 26 height 15
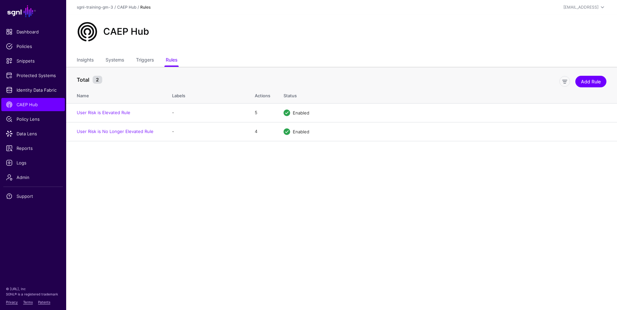
click at [150, 208] on main "SGNL Dashboard Policies Snippets Protected Systems Identity Data Fabric CAEP Hu…" at bounding box center [308, 155] width 617 height 310
click at [158, 205] on main "SGNL Dashboard Policies Snippets Protected Systems Identity Data Fabric CAEP Hu…" at bounding box center [308, 155] width 617 height 310
click at [30, 77] on span "Protected Systems" at bounding box center [33, 75] width 54 height 7
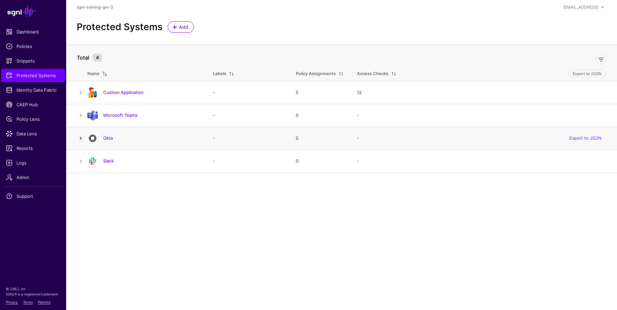
click at [80, 139] on link at bounding box center [81, 138] width 8 height 8
click at [80, 138] on link at bounding box center [81, 138] width 8 height 8
click at [83, 160] on link at bounding box center [81, 161] width 8 height 8
click at [151, 165] on div "Slack" at bounding box center [144, 161] width 118 height 11
click at [110, 161] on link "Slack" at bounding box center [108, 160] width 11 height 5
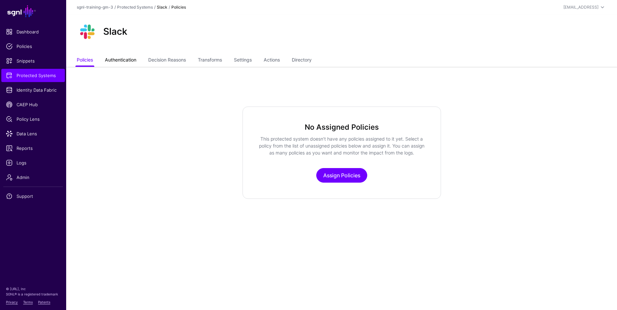
click at [127, 61] on link "Authentication" at bounding box center [120, 60] width 31 height 13
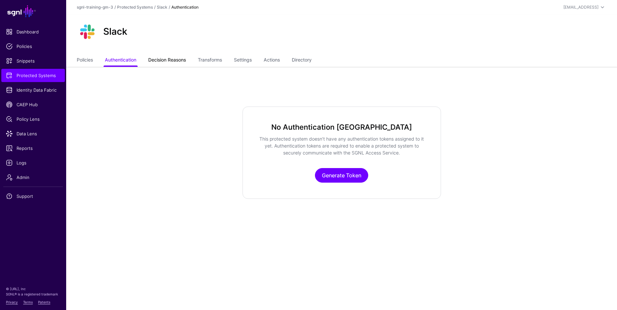
click at [173, 60] on link "Decision Reasons" at bounding box center [167, 60] width 38 height 13
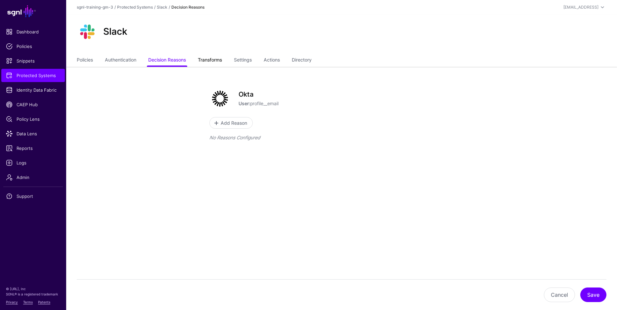
click at [222, 61] on link "Transforms" at bounding box center [210, 60] width 24 height 13
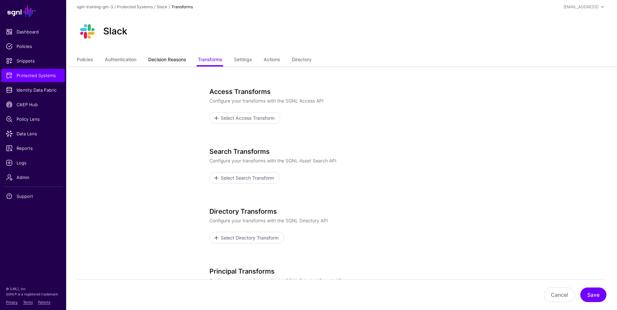
click at [181, 61] on link "Decision Reasons" at bounding box center [167, 60] width 38 height 13
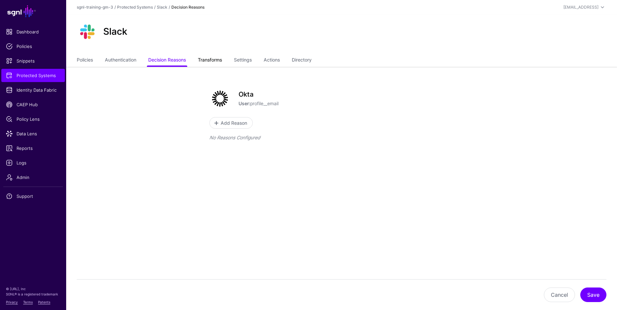
click at [219, 60] on link "Transforms" at bounding box center [210, 60] width 24 height 13
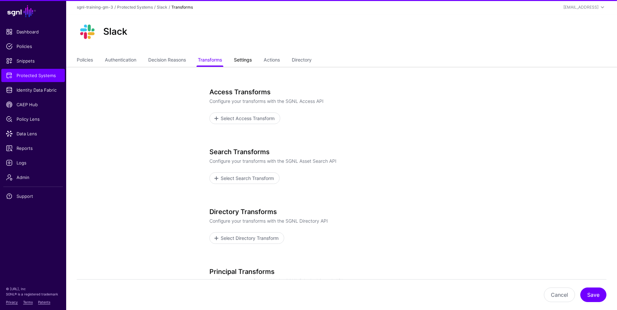
click at [245, 59] on link "Settings" at bounding box center [243, 60] width 18 height 13
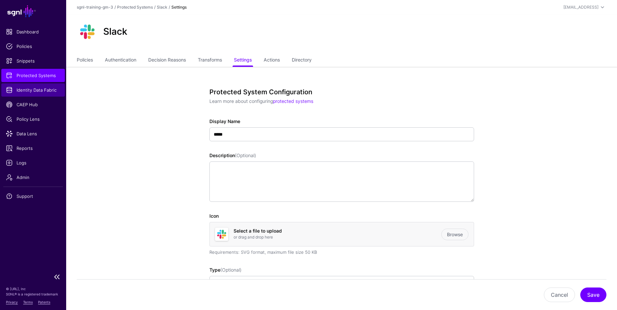
drag, startPoint x: 36, startPoint y: 87, endPoint x: 37, endPoint y: 91, distance: 3.7
click at [36, 87] on span "Identity Data Fabric" at bounding box center [33, 90] width 54 height 7
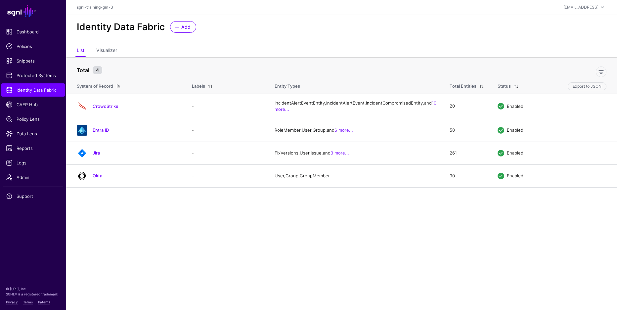
click at [290, 37] on div "Identity Data Fabric Add" at bounding box center [341, 30] width 551 height 30
drag, startPoint x: 265, startPoint y: 37, endPoint x: 148, endPoint y: 59, distance: 118.5
click at [264, 37] on div "Identity Data Fabric Add" at bounding box center [341, 30] width 551 height 30
click at [29, 74] on span "Protected Systems" at bounding box center [33, 75] width 54 height 7
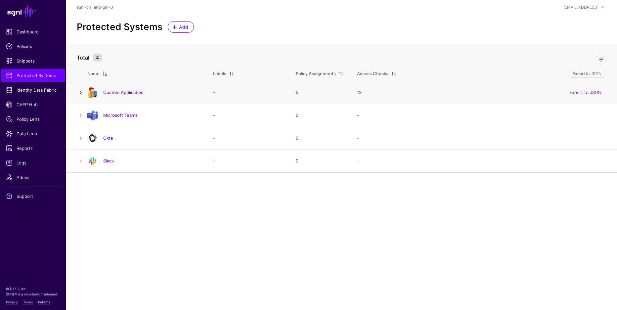
click at [79, 93] on link at bounding box center [81, 93] width 8 height 8
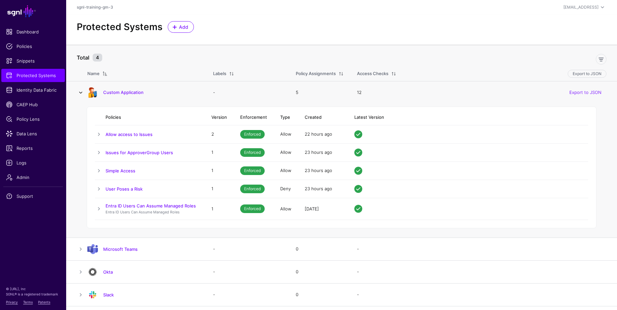
click at [78, 92] on link at bounding box center [81, 93] width 8 height 8
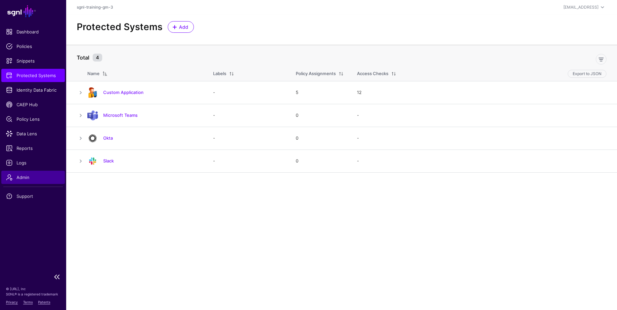
click at [43, 174] on span "Admin" at bounding box center [33, 177] width 54 height 7
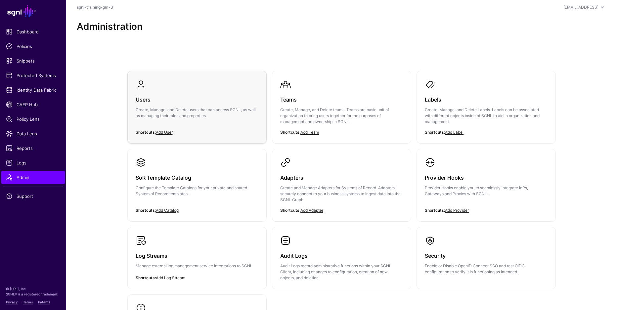
click at [224, 102] on h3 "Users" at bounding box center [197, 99] width 123 height 9
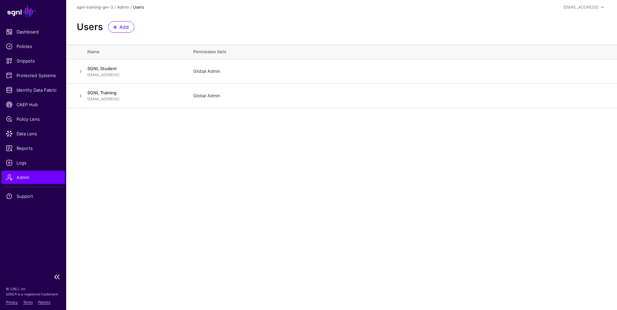
click at [27, 180] on span "Admin" at bounding box center [33, 177] width 54 height 7
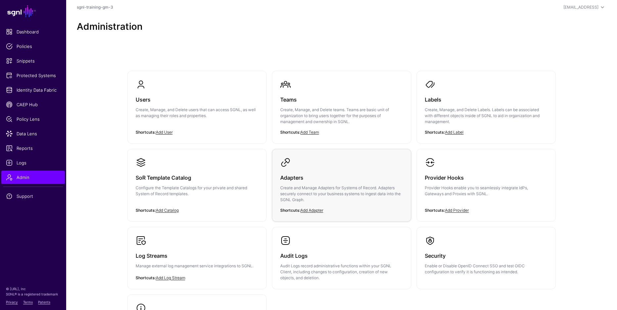
click at [337, 173] on h3 "Adapters" at bounding box center [341, 177] width 123 height 9
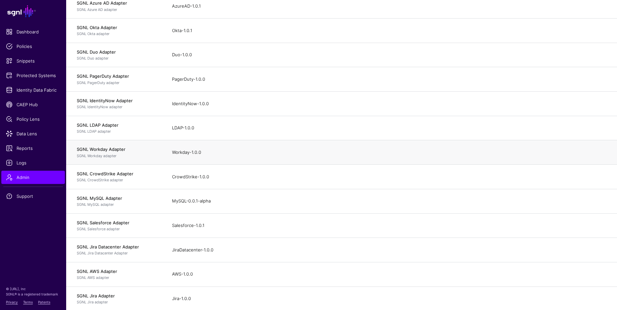
scroll to position [249, 0]
click at [34, 61] on span "Snippets" at bounding box center [33, 61] width 54 height 7
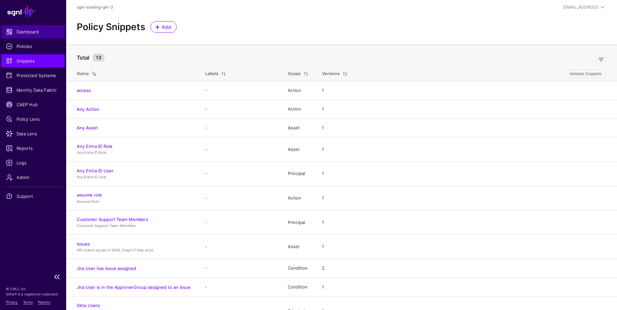
click at [40, 36] on link "Dashboard" at bounding box center [32, 31] width 63 height 13
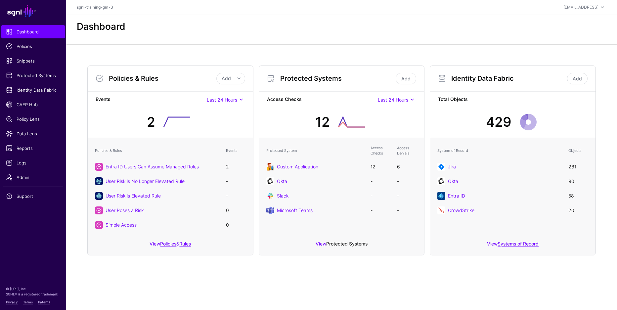
click at [356, 245] on link "Protected Systems" at bounding box center [346, 244] width 41 height 6
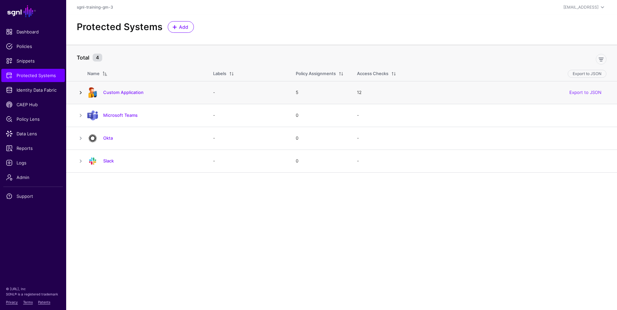
click at [78, 91] on link at bounding box center [81, 93] width 8 height 8
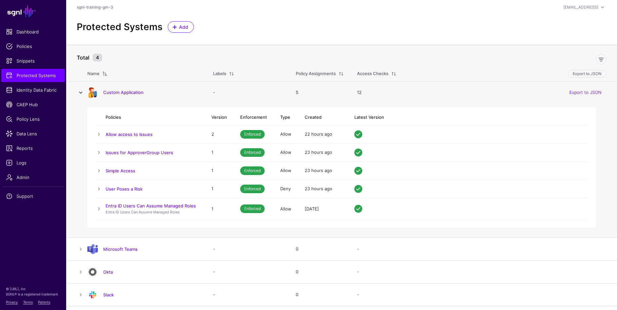
click at [77, 90] on link at bounding box center [81, 93] width 8 height 8
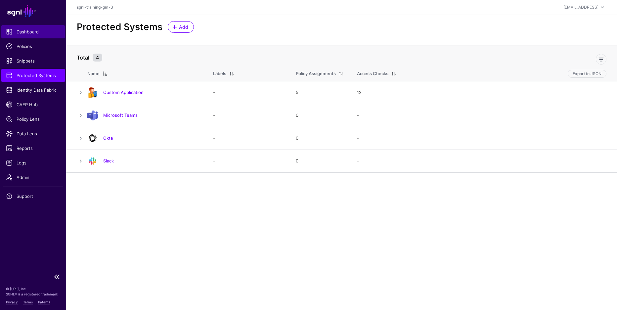
click at [33, 36] on link "Dashboard" at bounding box center [32, 31] width 63 height 13
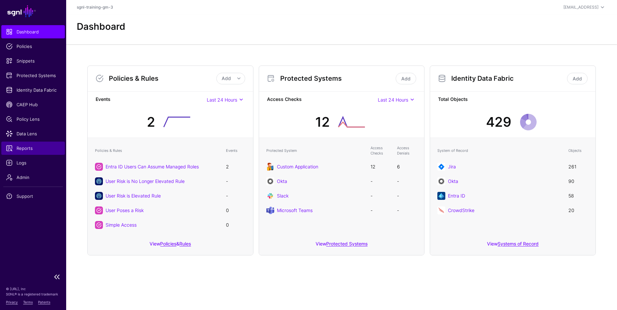
click at [29, 148] on span "Reports" at bounding box center [33, 148] width 54 height 7
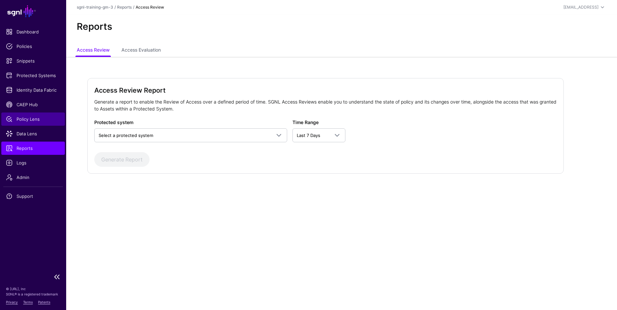
click at [34, 116] on span "Policy Lens" at bounding box center [33, 119] width 54 height 7
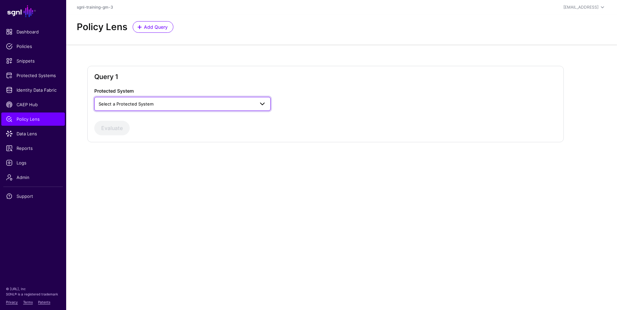
click at [139, 105] on span "Select a Protected System" at bounding box center [126, 103] width 55 height 5
click at [125, 118] on span "Custom Application" at bounding box center [120, 118] width 40 height 5
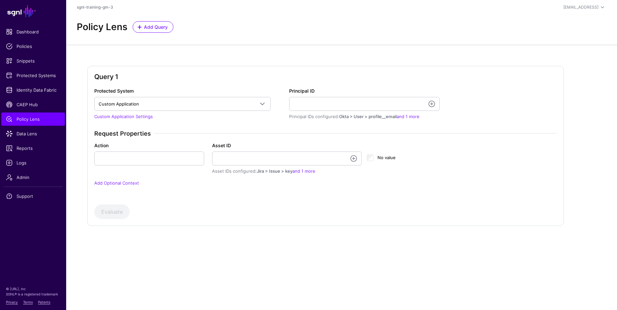
click at [151, 124] on div "Protected System Custom Application Custom Application Microsoft Teams Okta Sla…" at bounding box center [326, 140] width 468 height 107
click at [149, 124] on div "Protected System Custom Application Custom Application Microsoft Teams Okta Sla…" at bounding box center [326, 140] width 468 height 107
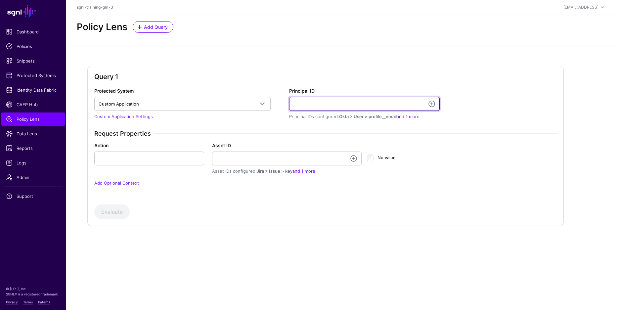
click at [305, 100] on input "Principal ID" at bounding box center [364, 104] width 150 height 14
click at [311, 102] on input "Principal ID" at bounding box center [364, 104] width 150 height 14
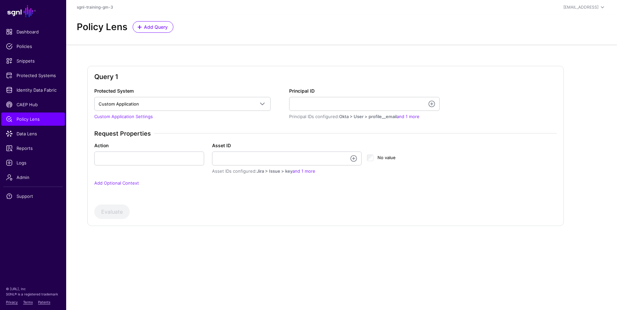
click at [211, 43] on div "Policy Lens Add Query" at bounding box center [341, 30] width 551 height 30
drag, startPoint x: 224, startPoint y: 53, endPoint x: 226, endPoint y: 56, distance: 3.9
click at [226, 56] on div "Query 1 Protected System Custom Application Custom Application Microsoft Teams …" at bounding box center [341, 151] width 551 height 213
click at [217, 54] on div "Query 1 Protected System Custom Application Custom Application Microsoft Teams …" at bounding box center [341, 151] width 551 height 213
drag, startPoint x: 383, startPoint y: 82, endPoint x: 321, endPoint y: 55, distance: 67.1
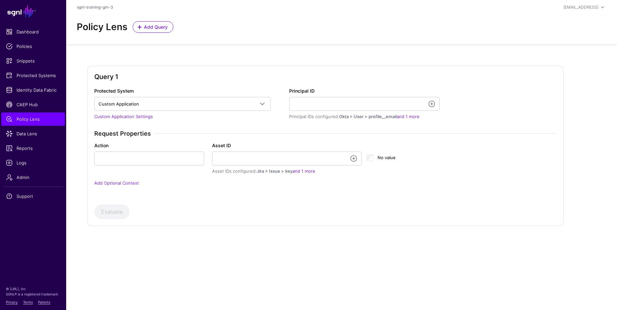
click at [383, 82] on div "Query 1" at bounding box center [325, 80] width 462 height 15
click at [271, 33] on div "Policy Lens Add Query" at bounding box center [341, 30] width 551 height 30
click at [36, 73] on span "Protected Systems" at bounding box center [33, 75] width 54 height 7
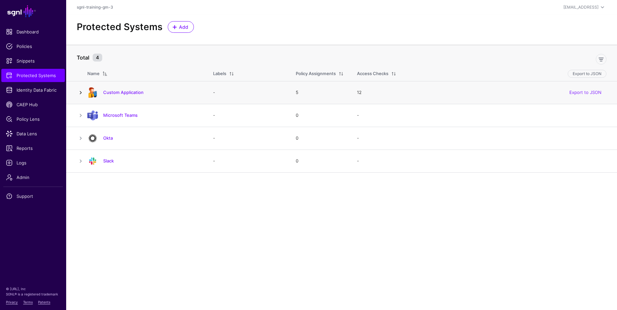
click at [80, 90] on link at bounding box center [81, 93] width 8 height 8
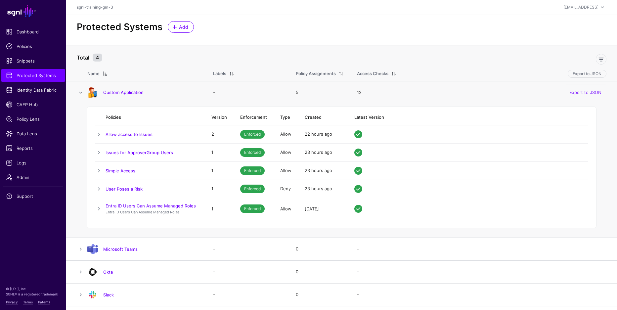
drag, startPoint x: 79, startPoint y: 89, endPoint x: 76, endPoint y: 89, distance: 3.7
click at [80, 89] on link at bounding box center [81, 93] width 8 height 8
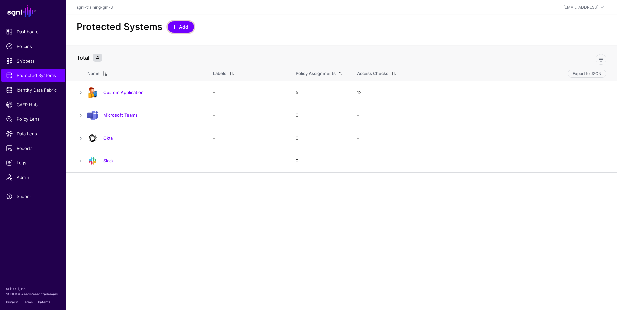
click at [170, 30] on link "Add" at bounding box center [181, 27] width 26 height 12
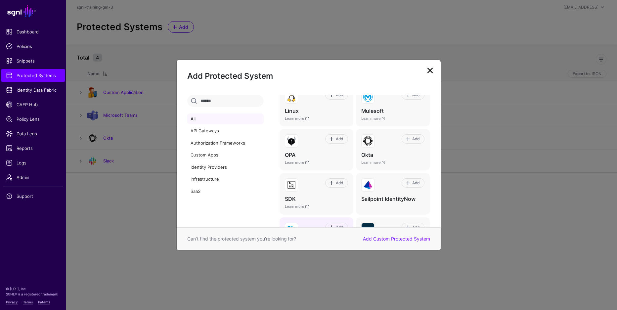
scroll to position [324, 0]
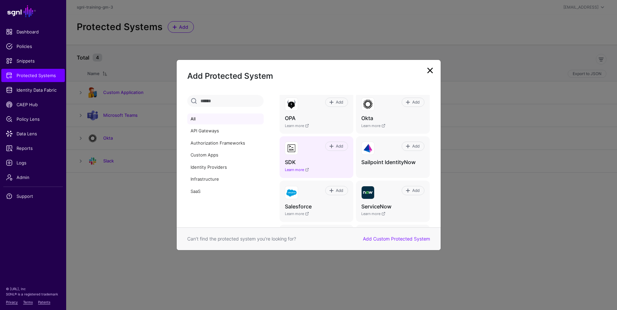
click at [304, 170] on link "Learn more" at bounding box center [297, 169] width 24 height 5
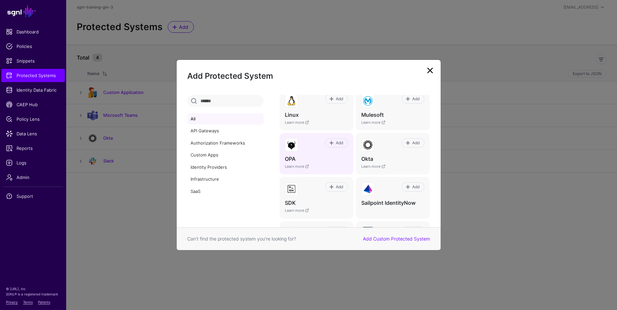
scroll to position [219, 0]
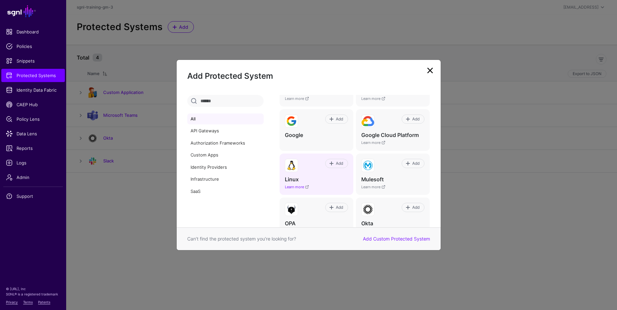
click at [294, 187] on link "Learn more" at bounding box center [297, 186] width 24 height 5
click at [430, 70] on link at bounding box center [430, 70] width 11 height 11
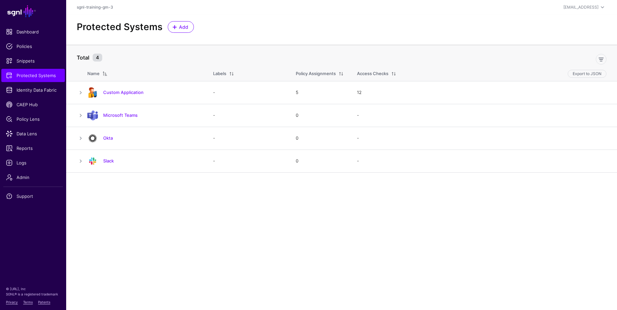
click at [166, 56] on div at bounding box center [357, 57] width 504 height 13
click at [165, 56] on div at bounding box center [357, 57] width 504 height 13
click at [29, 109] on link "CAEP Hub" at bounding box center [32, 104] width 63 height 13
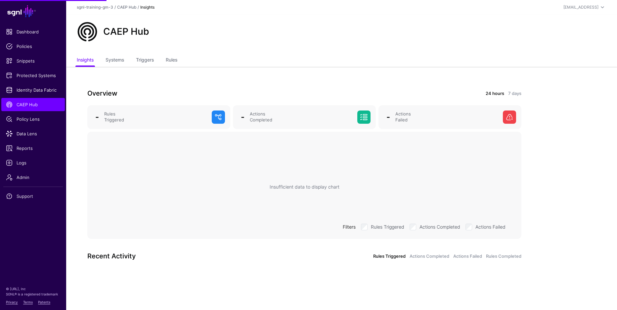
scroll to position [0, 0]
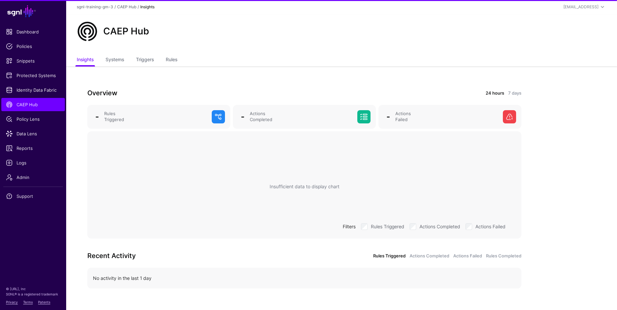
click at [129, 78] on div "Overview 24 hours 7 days - Rules Triggered - Actions Completed - Actions Failed…" at bounding box center [304, 193] width 476 height 255
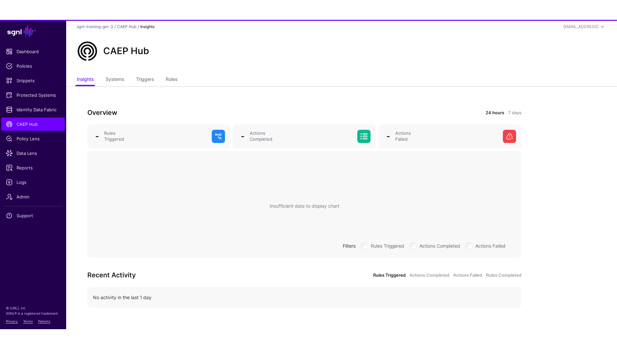
scroll to position [0, 0]
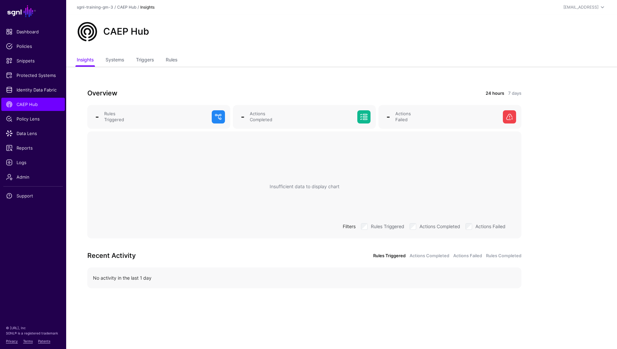
click at [328, 27] on div "CAEP Hub" at bounding box center [341, 31] width 535 height 21
click at [328, 26] on div "CAEP Hub" at bounding box center [341, 31] width 535 height 21
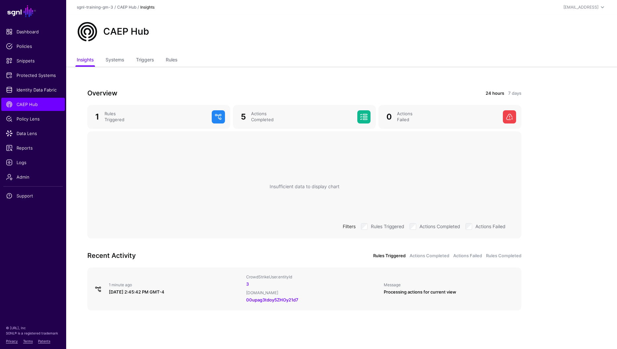
click at [182, 189] on div "Insufficient data to display chart Filters Rules Triggered Actions Completed Ac…" at bounding box center [304, 186] width 423 height 99
click at [248, 285] on link "3" at bounding box center [247, 284] width 3 height 5
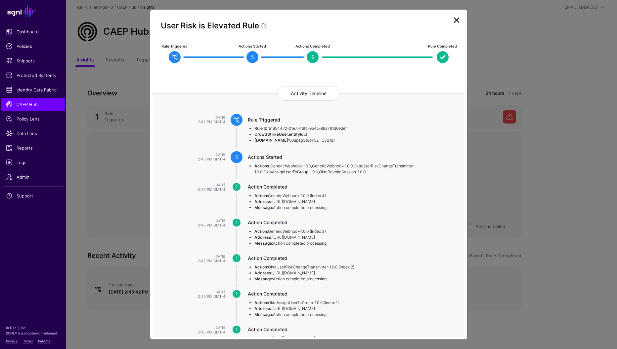
click at [109, 144] on ngb-modal-window "User Risk is Elevated Rule Rule Triggered Actions Started 5 Actions Completed 5…" at bounding box center [308, 174] width 617 height 349
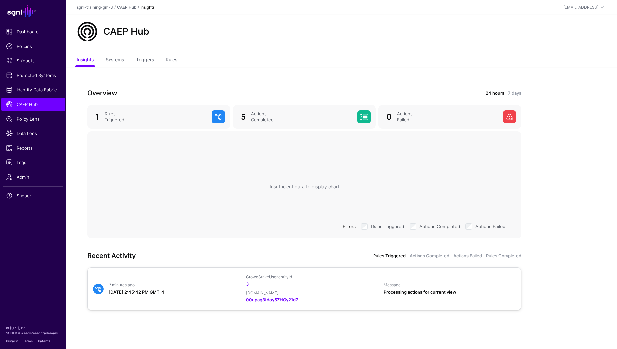
click at [249, 285] on div "3" at bounding box center [312, 284] width 132 height 7
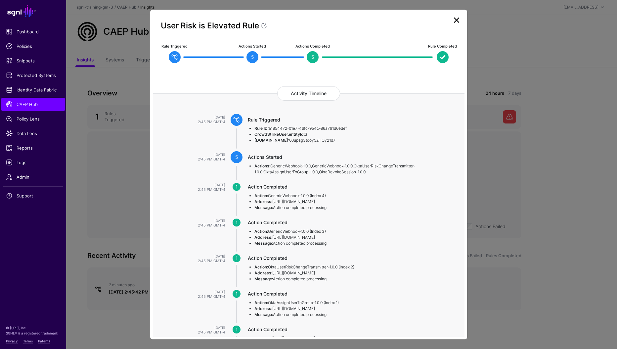
drag, startPoint x: 138, startPoint y: 231, endPoint x: 144, endPoint y: 245, distance: 15.5
click at [138, 231] on ngb-modal-window "User Risk is Elevated Rule Rule Triggered Actions Started 5 Actions Completed 5…" at bounding box center [308, 174] width 617 height 349
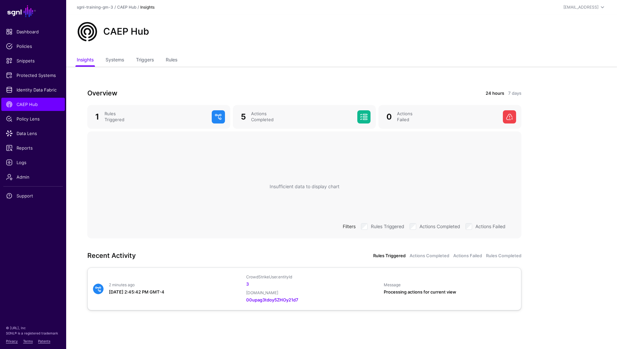
click at [157, 271] on link "2 minutes ago September 4, 2025 at 2:45:42 PM GMT-4 CrowdStrikeUser.entityId 3 …" at bounding box center [304, 289] width 434 height 43
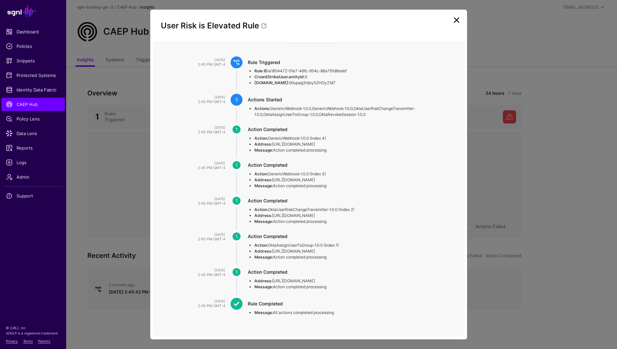
scroll to position [75, 0]
click at [112, 192] on ngb-modal-window "User Risk is Elevated Rule Rule Triggered Actions Started 5 Actions Completed 5…" at bounding box center [308, 174] width 617 height 349
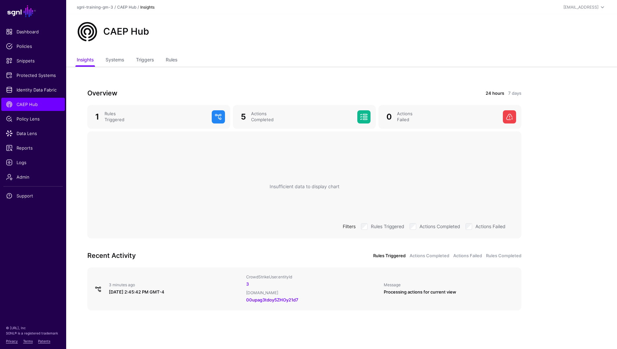
click at [331, 153] on div "Insufficient data to display chart Filters Rules Triggered Actions Completed Ac…" at bounding box center [304, 186] width 423 height 99
click at [250, 145] on div "Insufficient data to display chart Filters Rules Triggered Actions Completed Ac…" at bounding box center [304, 186] width 423 height 99
click at [109, 58] on link "Systems" at bounding box center [114, 60] width 19 height 13
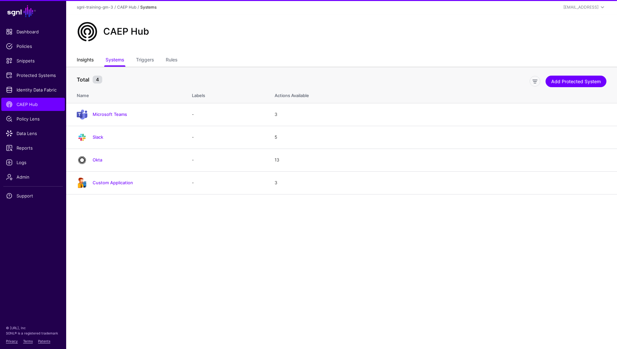
click at [83, 60] on link "Insights" at bounding box center [85, 60] width 17 height 13
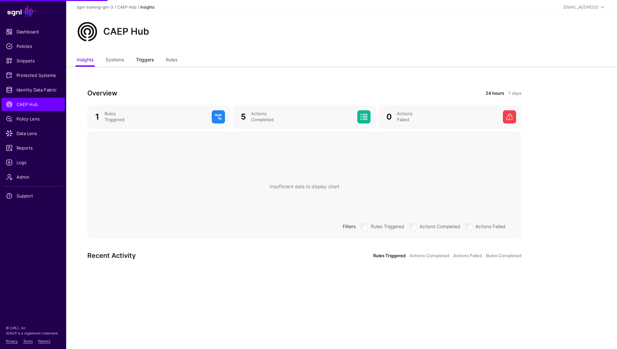
click at [139, 58] on link "Triggers" at bounding box center [145, 60] width 18 height 13
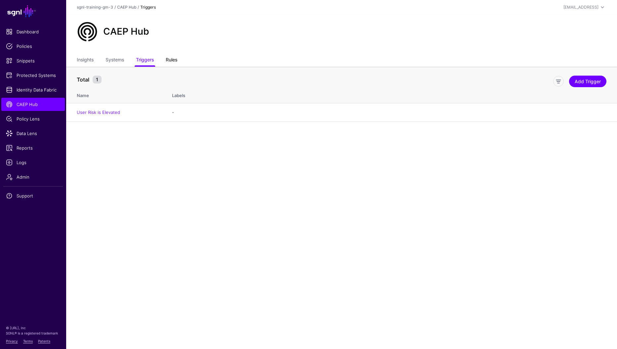
click at [174, 60] on link "Rules" at bounding box center [172, 60] width 12 height 13
click at [139, 63] on link "Triggers" at bounding box center [145, 60] width 18 height 13
click at [100, 63] on ul "Insights Systems Triggers Rules" at bounding box center [341, 60] width 529 height 13
click at [104, 61] on ul "Insights Systems Triggers Rules" at bounding box center [341, 60] width 529 height 13
click at [111, 61] on link "Systems" at bounding box center [114, 60] width 19 height 13
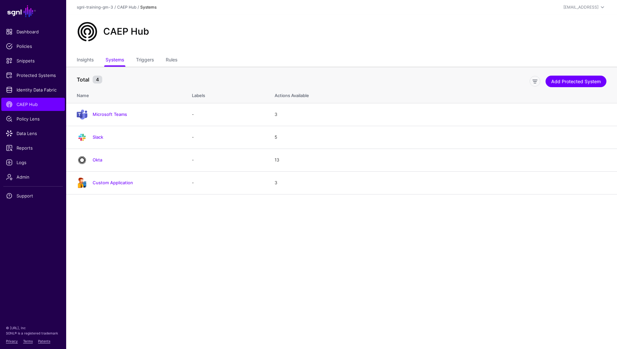
click at [146, 77] on div "Add Protected System" at bounding box center [357, 79] width 504 height 13
click at [138, 74] on div "Add Protected System" at bounding box center [357, 79] width 504 height 13
click at [136, 72] on div "Total 4 Add Protected System" at bounding box center [341, 80] width 535 height 18
click at [36, 160] on span "Logs" at bounding box center [33, 162] width 54 height 7
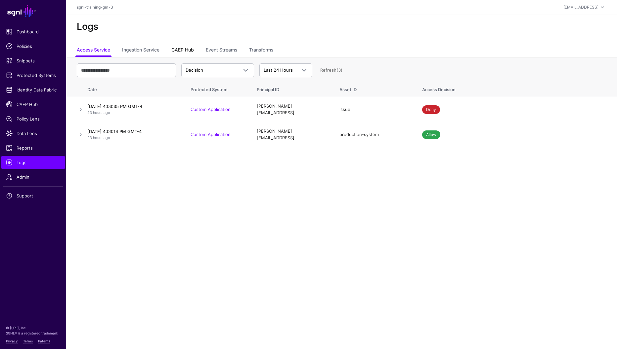
click at [175, 53] on link "CAEP Hub" at bounding box center [182, 50] width 22 height 13
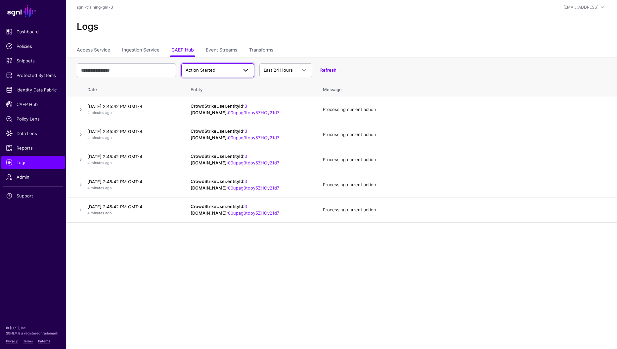
click at [188, 70] on span "Action Started" at bounding box center [200, 69] width 30 height 5
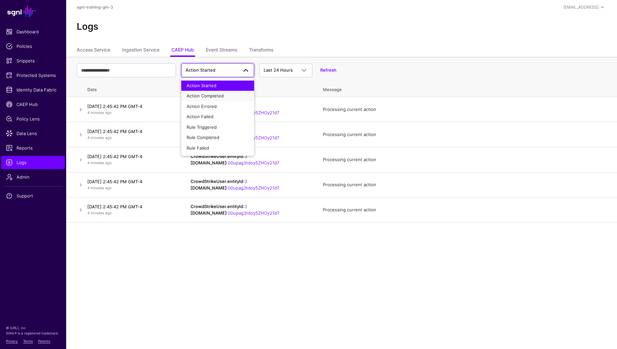
click at [201, 95] on span "Action Completed" at bounding box center [204, 95] width 37 height 5
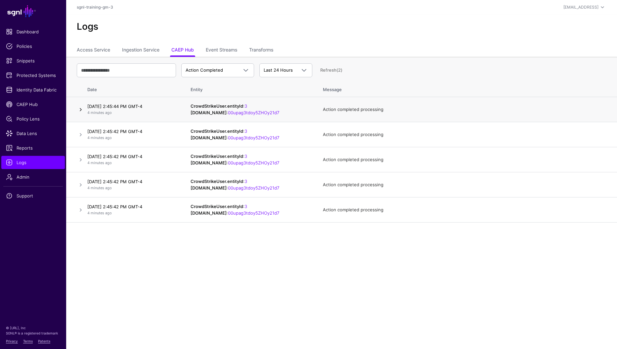
click at [80, 109] on link at bounding box center [81, 110] width 8 height 8
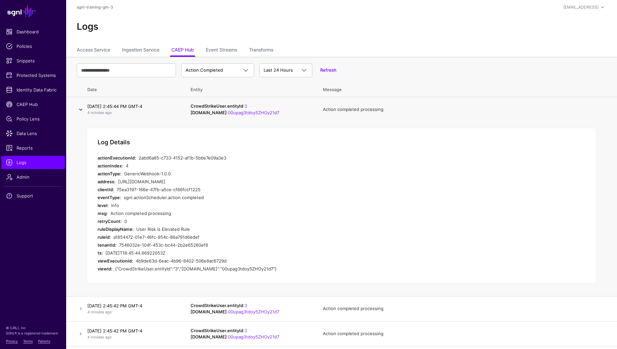
click at [80, 109] on link at bounding box center [81, 110] width 8 height 8
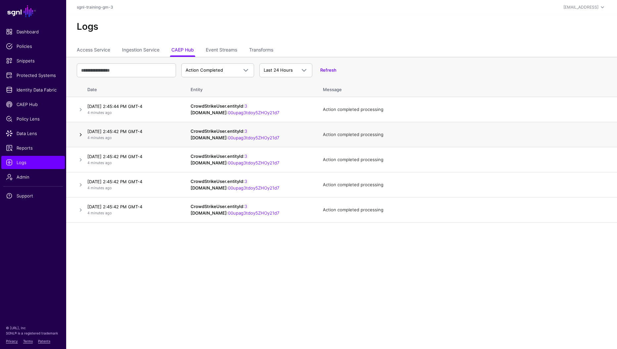
click at [81, 137] on link at bounding box center [81, 135] width 8 height 8
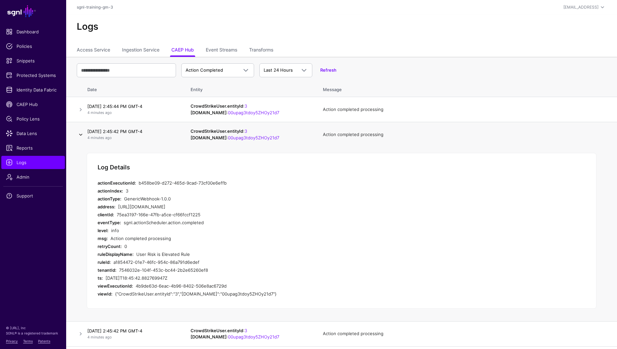
click at [82, 135] on link at bounding box center [81, 135] width 8 height 8
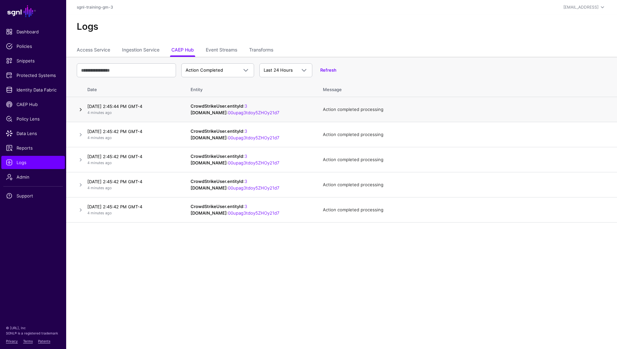
click at [82, 110] on link at bounding box center [81, 110] width 8 height 8
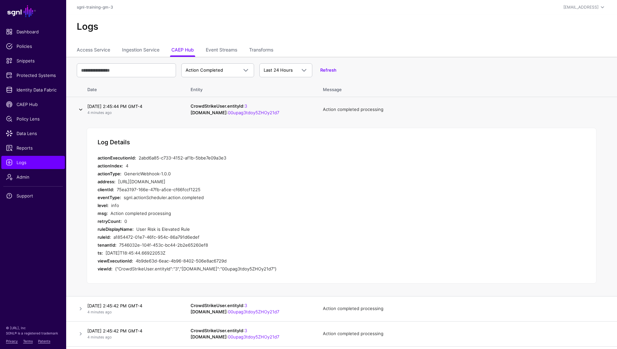
click at [82, 110] on link at bounding box center [81, 110] width 8 height 8
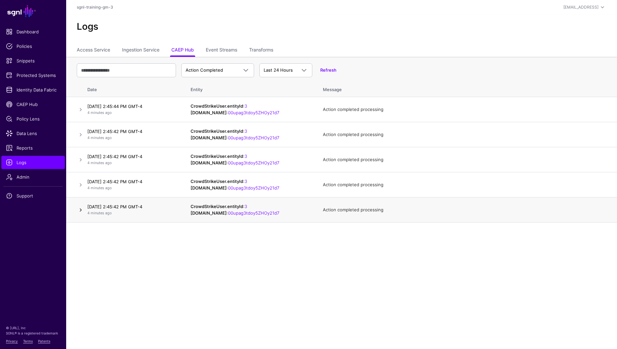
click at [78, 210] on link at bounding box center [81, 210] width 8 height 8
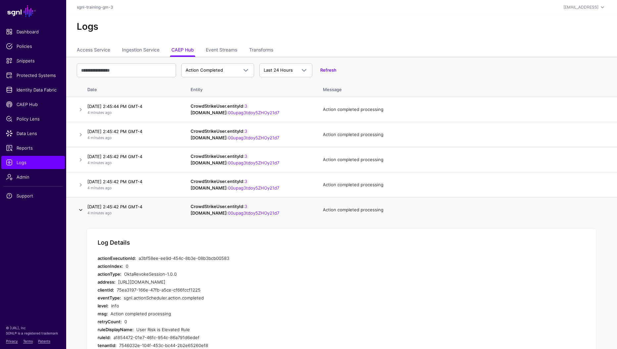
click at [78, 210] on link at bounding box center [81, 210] width 8 height 8
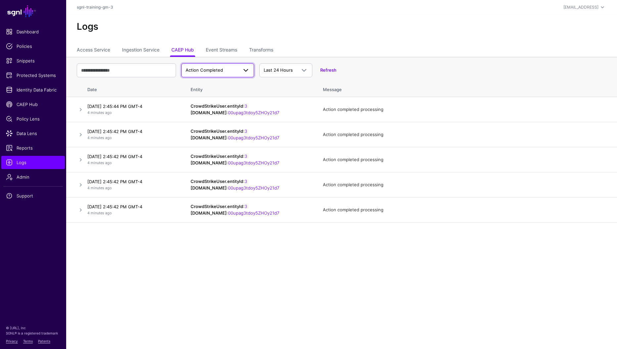
click at [199, 65] on link "Action Completed" at bounding box center [217, 70] width 73 height 14
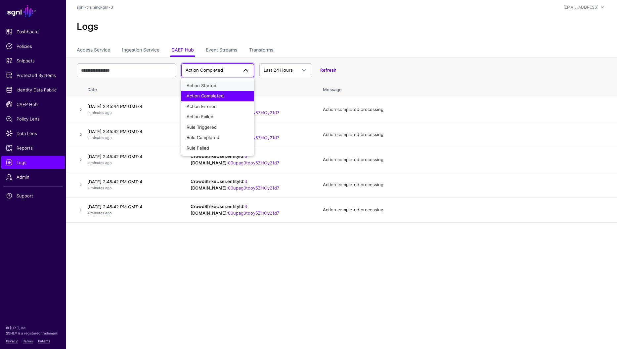
click at [202, 84] on span "Action Started" at bounding box center [201, 85] width 30 height 5
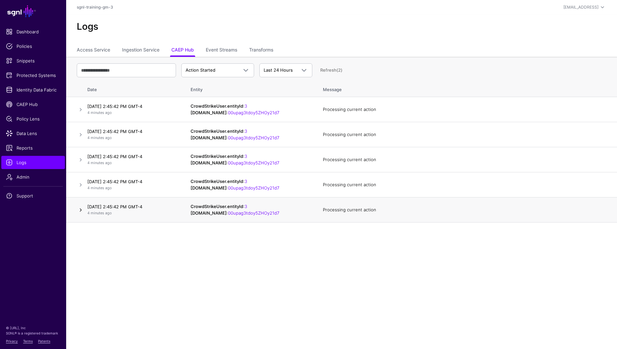
click at [80, 211] on link at bounding box center [81, 210] width 8 height 8
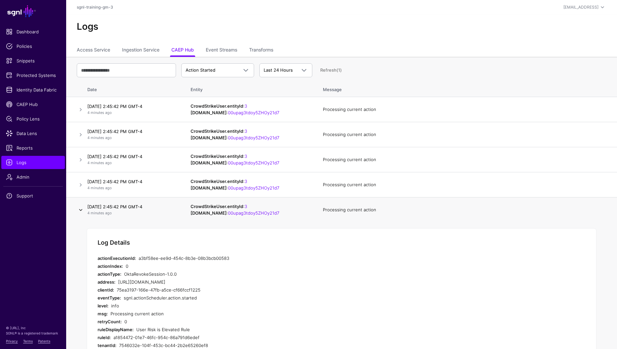
click at [80, 210] on link at bounding box center [81, 210] width 8 height 8
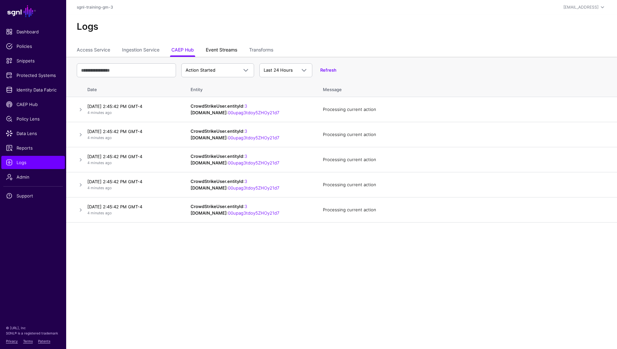
click at [226, 53] on link "Event Streams" at bounding box center [221, 50] width 31 height 13
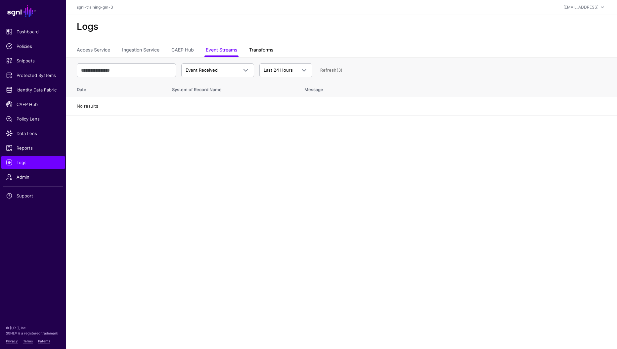
click at [264, 47] on link "Transforms" at bounding box center [261, 50] width 24 height 13
click at [147, 46] on link "Ingestion Service" at bounding box center [140, 50] width 37 height 13
click at [97, 52] on link "Access Service" at bounding box center [93, 50] width 33 height 13
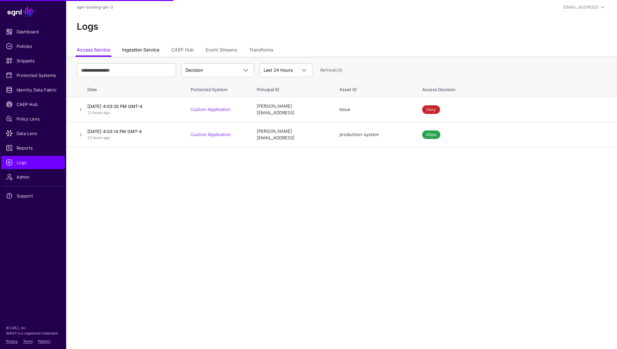
click at [132, 52] on link "Ingestion Service" at bounding box center [140, 50] width 37 height 13
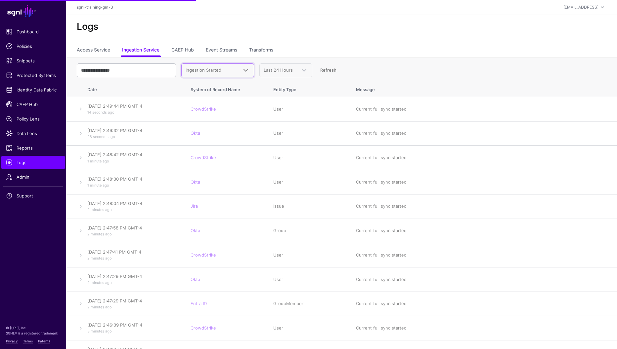
click at [217, 73] on span "Ingestion Started" at bounding box center [211, 70] width 52 height 7
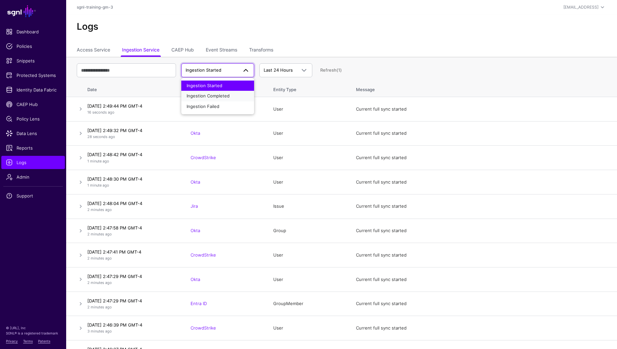
click at [214, 96] on span "Ingestion Completed" at bounding box center [207, 95] width 43 height 5
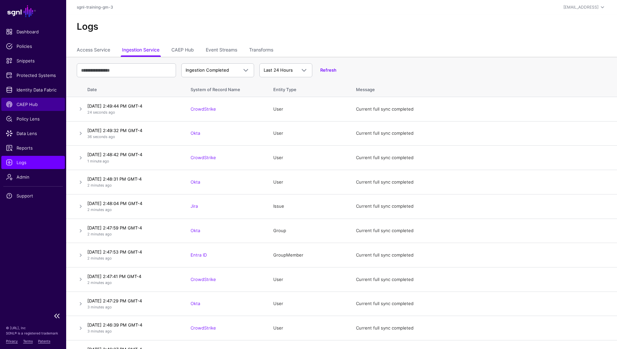
click at [25, 105] on span "CAEP Hub" at bounding box center [33, 104] width 54 height 7
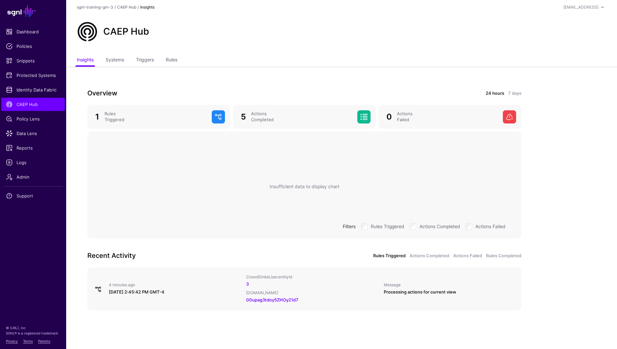
click at [191, 80] on div "Overview 24 hours 7 days 1 Rules Triggered 5 Actions Completed 0 Actions Failed…" at bounding box center [304, 205] width 476 height 277
click at [183, 80] on div "Overview 24 hours 7 days 1 Rules Triggered 5 Actions Completed 0 Actions Failed…" at bounding box center [304, 205] width 476 height 277
click at [179, 80] on div "Overview 24 hours 7 days 1 Rules Triggered 5 Actions Completed 0 Actions Failed…" at bounding box center [304, 205] width 476 height 277
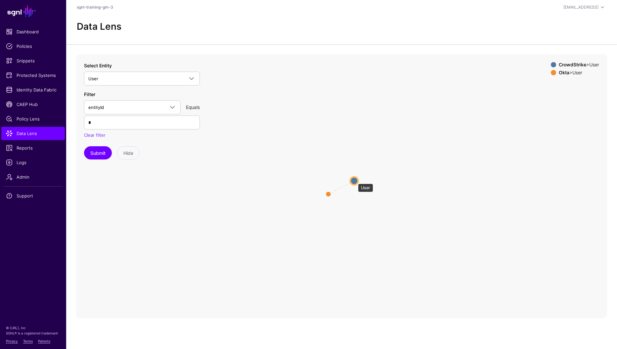
click at [354, 181] on circle at bounding box center [354, 181] width 8 height 8
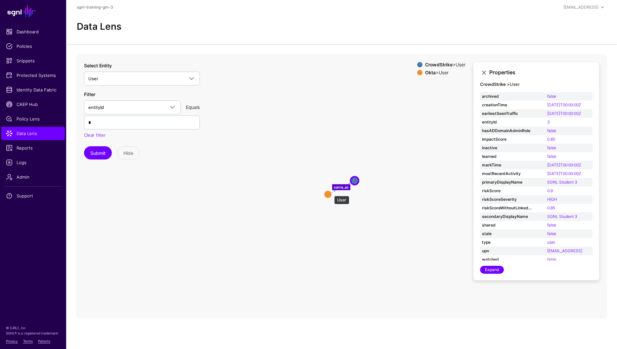
click at [331, 193] on circle at bounding box center [328, 194] width 8 height 8
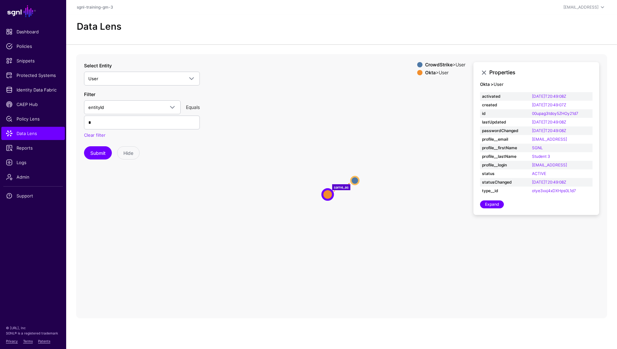
click at [277, 148] on icon "same_as User User User User" at bounding box center [341, 186] width 531 height 265
click at [21, 103] on span "CAEP Hub" at bounding box center [33, 104] width 54 height 7
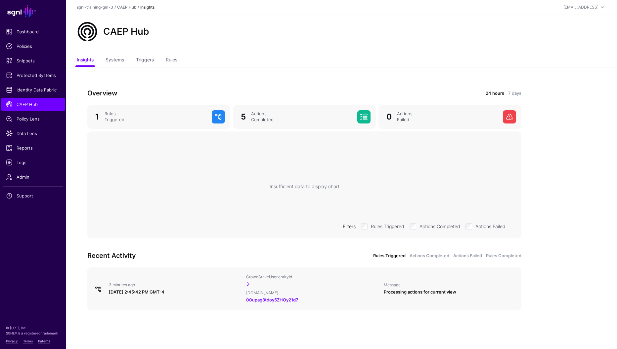
click at [115, 187] on div "Insufficient data to display chart Filters Rules Triggered Actions Completed Ac…" at bounding box center [304, 186] width 423 height 99
click at [110, 185] on div "Insufficient data to display chart Filters Rules Triggered Actions Completed Ac…" at bounding box center [304, 186] width 423 height 99
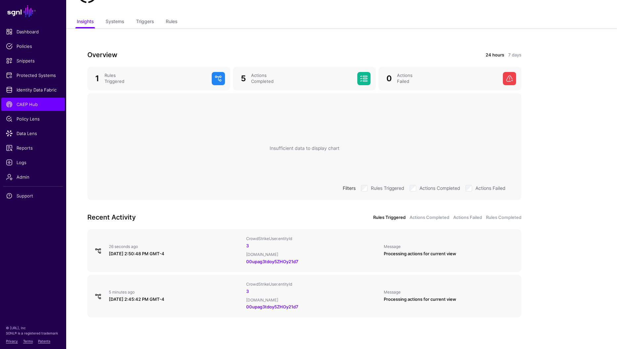
scroll to position [38, 0]
click at [139, 119] on div "Insufficient data to display chart Filters Rules Triggered Actions Completed Ac…" at bounding box center [304, 148] width 423 height 99
click at [138, 119] on div "Insufficient data to display chart Filters Rules Triggered Actions Completed Ac…" at bounding box center [304, 148] width 423 height 99
click at [133, 117] on div "Insufficient data to display chart Filters Rules Triggered Actions Completed Ac…" at bounding box center [304, 148] width 423 height 99
click at [108, 116] on div "Insufficient data to display chart Filters Rules Triggered Actions Completed Ac…" at bounding box center [304, 148] width 423 height 99
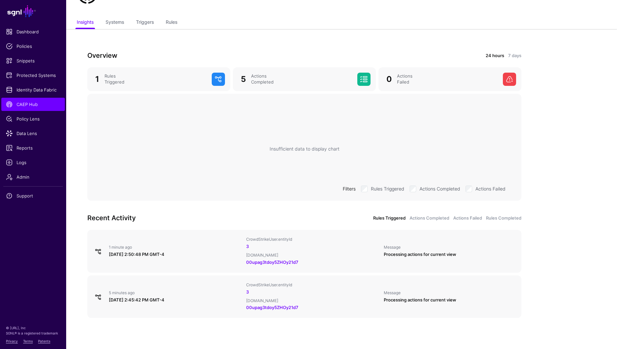
click at [76, 179] on div "Overview 24 hours 7 days 1 Rules Triggered 5 Actions Completed 0 Actions Failed…" at bounding box center [304, 190] width 476 height 322
click at [74, 179] on div "Overview 24 hours 7 days 1 Rules Triggered 5 Actions Completed 0 Actions Failed…" at bounding box center [304, 190] width 476 height 322
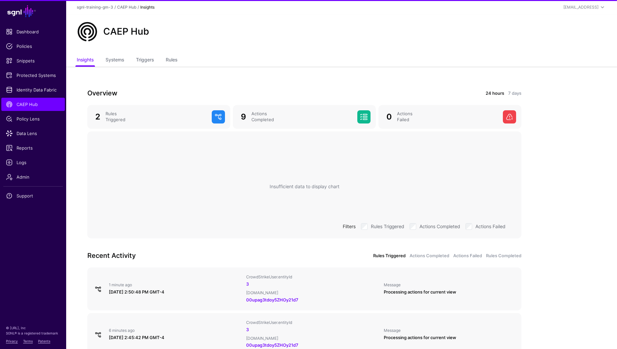
click at [77, 176] on div "Overview 24 hours 7 days 2 Rules Triggered 9 Actions Completed 0 Actions Failed…" at bounding box center [304, 228] width 476 height 322
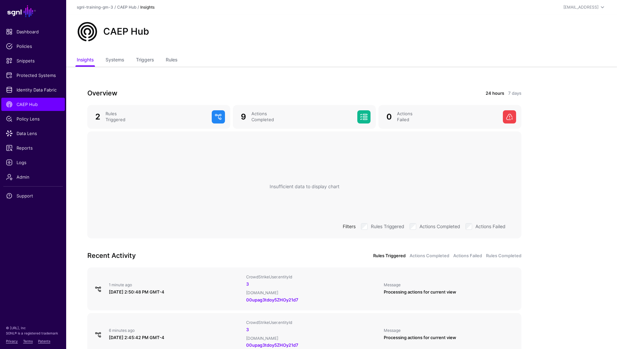
click at [78, 175] on div "Overview 24 hours 7 days 2 Rules Triggered 9 Actions Completed 0 Actions Failed…" at bounding box center [304, 228] width 476 height 322
click at [82, 176] on div "Overview 24 hours 7 days 2 Rules Triggered 9 Actions Completed 0 Actions Failed…" at bounding box center [304, 228] width 476 height 322
click at [81, 175] on div "Overview 24 hours 7 days 2 Rules Triggered 9 Actions Completed 0 Actions Failed…" at bounding box center [304, 228] width 476 height 322
click at [82, 176] on div "Overview 24 hours 7 days 2 Rules Triggered 9 Actions Completed 0 Actions Failed…" at bounding box center [304, 228] width 476 height 322
click at [82, 175] on div "Overview 24 hours 7 days 2 Rules Triggered 9 Actions Completed 0 Actions Failed…" at bounding box center [304, 228] width 476 height 322
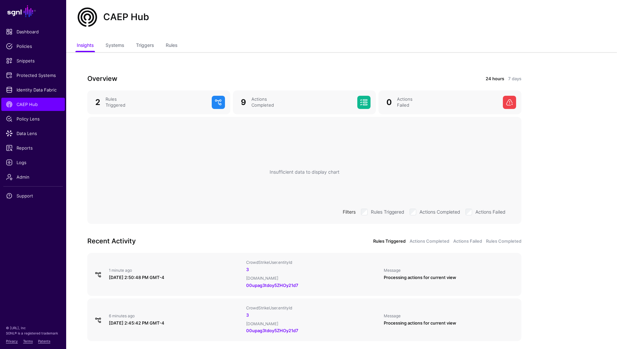
scroll to position [17, 0]
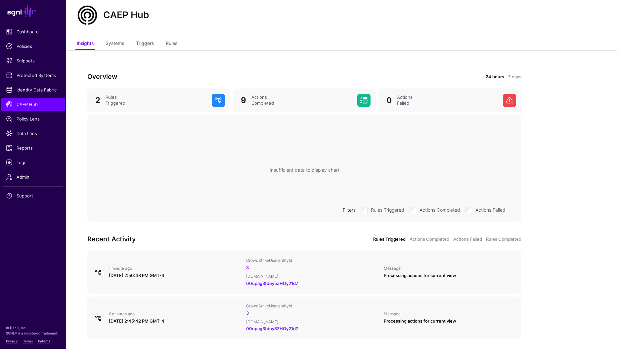
drag, startPoint x: 82, startPoint y: 176, endPoint x: 78, endPoint y: 175, distance: 4.3
click at [82, 176] on div "Overview 24 hours 7 days 2 Rules Triggered 9 Actions Completed 0 Actions Failed…" at bounding box center [304, 211] width 476 height 322
click at [80, 175] on div "Overview 24 hours 7 days 2 Rules Triggered 9 Actions Completed 0 Actions Failed…" at bounding box center [304, 211] width 476 height 322
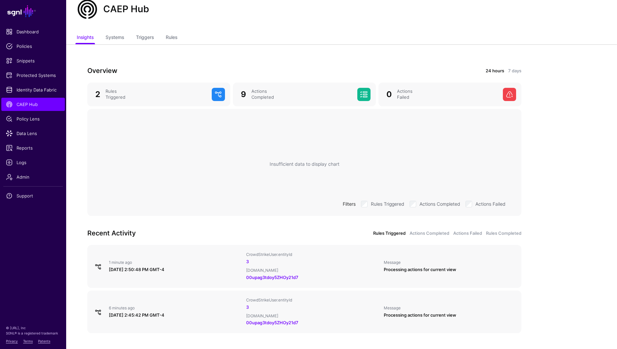
click at [77, 174] on div "Overview 24 hours 7 days 2 Rules Triggered 9 Actions Completed 0 Actions Failed…" at bounding box center [304, 205] width 476 height 322
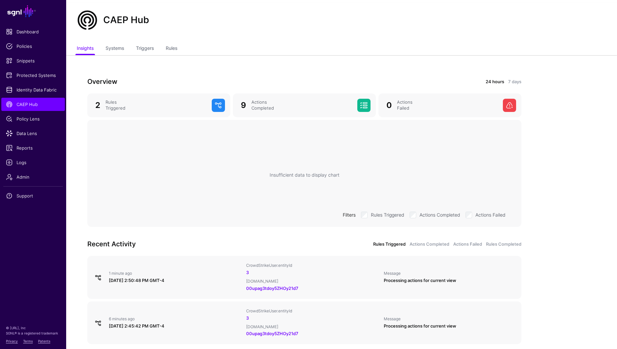
scroll to position [0, 0]
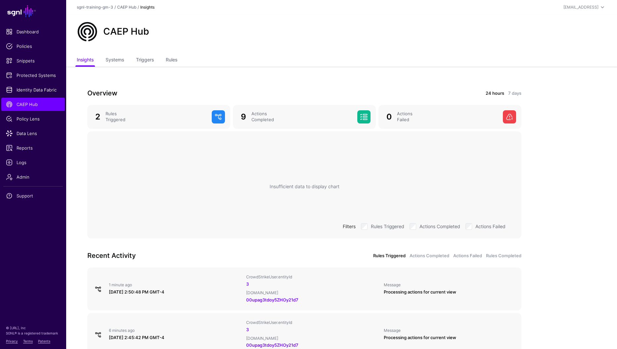
click at [81, 174] on div "Overview 24 hours 7 days 2 Rules Triggered 9 Actions Completed 0 Actions Failed…" at bounding box center [304, 228] width 476 height 322
click at [593, 6] on div "[EMAIL_ADDRESS]" at bounding box center [580, 7] width 35 height 6
click at [558, 56] on div "Log out" at bounding box center [553, 58] width 17 height 6
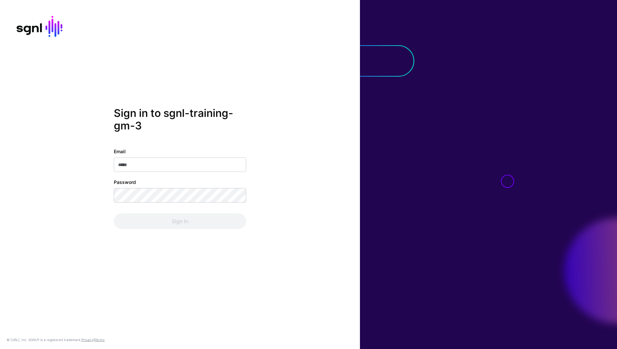
click at [166, 164] on input "Email" at bounding box center [180, 165] width 132 height 15
type input "**********"
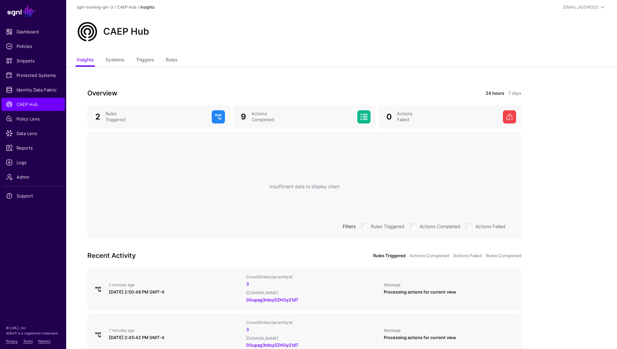
click at [174, 183] on div "Insufficient data to display chart Filters Rules Triggered Actions Completed Ac…" at bounding box center [304, 186] width 423 height 99
click at [160, 174] on div "Insufficient data to display chart Filters Rules Triggered Actions Completed Ac…" at bounding box center [304, 186] width 423 height 99
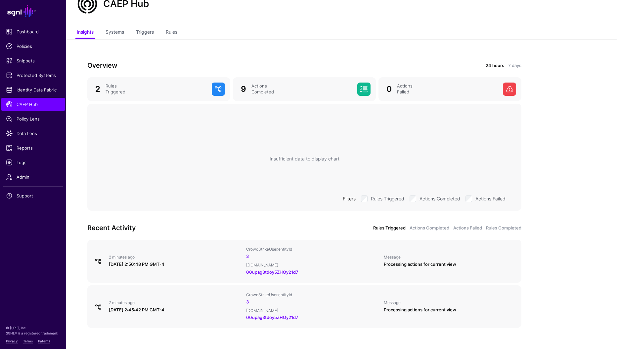
scroll to position [40, 0]
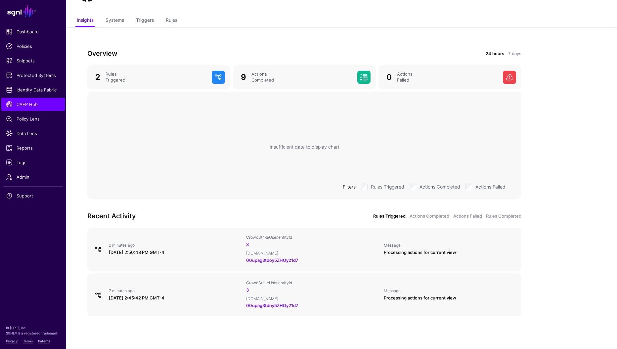
click at [167, 190] on div "Insufficient data to display chart Filters Rules Triggered Actions Completed Ac…" at bounding box center [304, 146] width 423 height 99
click at [156, 152] on div "Insufficient data to display chart Filters Rules Triggered Actions Completed Ac…" at bounding box center [304, 146] width 423 height 99
click at [109, 17] on link "Systems" at bounding box center [114, 21] width 19 height 13
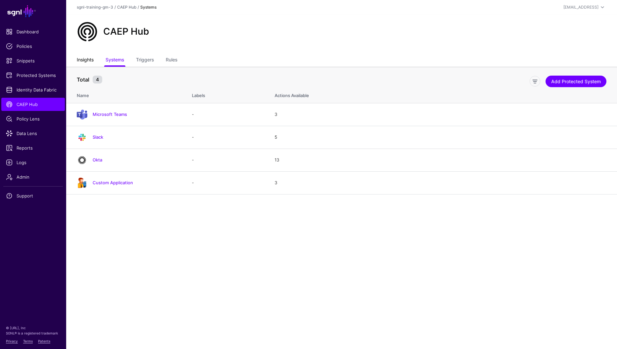
click at [93, 61] on link "Insights" at bounding box center [85, 60] width 17 height 13
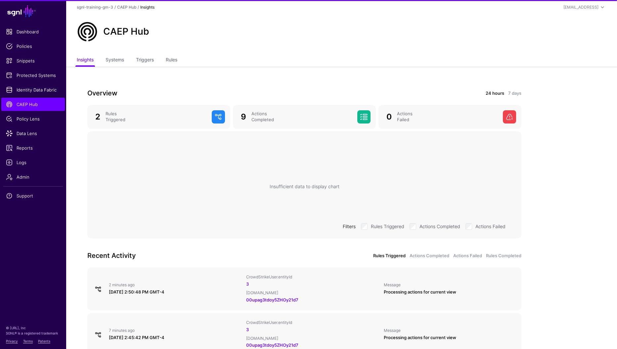
click at [201, 35] on div "CAEP Hub" at bounding box center [341, 31] width 535 height 21
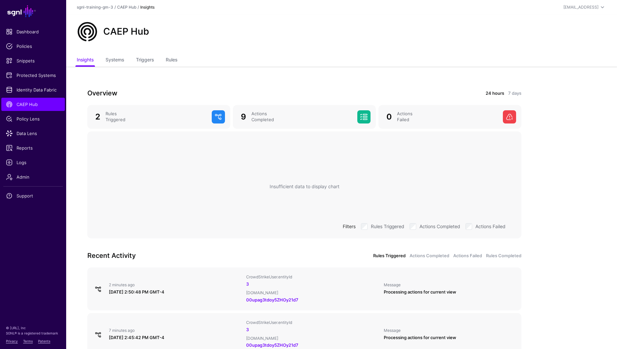
click at [229, 33] on div "CAEP Hub" at bounding box center [341, 31] width 535 height 21
click at [532, 227] on div "Overview 24 hours 7 days 2 Rules Triggered 9 Actions Completed 0 Actions Failed…" at bounding box center [304, 228] width 476 height 322
click at [270, 77] on div "Overview 24 hours 7 days 2 Rules Triggered 9 Actions Completed 0 Actions Failed…" at bounding box center [304, 228] width 476 height 322
click at [269, 77] on div "Overview 24 hours 7 days 2 Rules Triggered 9 Actions Completed 0 Actions Failed…" at bounding box center [304, 228] width 476 height 322
click at [588, 8] on div "student@sgnl.ai" at bounding box center [580, 7] width 35 height 6
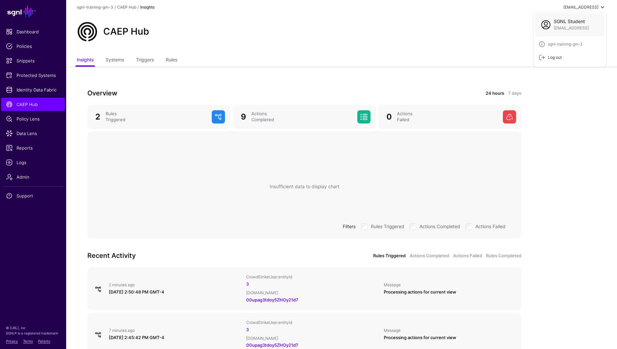
click at [550, 56] on div "Log out" at bounding box center [553, 58] width 17 height 6
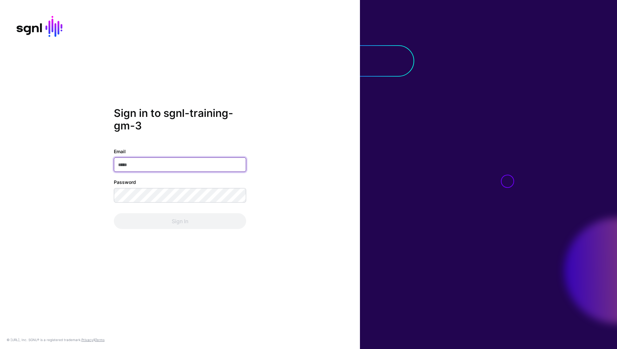
click at [140, 165] on input "Email" at bounding box center [180, 165] width 132 height 15
type input "**********"
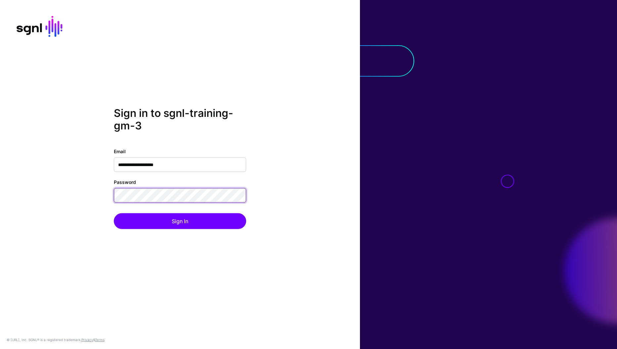
click at [114, 214] on button "Sign In" at bounding box center [180, 222] width 132 height 16
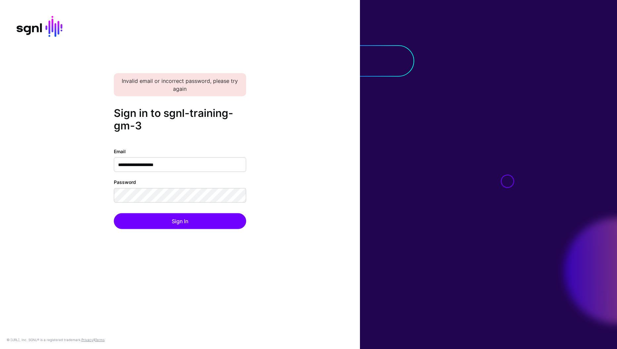
click at [140, 164] on input "**********" at bounding box center [180, 165] width 132 height 15
drag, startPoint x: 325, startPoint y: 140, endPoint x: 320, endPoint y: 141, distance: 5.1
click at [325, 140] on div "**********" at bounding box center [180, 175] width 360 height 136
click at [174, 166] on input "**********" at bounding box center [180, 165] width 132 height 15
click at [306, 97] on div "**********" at bounding box center [180, 174] width 360 height 349
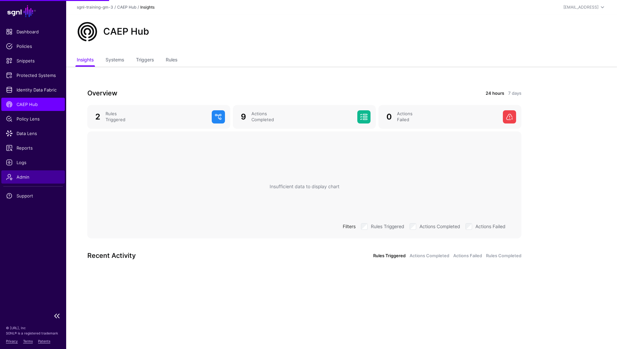
click at [29, 172] on link "Admin" at bounding box center [32, 177] width 63 height 13
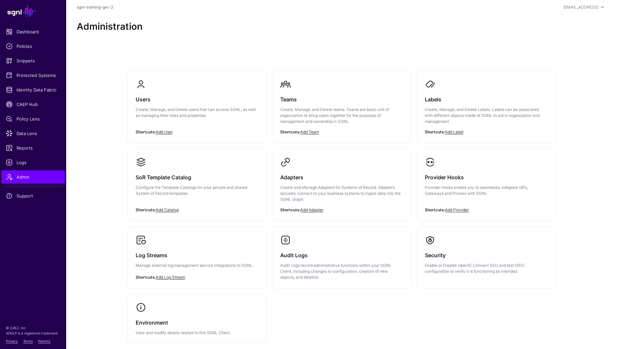
click at [170, 92] on div "Users Create, Manage, and Delete users that can access SGNL, as well as managin…" at bounding box center [197, 110] width 123 height 40
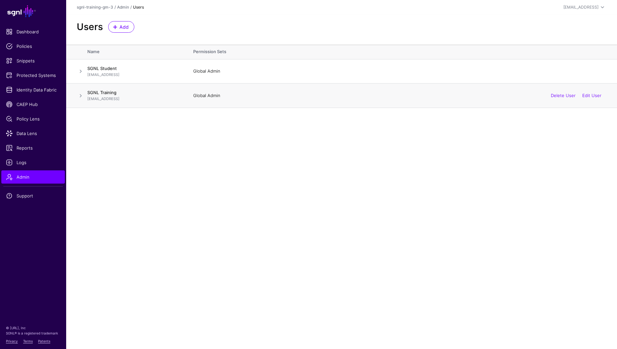
click at [134, 98] on p "[EMAIL_ADDRESS]" at bounding box center [133, 99] width 93 height 6
click at [82, 95] on span at bounding box center [81, 96] width 8 height 8
click at [150, 250] on main "SGNL Dashboard Policies Snippets Protected Systems Identity Data Fabric CAEP Hu…" at bounding box center [308, 174] width 617 height 349
click at [147, 250] on main "SGNL Dashboard Policies Snippets Protected Systems Identity Data Fabric CAEP Hu…" at bounding box center [308, 174] width 617 height 349
click at [279, 147] on link "and 38 more" at bounding box center [275, 146] width 26 height 5
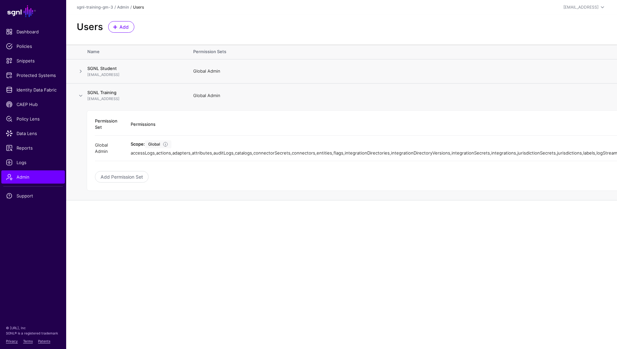
click at [83, 71] on span at bounding box center [81, 71] width 8 height 8
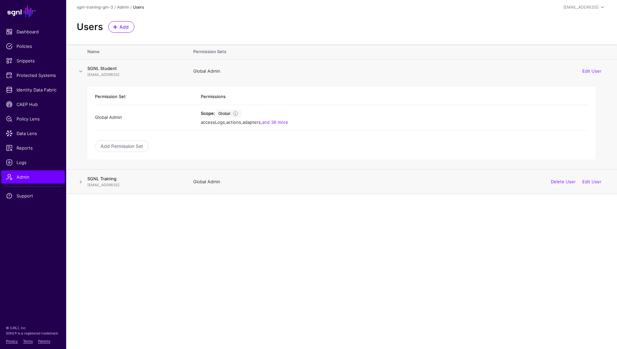
click at [81, 70] on span at bounding box center [81, 71] width 8 height 8
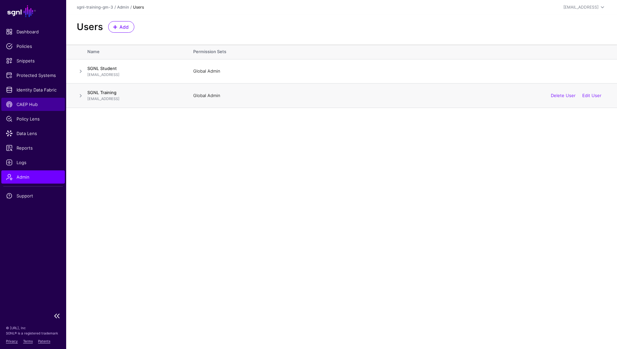
click at [30, 105] on span "CAEP Hub" at bounding box center [33, 104] width 54 height 7
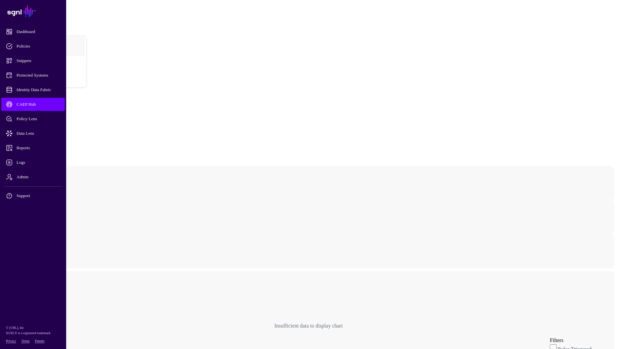
click at [209, 142] on div "Overview 24 hours 7 days 2 Rules Triggered 9 Actions Completed 0 Actions Failed…" at bounding box center [308, 348] width 611 height 413
click at [210, 140] on div "Overview 24 hours 7 days 2 Rules Triggered 9 Actions Completed 0 Actions Failed…" at bounding box center [308, 346] width 611 height 413
click at [38, 92] on span "Identity Data Fabric" at bounding box center [38, 90] width 65 height 7
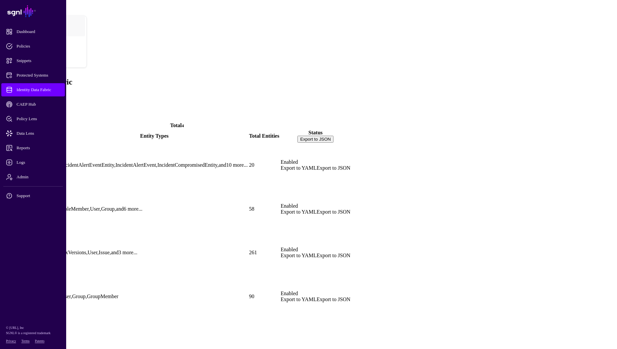
click at [39, 92] on span "Identity Data Fabric" at bounding box center [38, 90] width 65 height 7
click at [37, 110] on link "Visualizer" at bounding box center [26, 113] width 21 height 6
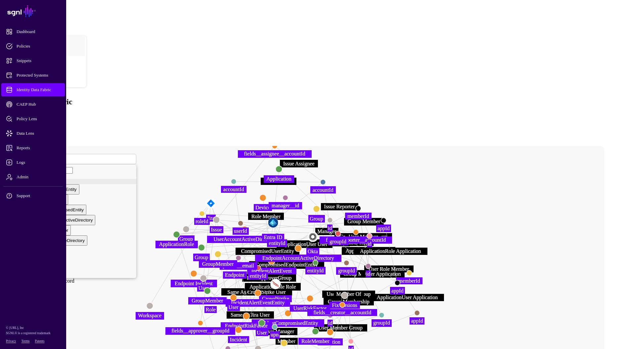
click at [278, 218] on image at bounding box center [273, 223] width 10 height 10
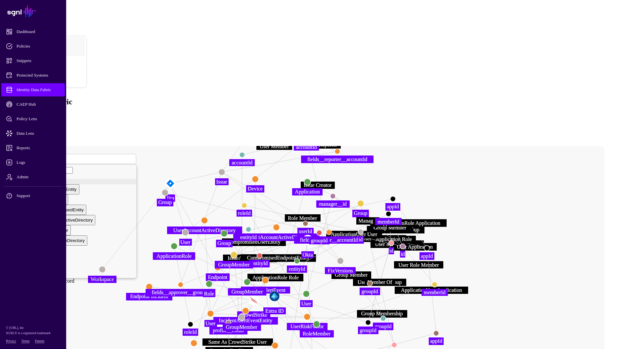
drag, startPoint x: 335, startPoint y: 144, endPoint x: 343, endPoint y: 214, distance: 69.6
click at [279, 292] on image at bounding box center [274, 297] width 10 height 10
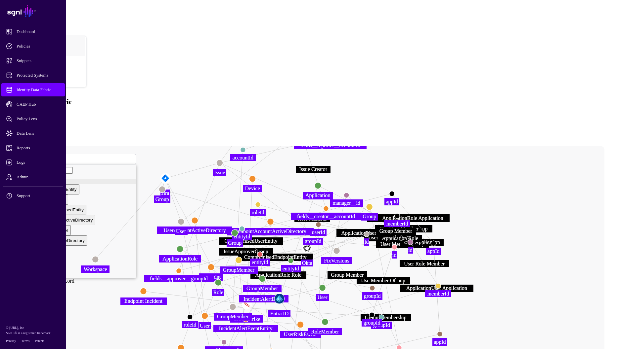
click at [312, 244] on image at bounding box center [307, 249] width 10 height 10
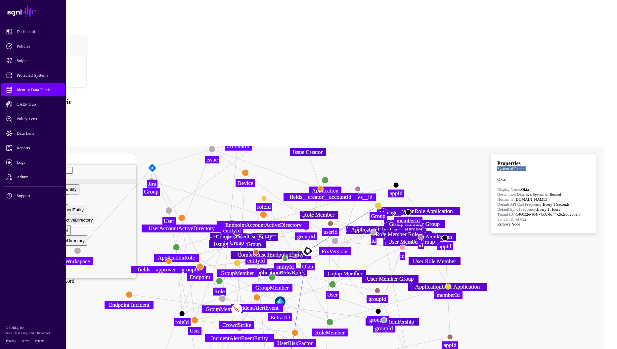
click at [157, 163] on image at bounding box center [152, 168] width 11 height 11
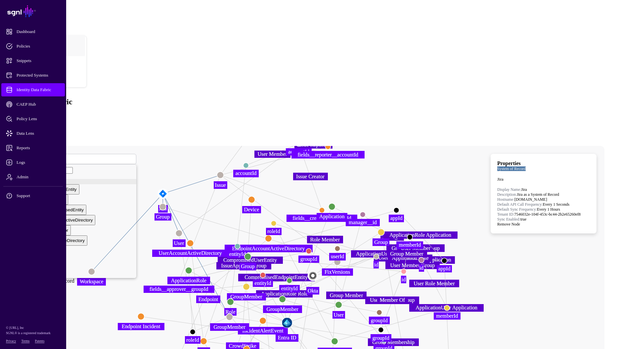
drag, startPoint x: 250, startPoint y: 105, endPoint x: 260, endPoint y: 127, distance: 23.8
click at [260, 146] on icon "Same As CrowdStrike User IssueApproverGroup Same As Jira User CompromisedUserEn…" at bounding box center [278, 278] width 531 height 265
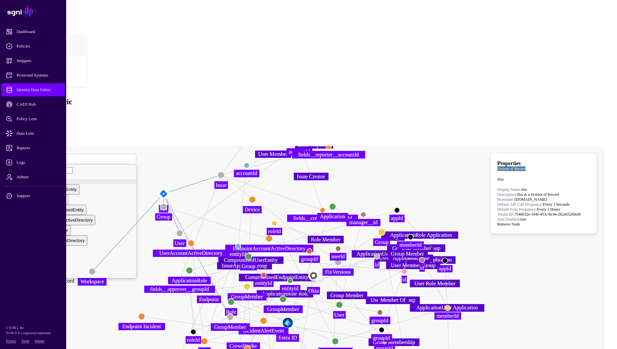
click at [262, 146] on icon "Same As CrowdStrike User IssueApproverGroup Same As Jira User CompromisedUserEn…" at bounding box center [278, 278] width 531 height 265
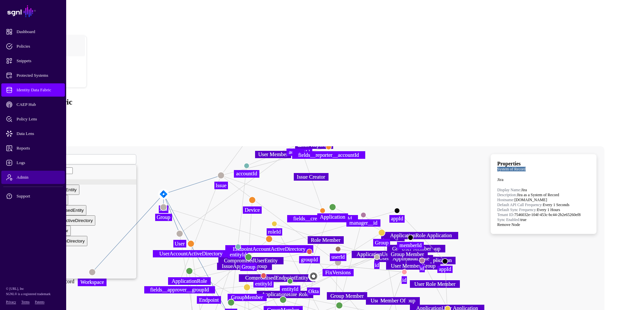
click at [21, 177] on span "Admin" at bounding box center [38, 177] width 65 height 7
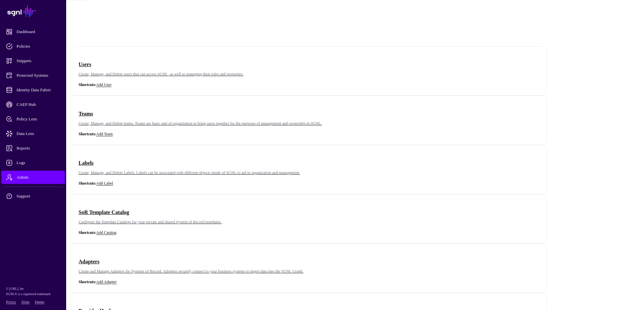
scroll to position [84, 0]
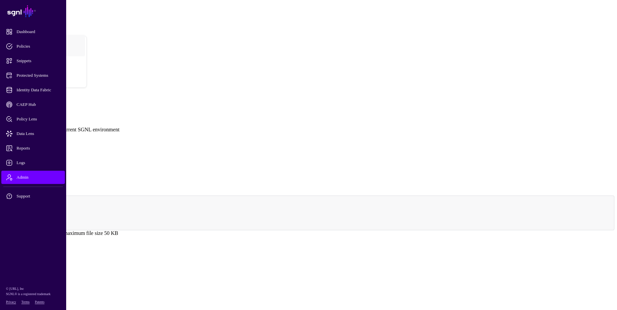
click at [3, 151] on link at bounding box center [3, 151] width 0 height 0
click at [3, 177] on link at bounding box center [3, 177] width 0 height 0
click at [3, 189] on link at bounding box center [3, 189] width 0 height 0
click at [141, 209] on div "**********" at bounding box center [308, 178] width 611 height 130
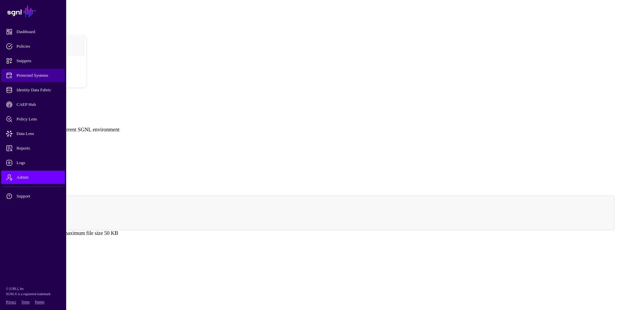
click at [32, 71] on link "Protected Systems" at bounding box center [32, 75] width 63 height 13
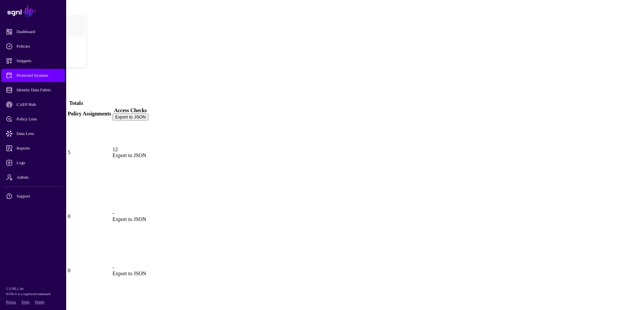
click at [4, 152] on link at bounding box center [4, 152] width 0 height 0
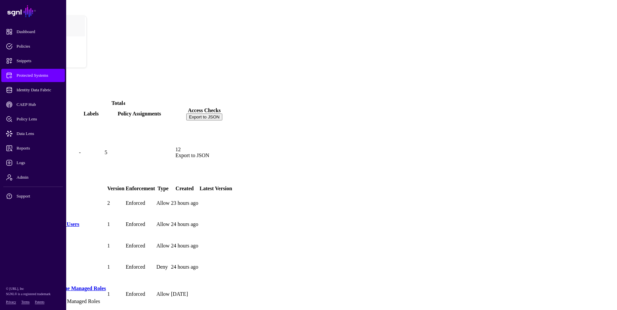
click at [50, 170] on link "Custom Application" at bounding box center [27, 173] width 45 height 6
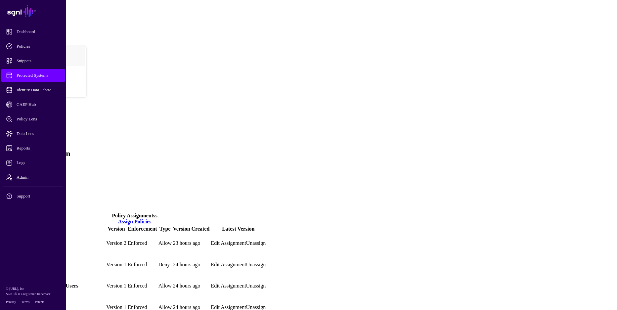
click at [47, 171] on link "Authentication" at bounding box center [31, 174] width 31 height 6
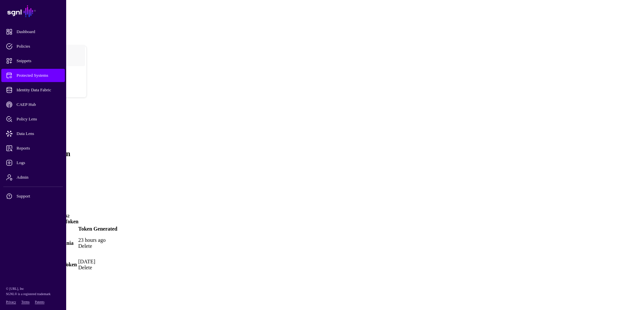
click at [117, 213] on div "Tokens 2 Generate Token" at bounding box center [61, 219] width 114 height 12
click at [77, 240] on h4 "Joe's Insomnia" at bounding box center [40, 243] width 73 height 6
click at [78, 219] on link "Generate Token" at bounding box center [60, 222] width 36 height 6
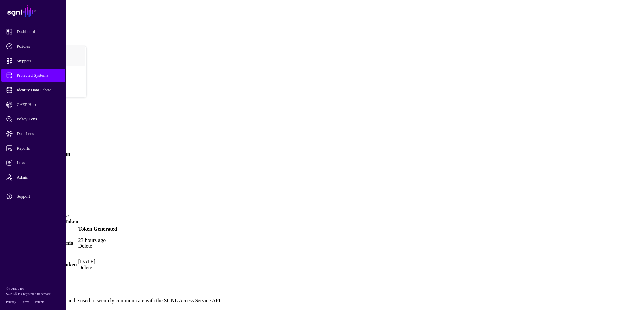
type input "*"
type input "**********"
drag, startPoint x: 367, startPoint y: 192, endPoint x: 363, endPoint y: 188, distance: 5.6
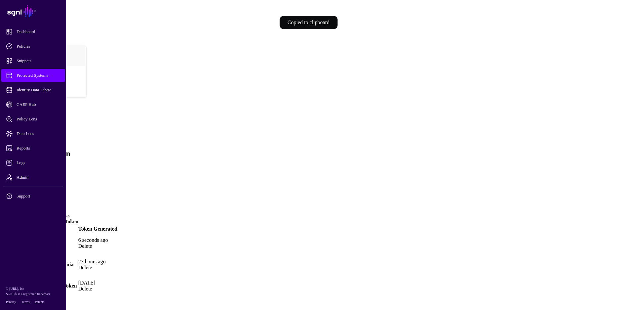
click at [40, 183] on link "Transforms" at bounding box center [28, 186] width 24 height 6
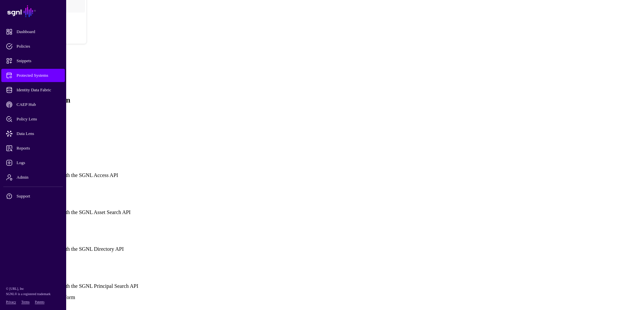
scroll to position [69, 0]
click at [55, 184] on span "Select Access Transform" at bounding box center [29, 187] width 52 height 6
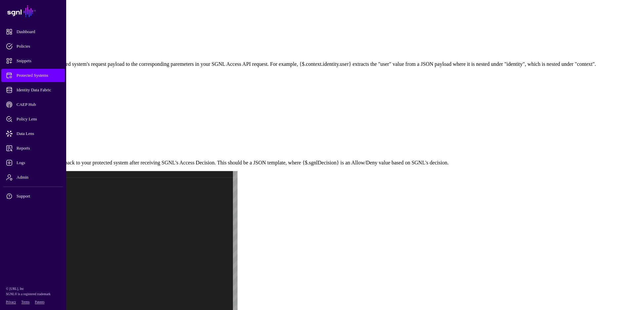
scroll to position [292, 0]
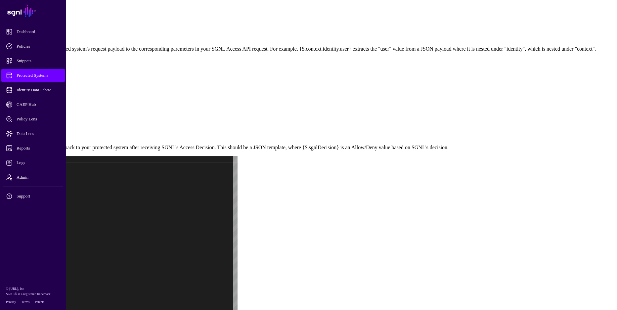
click at [237, 156] on div at bounding box center [131, 238] width 212 height 165
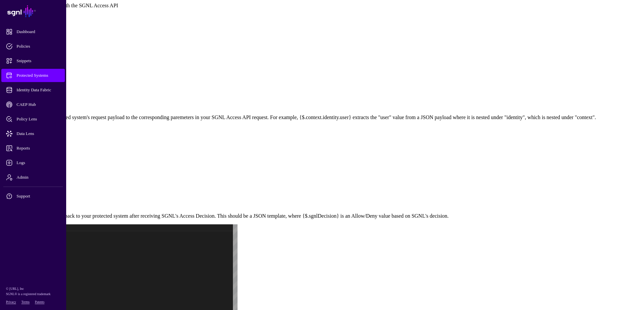
scroll to position [204, 0]
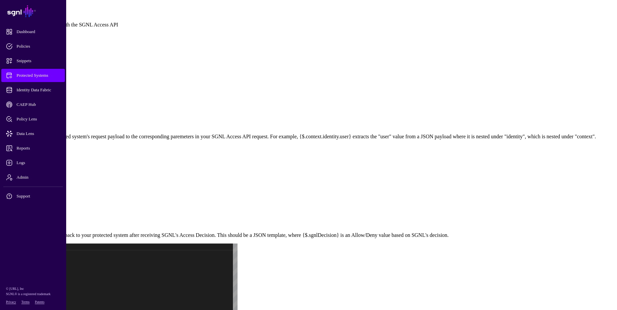
click at [50, 192] on input "**********" at bounding box center [26, 195] width 47 height 7
click at [3, 164] on span at bounding box center [3, 164] width 0 height 0
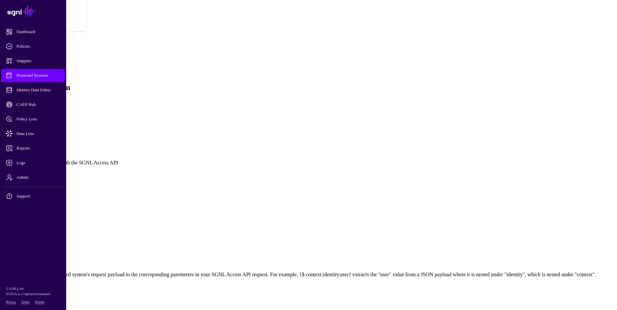
scroll to position [67, 0]
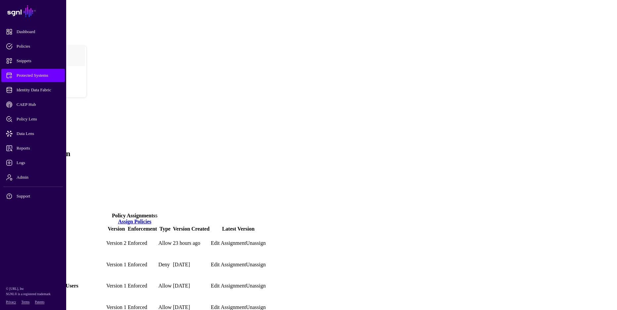
click at [404, 101] on div "Custom Application" at bounding box center [308, 129] width 611 height 57
click at [36, 200] on link "Directory" at bounding box center [26, 203] width 20 height 6
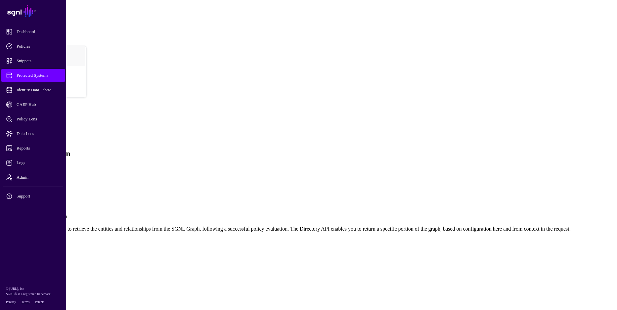
click at [313, 226] on p "The SGNL Directory is a way to retrieve the entities and relationships from the…" at bounding box center [308, 229] width 611 height 6
click at [311, 226] on p "The SGNL Directory is a way to retrieve the entities and relationships from the…" at bounding box center [308, 229] width 611 height 6
click at [292, 226] on p "The SGNL Directory is a way to retrieve the entities and relationships from the…" at bounding box center [308, 229] width 611 height 6
click at [485, 225] on main "SGNL Dashboard Policies Snippets Protected Systems Identity Data Fabric CAEP Hu…" at bounding box center [308, 123] width 611 height 240
click at [47, 171] on link "Authentication" at bounding box center [31, 174] width 31 height 6
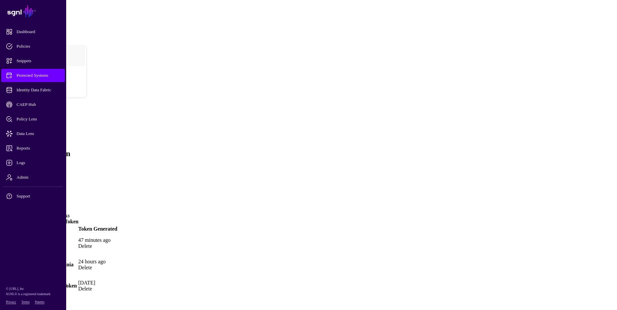
click at [33, 188] on link "Settings" at bounding box center [24, 191] width 17 height 6
click at [36, 200] on link "Directory" at bounding box center [26, 203] width 20 height 6
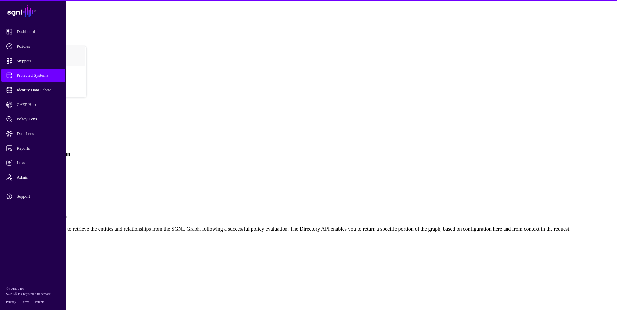
click at [265, 165] on ul "Policies Authentication Decision Reasons Transforms Settings Actions Directory" at bounding box center [308, 186] width 611 height 42
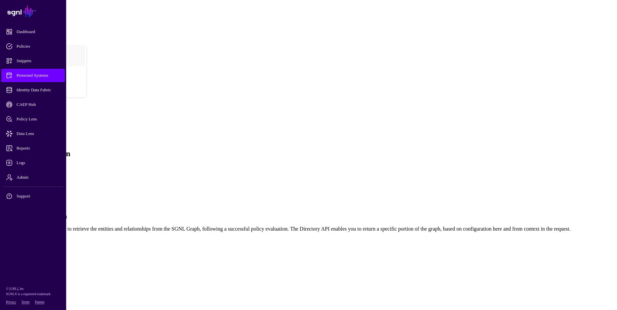
click at [47, 171] on link "Authentication" at bounding box center [31, 174] width 31 height 6
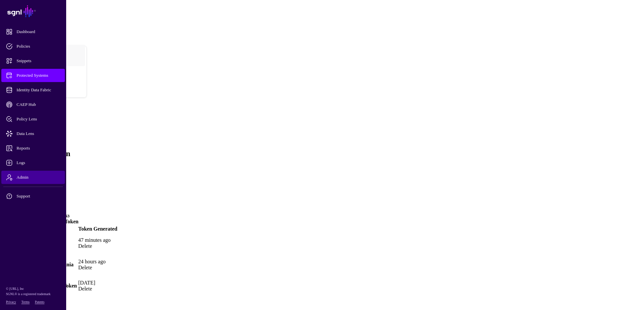
click at [36, 173] on link "Admin" at bounding box center [32, 177] width 63 height 13
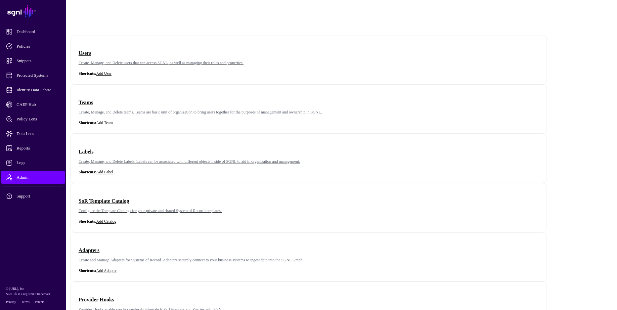
scroll to position [84, 0]
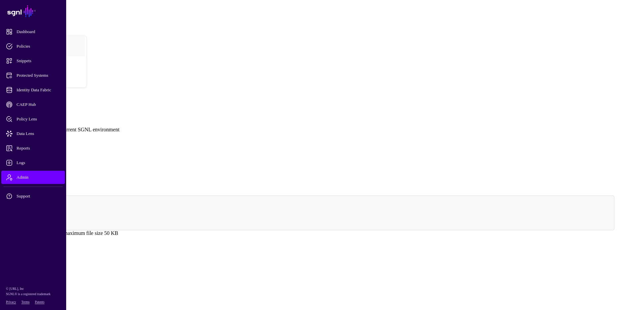
click at [3, 177] on link at bounding box center [3, 177] width 0 height 0
click at [3, 189] on link at bounding box center [3, 189] width 0 height 0
click at [3, 151] on link at bounding box center [3, 151] width 0 height 0
click at [504, 158] on div "**********" at bounding box center [308, 178] width 611 height 130
click at [3, 177] on link at bounding box center [3, 177] width 0 height 0
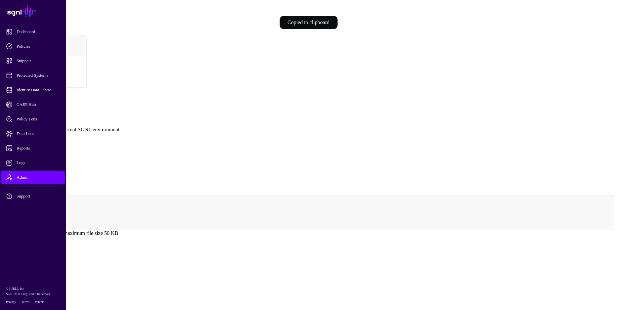
drag, startPoint x: 494, startPoint y: 147, endPoint x: 516, endPoint y: 149, distance: 22.5
click at [495, 147] on div "**********" at bounding box center [308, 178] width 611 height 130
click at [3, 189] on link at bounding box center [3, 189] width 0 height 0
click at [36, 178] on span "Admin" at bounding box center [38, 177] width 65 height 7
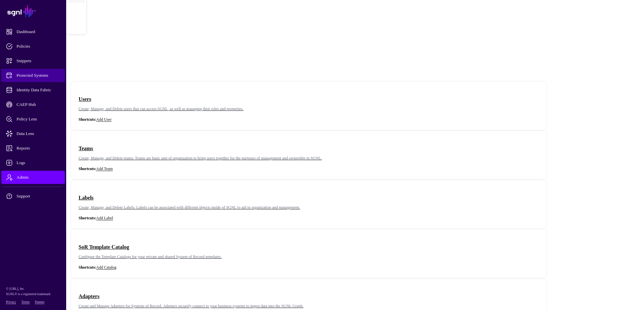
drag, startPoint x: 32, startPoint y: 72, endPoint x: 35, endPoint y: 71, distance: 3.4
click at [32, 72] on span "Protected Systems" at bounding box center [38, 75] width 65 height 7
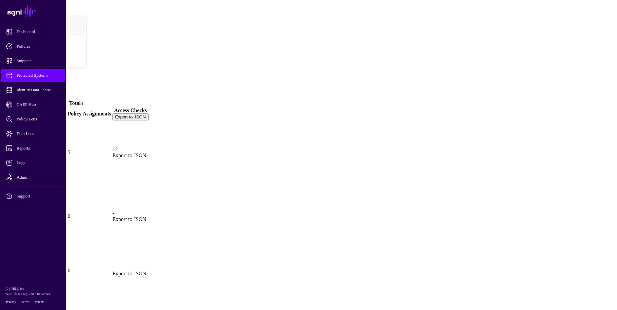
click at [50, 170] on link "Custom Application" at bounding box center [27, 173] width 45 height 6
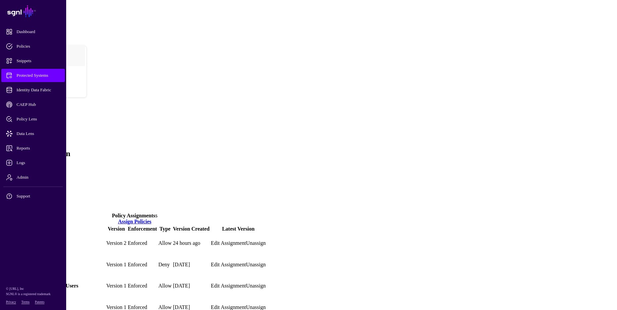
click at [47, 171] on link "Authentication" at bounding box center [31, 174] width 31 height 6
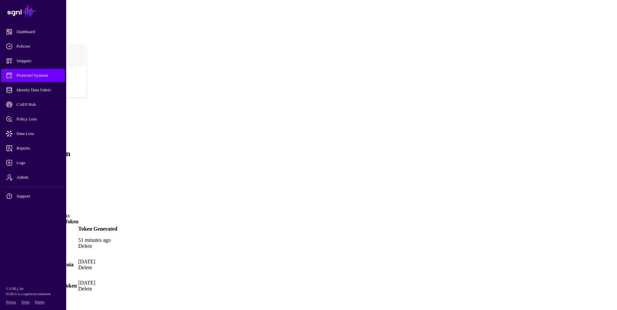
click at [78, 219] on link "Generate Token" at bounding box center [60, 222] width 36 height 6
type input "*"
type input "******"
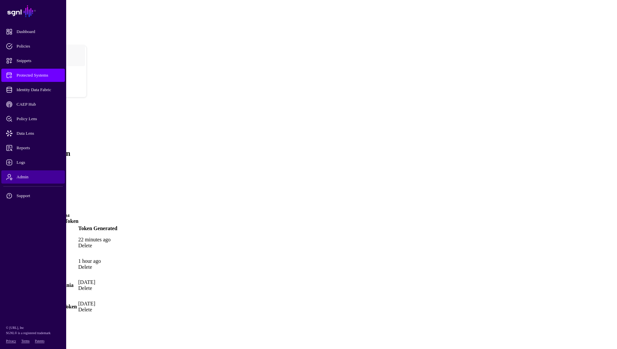
drag, startPoint x: 32, startPoint y: 182, endPoint x: 29, endPoint y: 181, distance: 3.8
click at [32, 182] on link "Admin" at bounding box center [32, 177] width 63 height 13
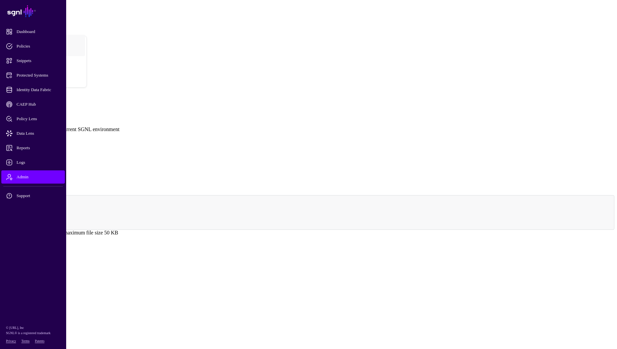
click at [3, 151] on link at bounding box center [3, 151] width 0 height 0
click at [3, 177] on link at bounding box center [3, 177] width 0 height 0
click at [3, 189] on link at bounding box center [3, 189] width 0 height 0
click at [36, 76] on span "Protected Systems" at bounding box center [38, 75] width 65 height 7
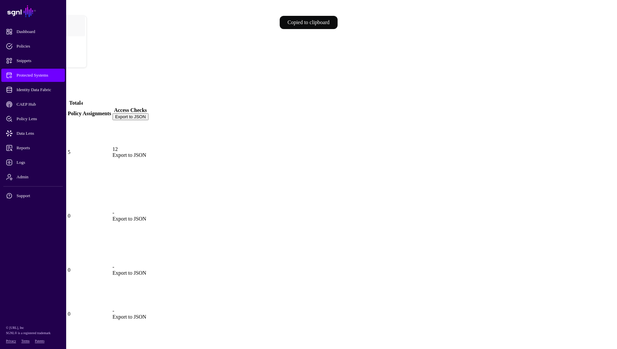
click at [50, 170] on link "Custom Application" at bounding box center [27, 173] width 45 height 6
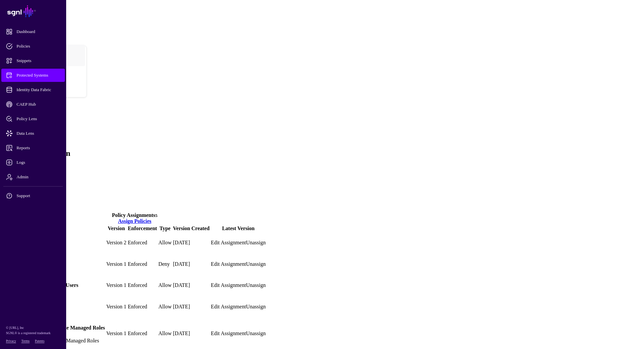
click at [47, 171] on link "Authentication" at bounding box center [31, 174] width 31 height 6
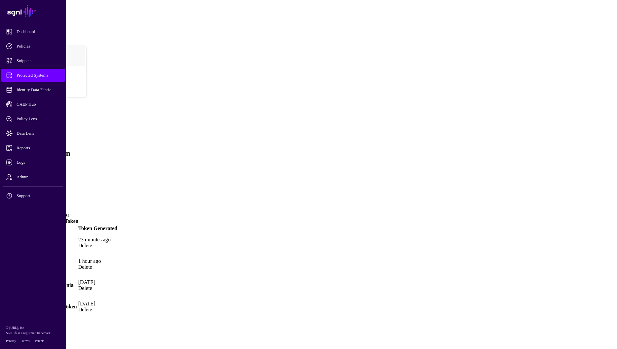
click at [78, 219] on link "Generate Token" at bounding box center [60, 222] width 36 height 6
type input "******"
drag, startPoint x: 377, startPoint y: 220, endPoint x: 373, endPoint y: 217, distance: 5.0
